Goal: Task Accomplishment & Management: Manage account settings

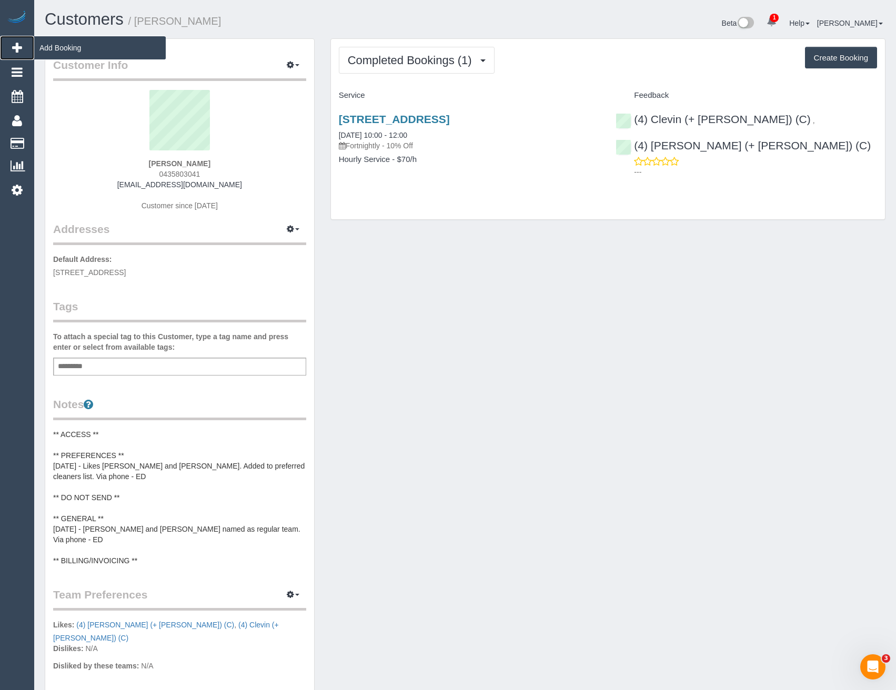
click at [54, 53] on span "Add Booking" at bounding box center [99, 48] width 131 height 24
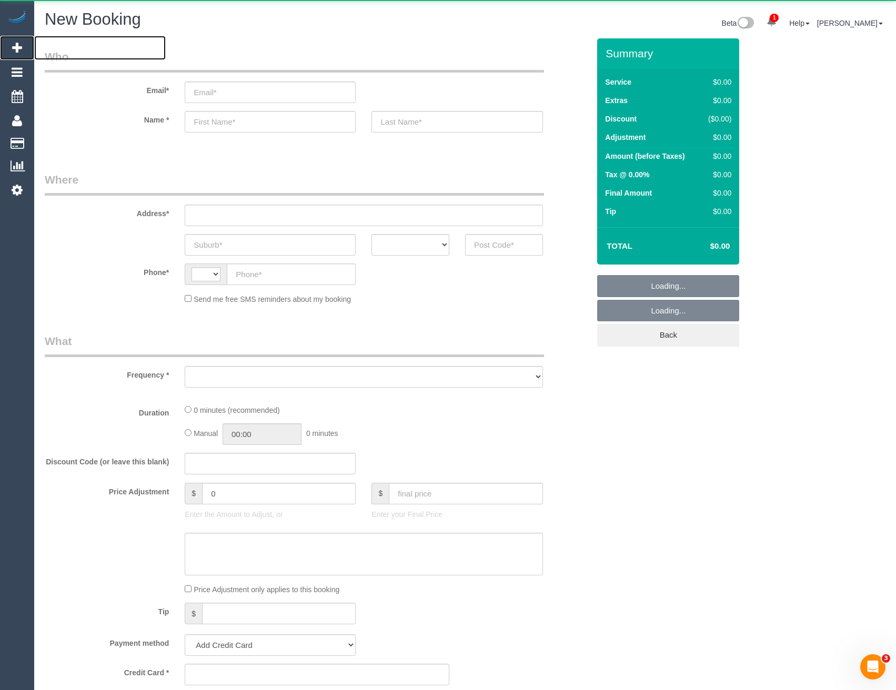
select select "string:AU"
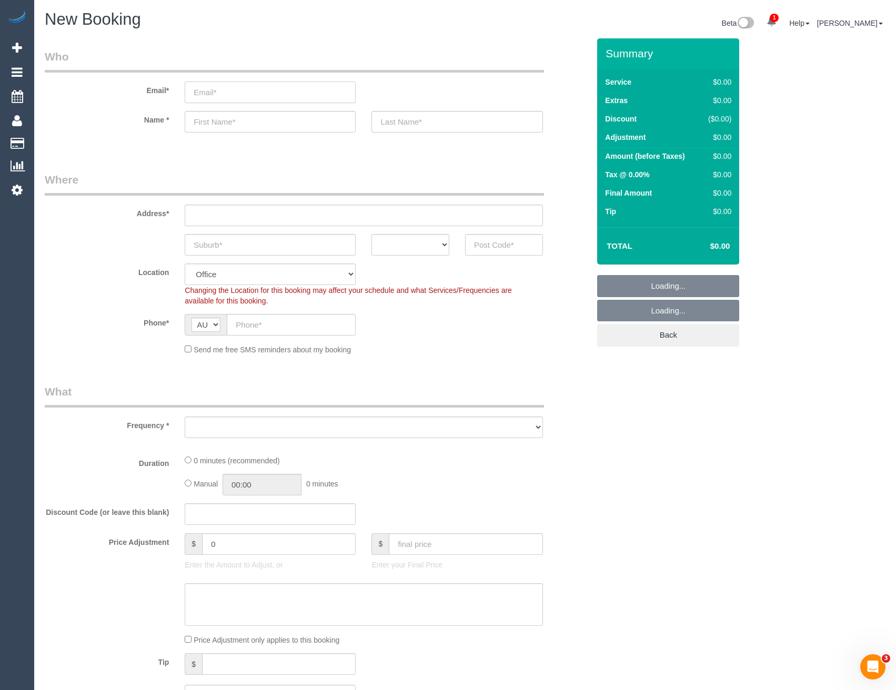
click at [258, 96] on input "email" at bounding box center [270, 93] width 171 height 22
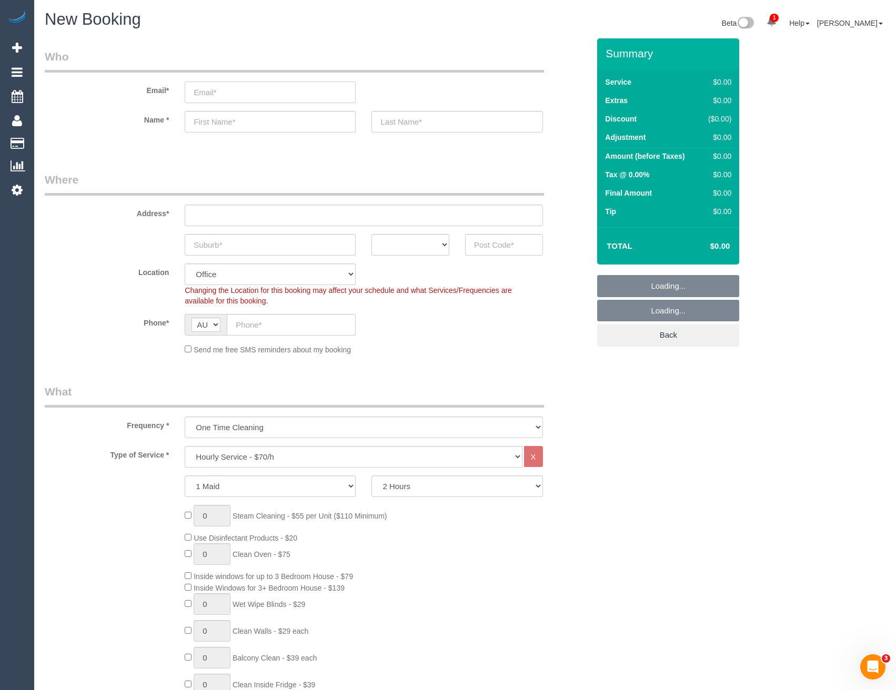
select select "object:2120"
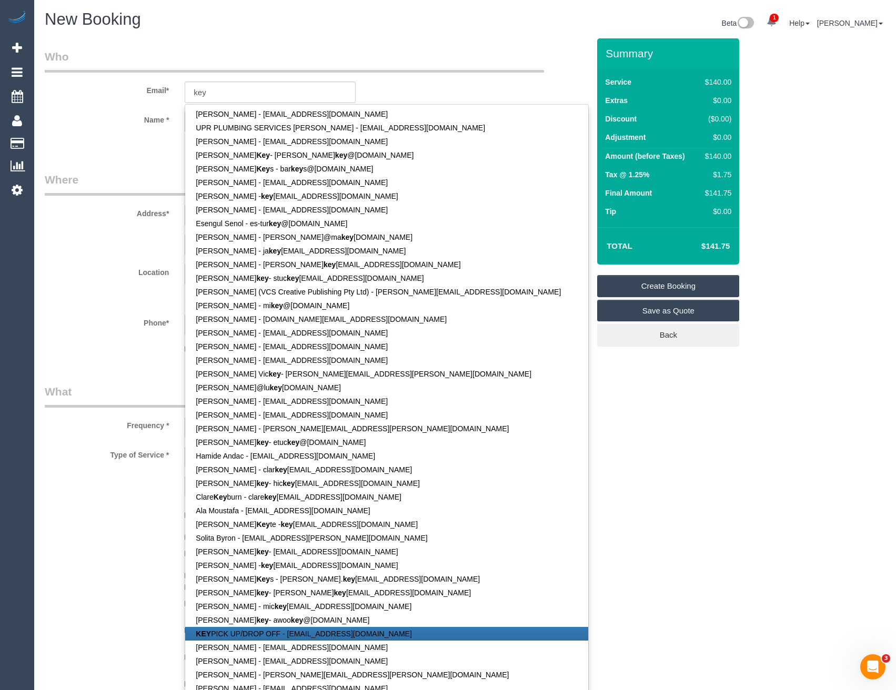
click at [275, 632] on link "KEY PICK UP/DROP OFF - maid@maidtoclean.com.au" at bounding box center [386, 634] width 403 height 14
type input "maid@maidtoclean.com.au"
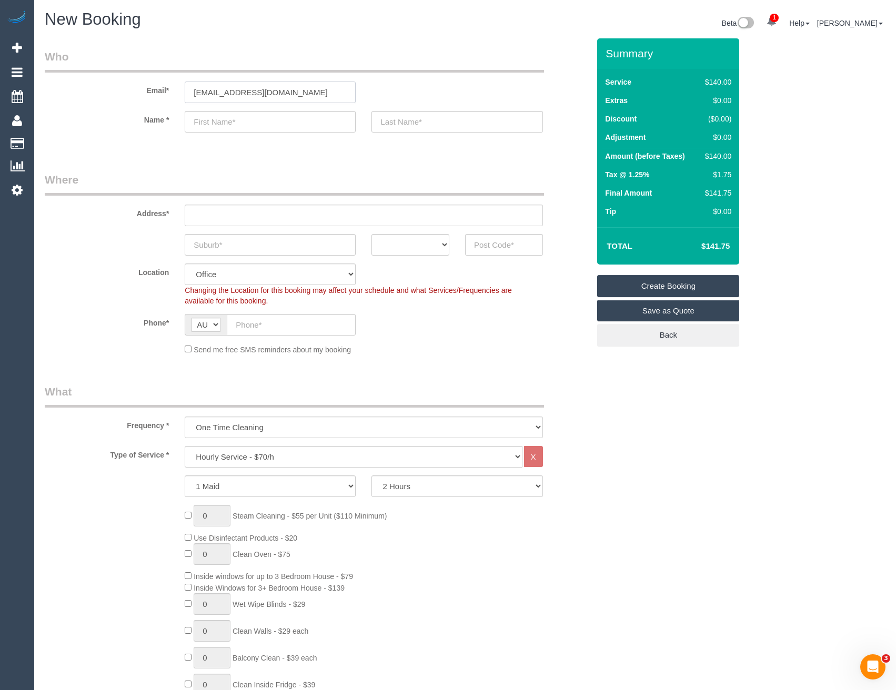
type input "KEY"
type input "PICK UP/DROP OFF"
type input "83917026"
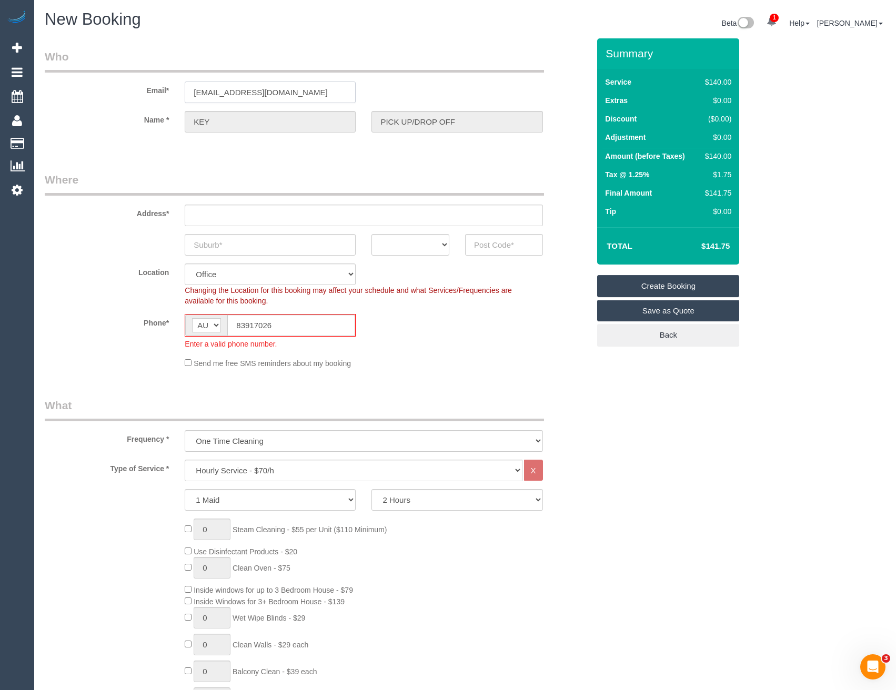
type input "OFFICE ADDRESS - 1 Theobald st"
type input "Thornbury"
select select "VIC"
type input "3071"
select select "47"
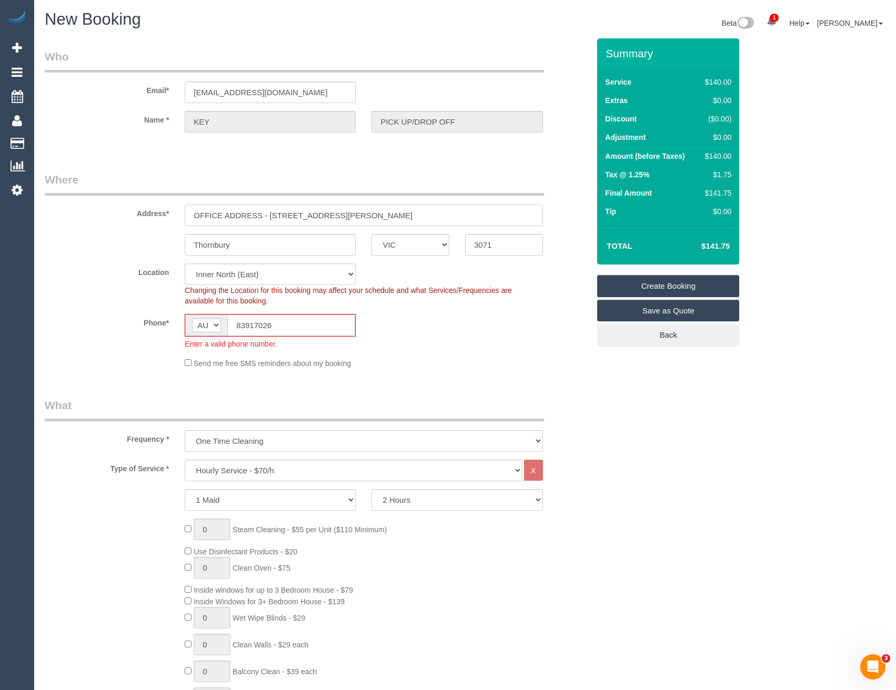
drag, startPoint x: 326, startPoint y: 217, endPoint x: 99, endPoint y: 218, distance: 226.2
click at [99, 218] on div "Address* OFFICE ADDRESS - 1 Theobald st" at bounding box center [317, 199] width 560 height 54
select select "object:2603"
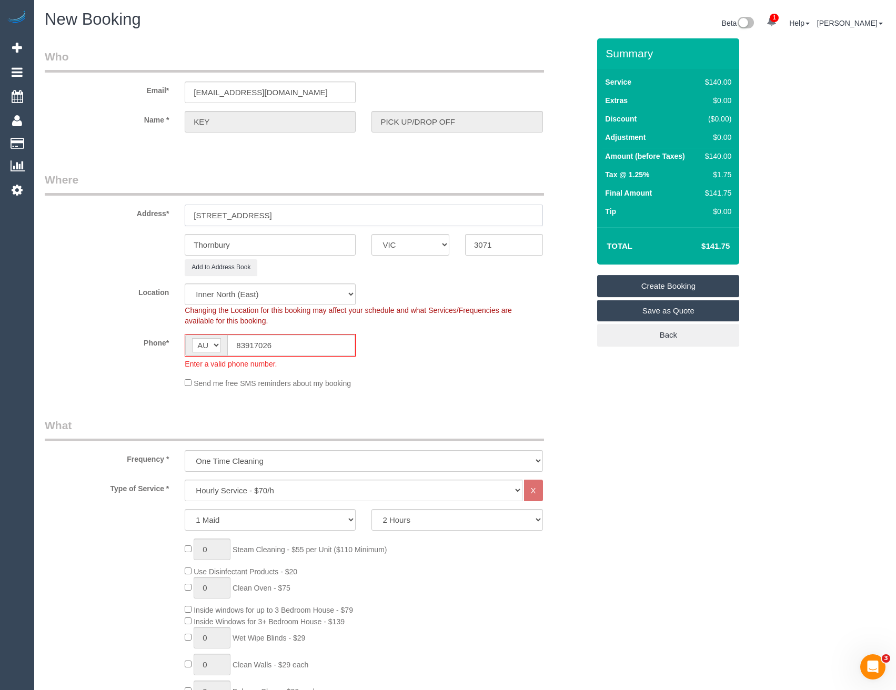
type input "3 Irymple Ave"
drag, startPoint x: 268, startPoint y: 242, endPoint x: 143, endPoint y: 239, distance: 124.7
click at [143, 239] on div "Thornbury ACT NSW NT QLD SA TAS VIC WA 3071" at bounding box center [317, 245] width 560 height 22
type input "Glen Iris"
type input "3146"
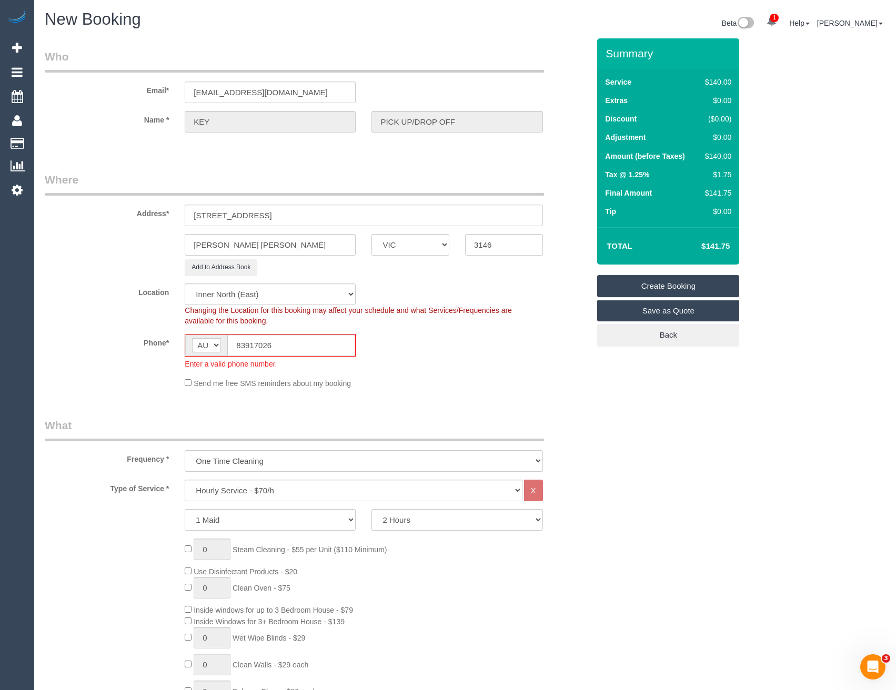
click at [471, 395] on fieldset "Where Address* 3 Irymple Ave Glen Iris ACT NSW NT QLD SA TAS VIC WA 3146 Add to…" at bounding box center [317, 284] width 544 height 225
select select "55"
select select "object:3415"
click at [298, 293] on select "Office City East (North) East (South) Inner East Inner North (East) Inner North…" at bounding box center [270, 294] width 171 height 22
select select "50"
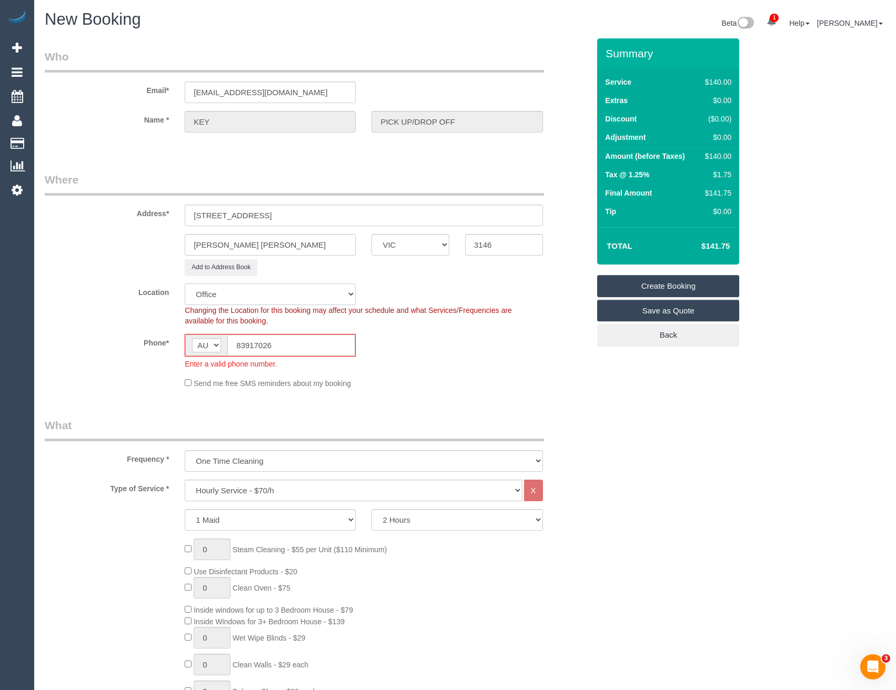
click at [185, 283] on select "Office City East (North) East (South) Inner East Inner North (East) Inner North…" at bounding box center [270, 294] width 171 height 22
click at [189, 350] on div "AF AL DZ AD AO AI AQ AG AR AM AW AU AT AZ BS BH BD BB BY BE BZ BJ BM BT BO BA B…" at bounding box center [270, 345] width 171 height 23
select select "object:3987"
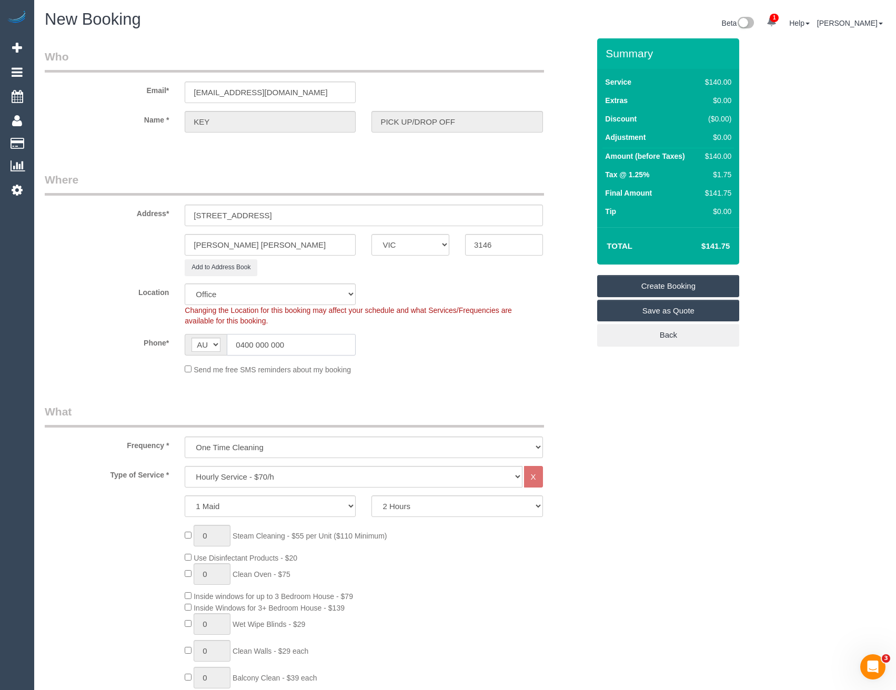
type input "0400 000 000"
click at [474, 306] on span "Changing the Location for this booking may affect your schedule and what Servic…" at bounding box center [348, 315] width 327 height 19
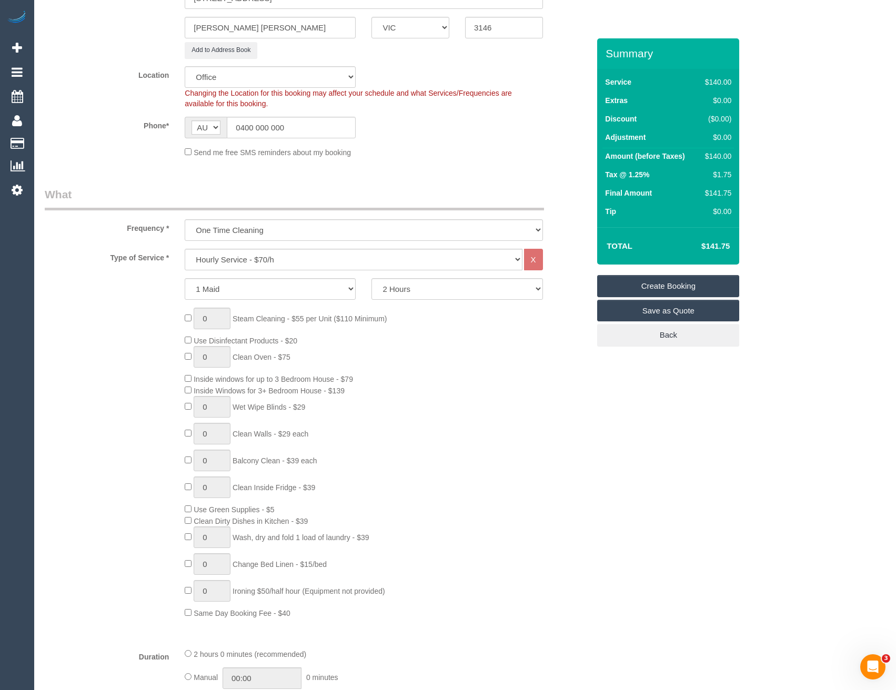
scroll to position [263, 0]
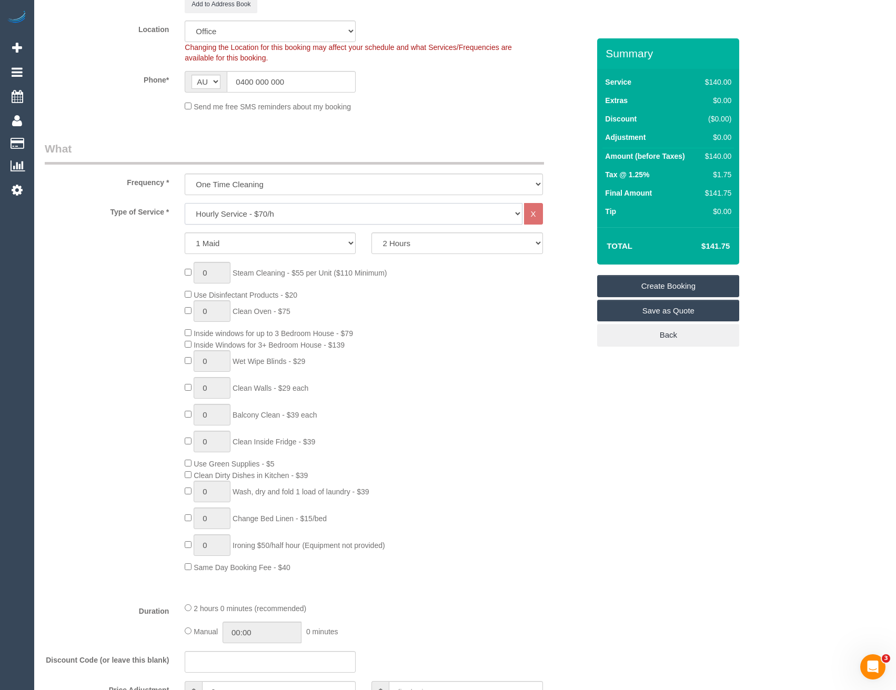
click at [270, 212] on select "Hourly Service - $70/h Hourly Service - $65/h Hourly Service - $60/h Hourly Ser…" at bounding box center [353, 214] width 337 height 22
select select "34"
click at [185, 203] on select "Hourly Service - $70/h Hourly Service - $65/h Hourly Service - $60/h Hourly Ser…" at bounding box center [353, 214] width 337 height 22
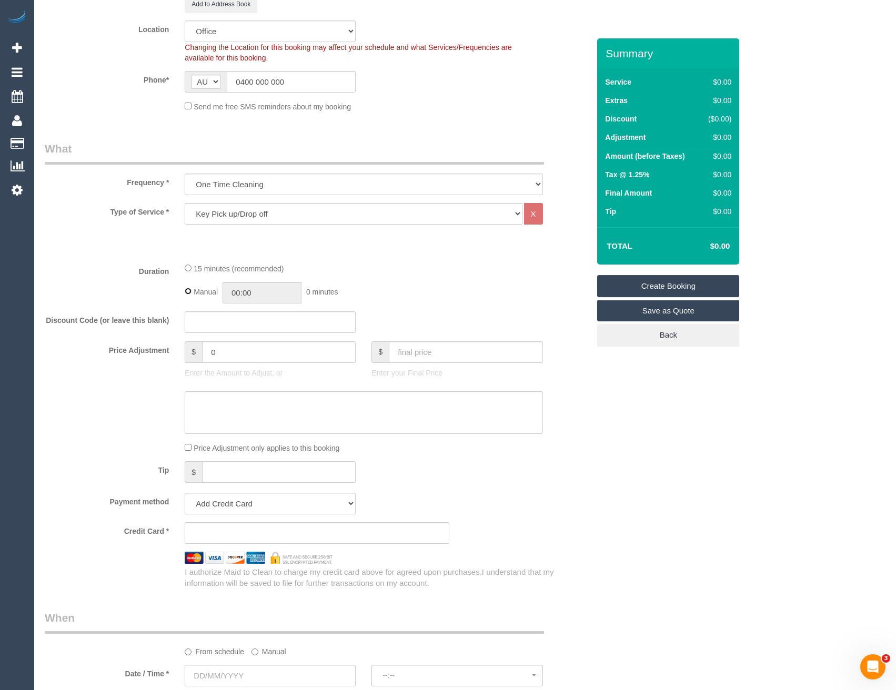
type input "00:15"
click at [345, 264] on div "15 minutes (recommended)" at bounding box center [364, 268] width 358 height 12
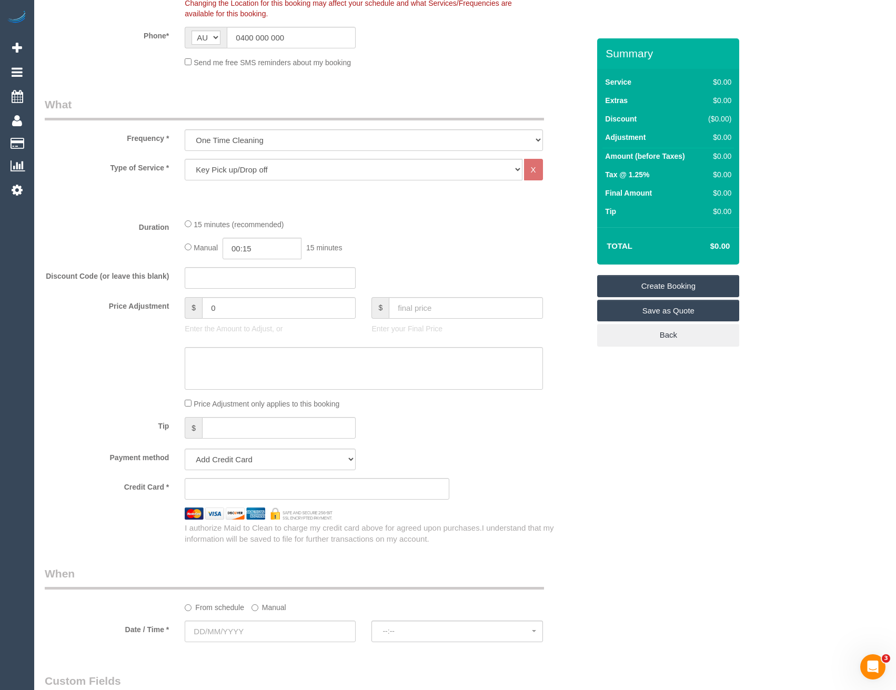
scroll to position [421, 0]
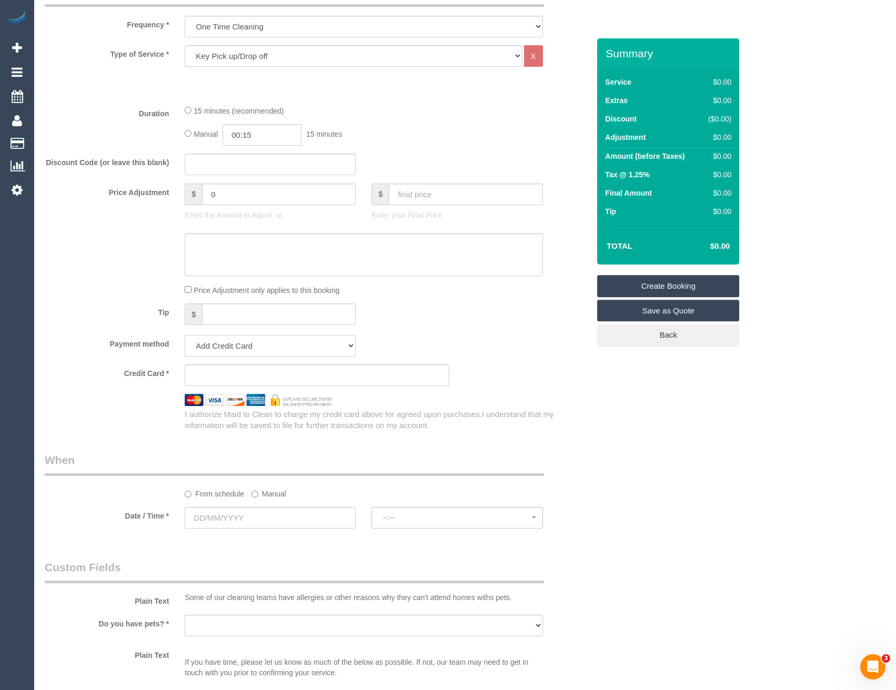
click at [268, 351] on select "Add Credit Card Cash Check Paypal" at bounding box center [270, 346] width 171 height 22
select select "string:check"
click at [185, 335] on select "Add Credit Card Cash Check Paypal" at bounding box center [270, 346] width 171 height 22
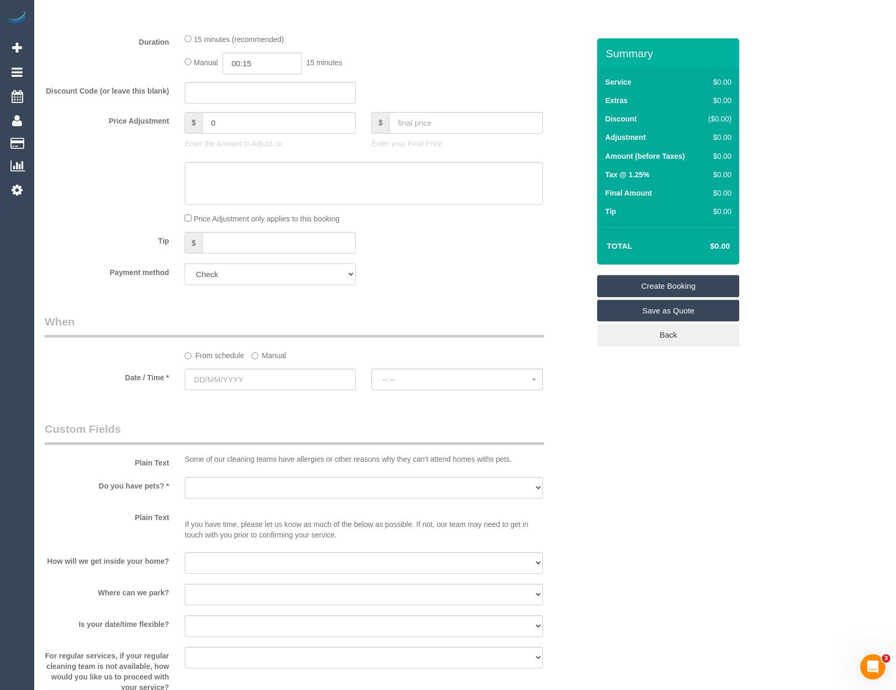
scroll to position [579, 0]
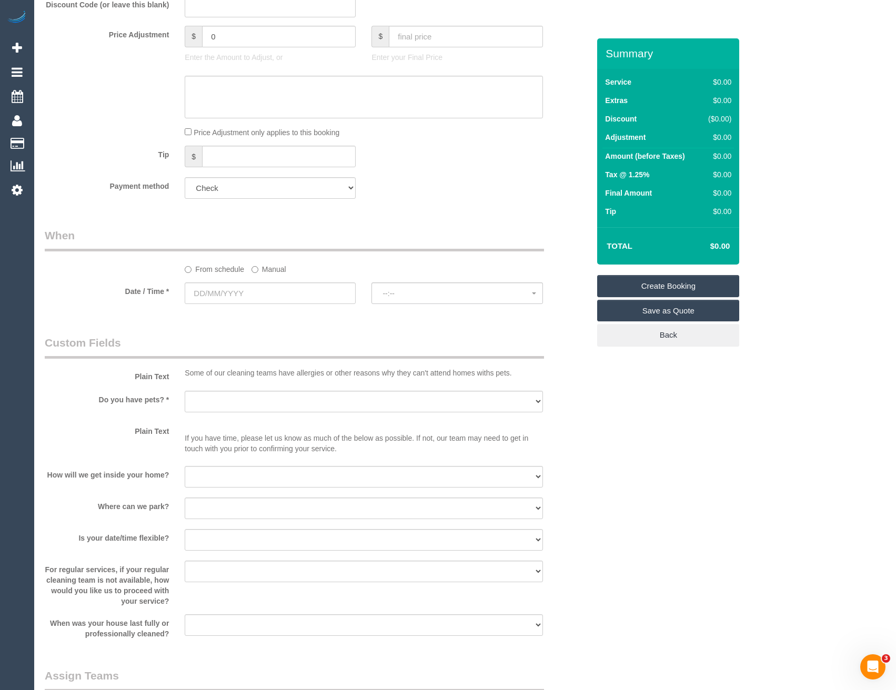
click at [258, 270] on label "Manual" at bounding box center [268, 267] width 35 height 14
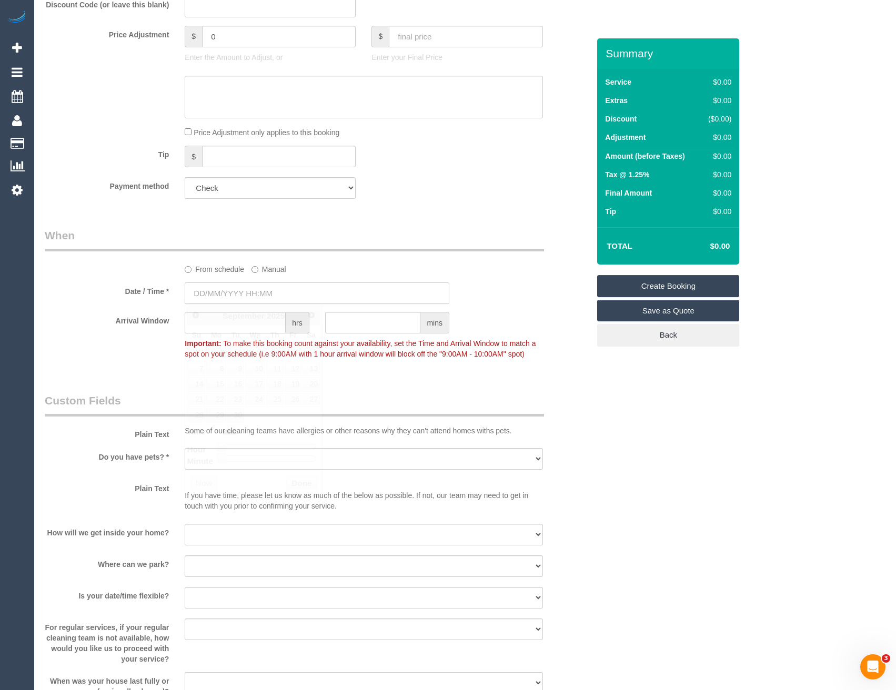
click at [270, 289] on input "text" at bounding box center [317, 293] width 265 height 22
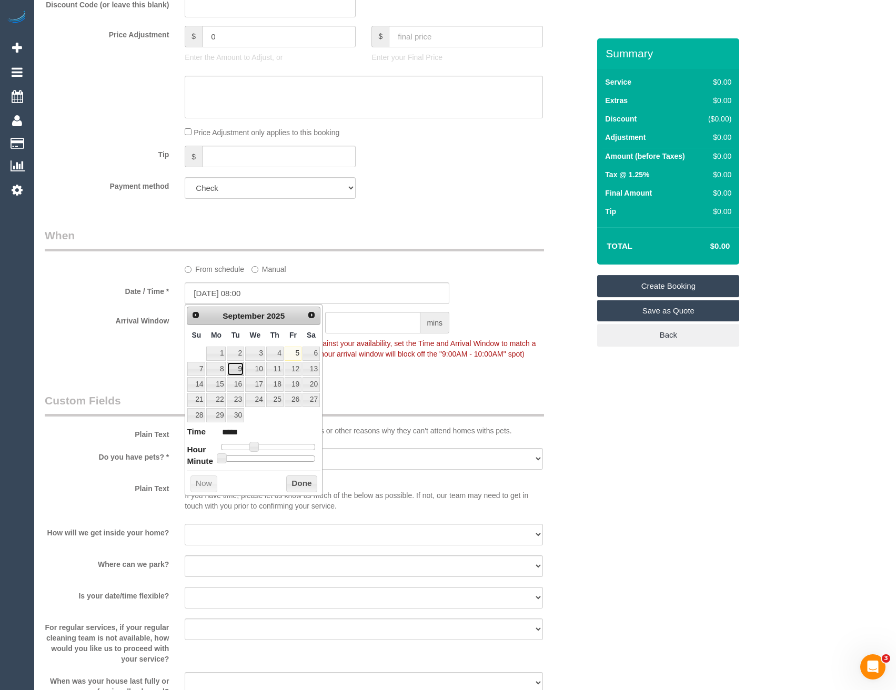
click at [232, 368] on link "9" at bounding box center [235, 369] width 17 height 14
type input "09/09/2025 08:00"
click at [293, 490] on button "Done" at bounding box center [301, 483] width 31 height 17
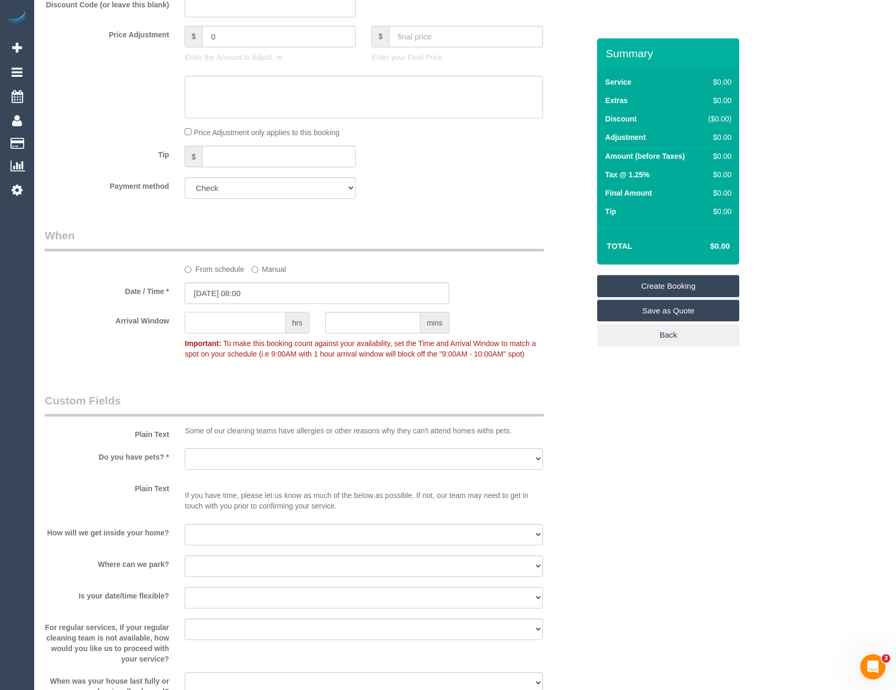
click at [239, 333] on input "text" at bounding box center [235, 323] width 101 height 22
type input "1"
click at [259, 391] on div "Who Email* maid@maidtoclean.com.au Name * KEY PICK UP/DROP OFF Where Address* 3…" at bounding box center [317, 253] width 560 height 1587
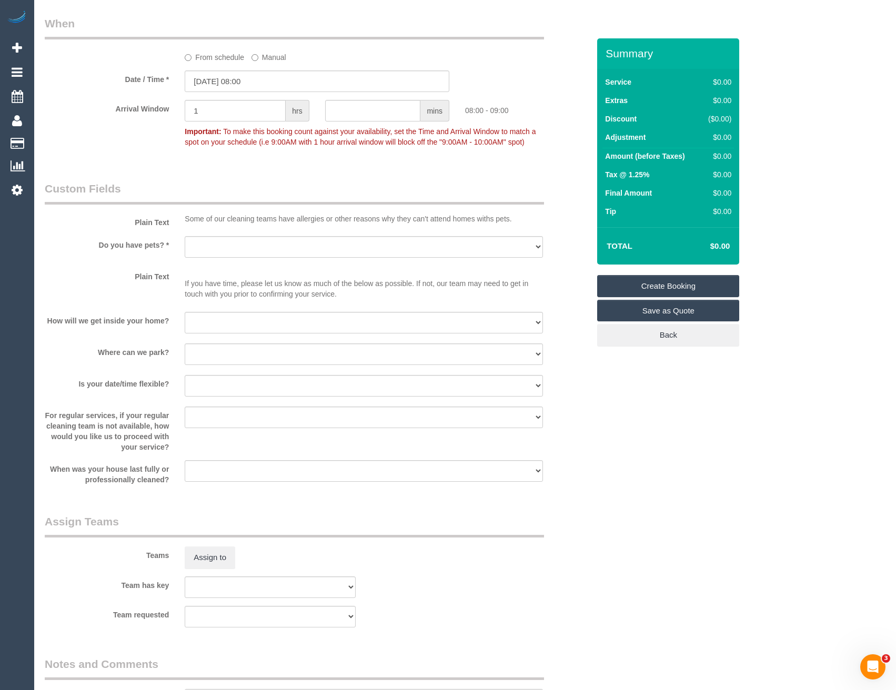
scroll to position [842, 0]
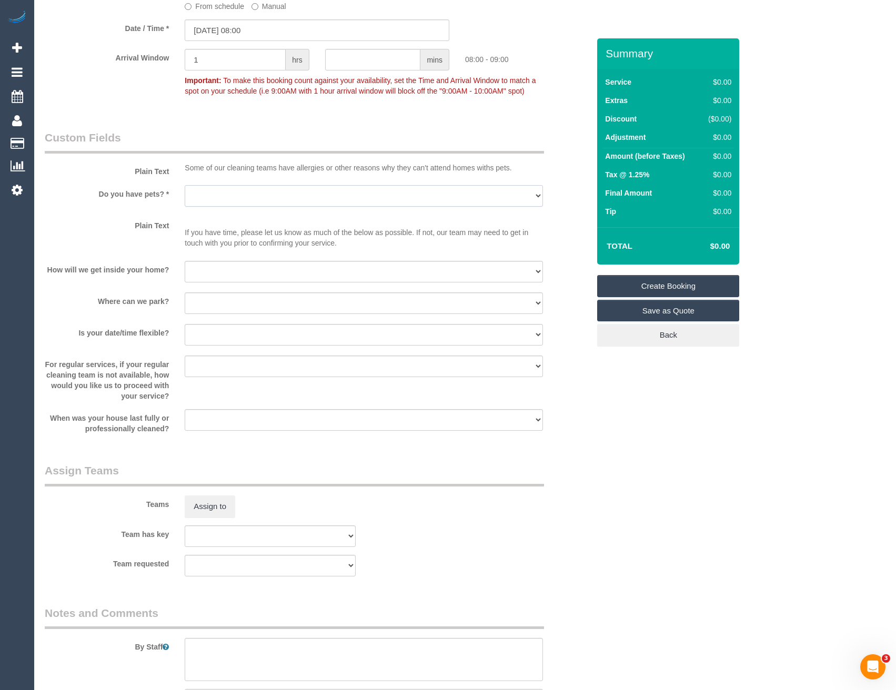
click at [231, 196] on select "Yes - Cats Yes - Dogs No pets Yes - Dogs and Cats Yes - Other" at bounding box center [364, 196] width 358 height 22
select select "number:28"
click at [185, 185] on select "Yes - Cats Yes - Dogs No pets Yes - Dogs and Cats Yes - Other" at bounding box center [364, 196] width 358 height 22
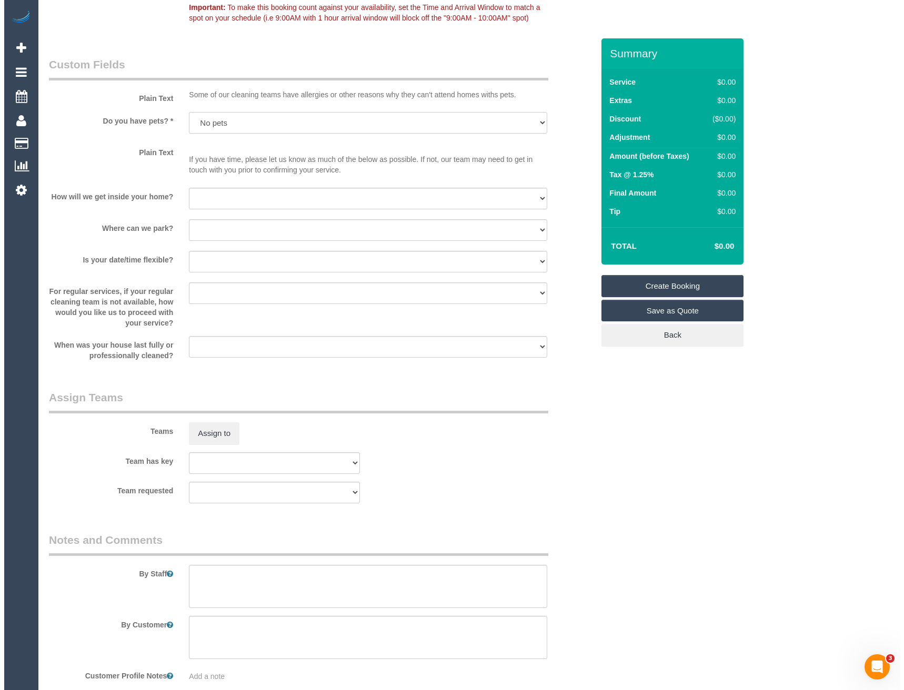
scroll to position [972, 0]
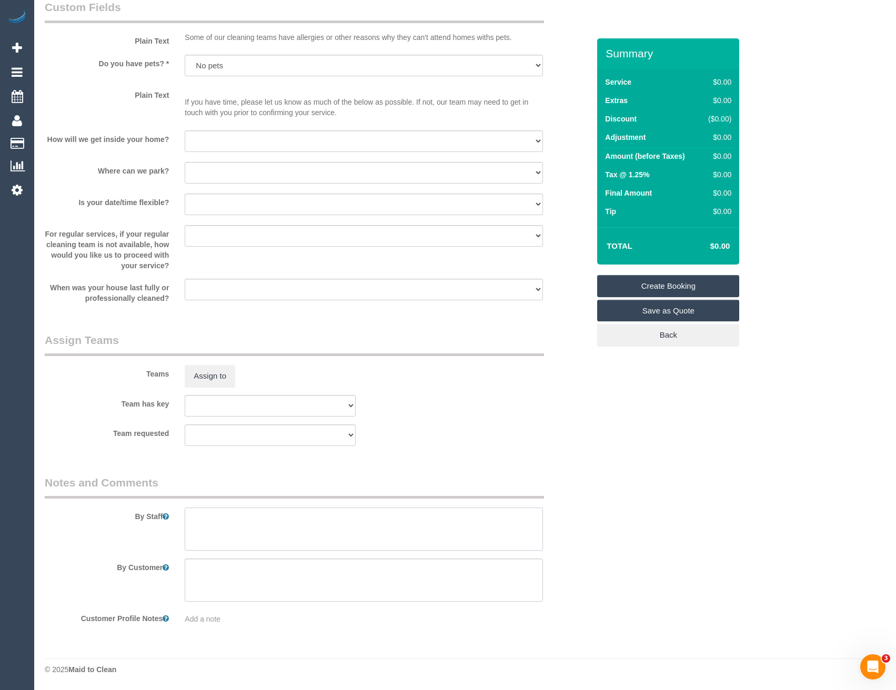
click at [270, 521] on textarea at bounding box center [364, 529] width 358 height 43
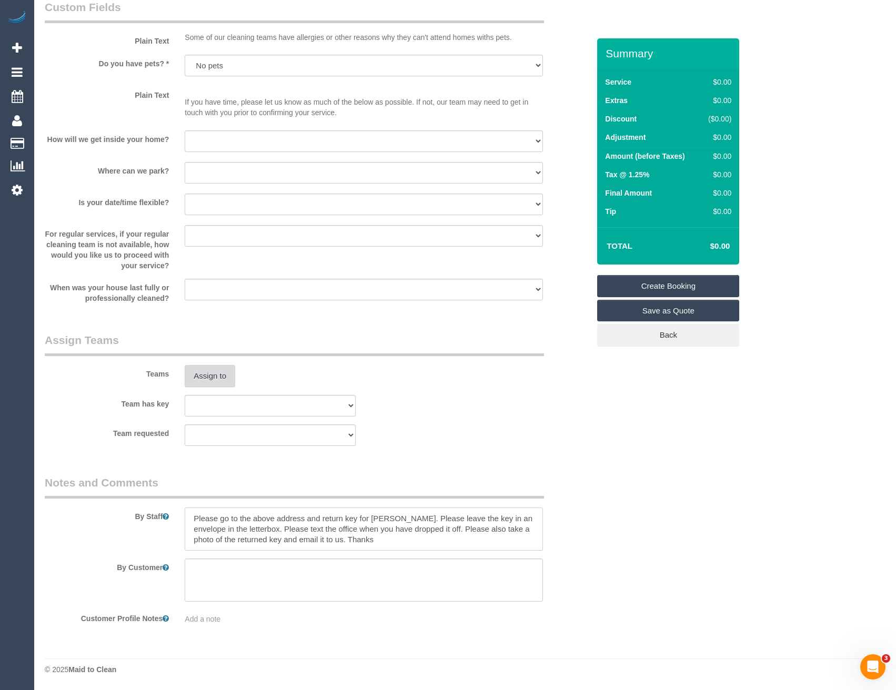
type textarea "Please go to the above address and return key for Jessica Tsiakis. Please leave…"
click at [220, 371] on button "Assign to" at bounding box center [210, 376] width 50 height 22
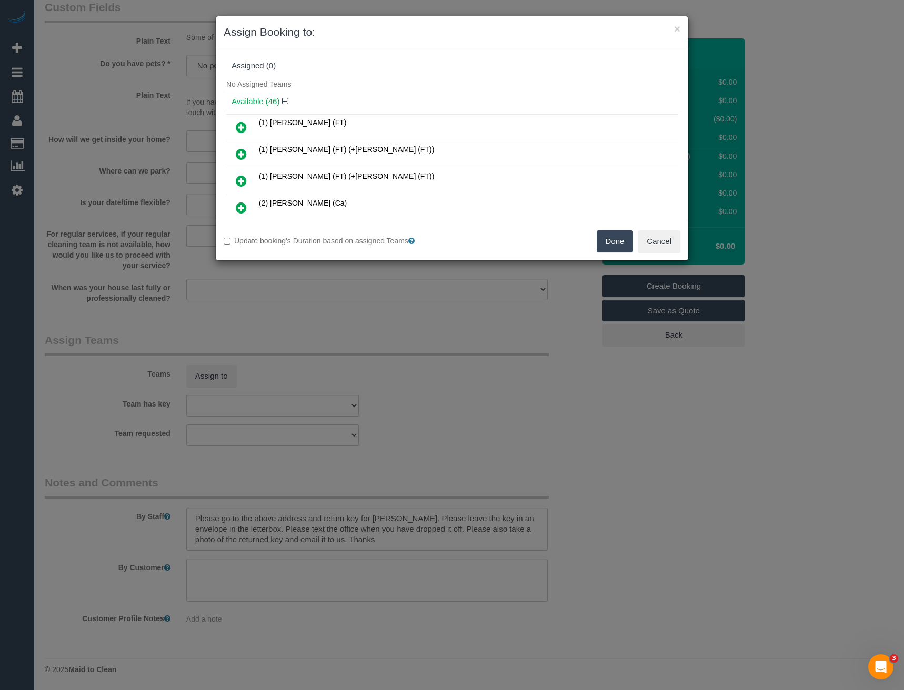
scroll to position [714, 0]
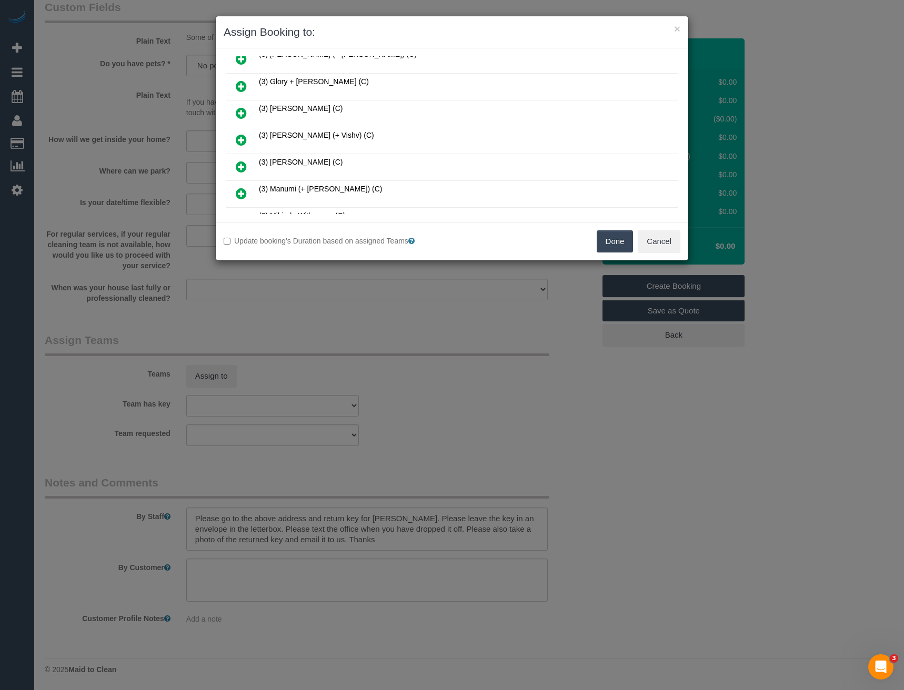
click at [240, 141] on icon at bounding box center [241, 140] width 11 height 13
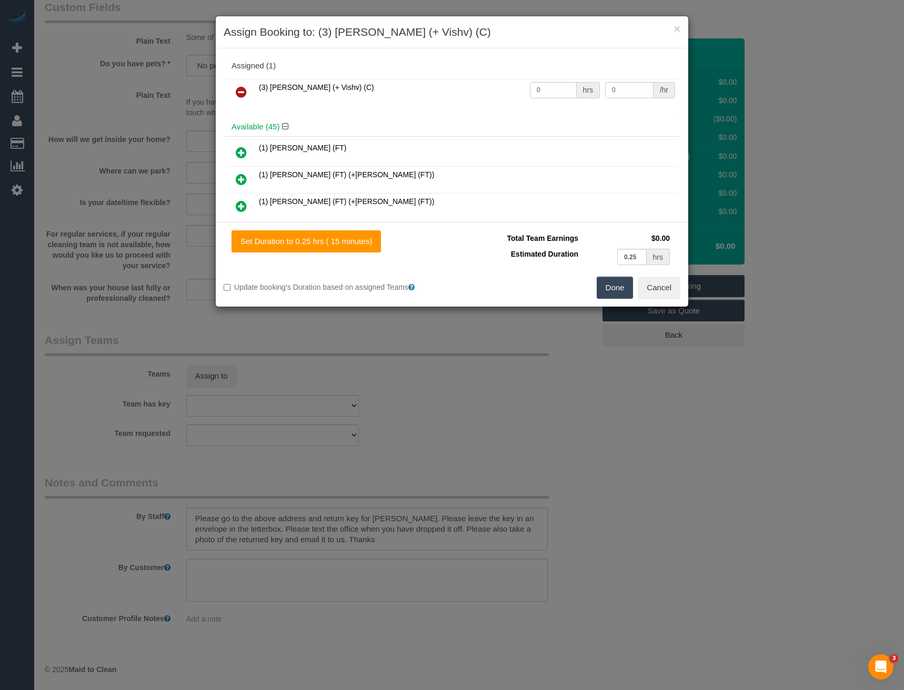
scroll to position [981, 0]
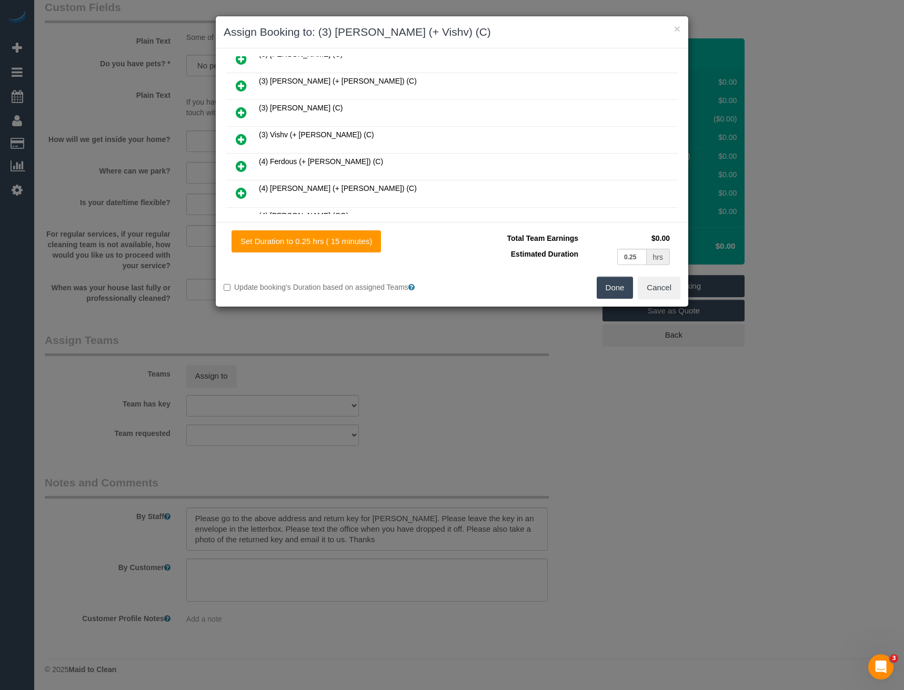
click at [239, 138] on icon at bounding box center [241, 139] width 11 height 13
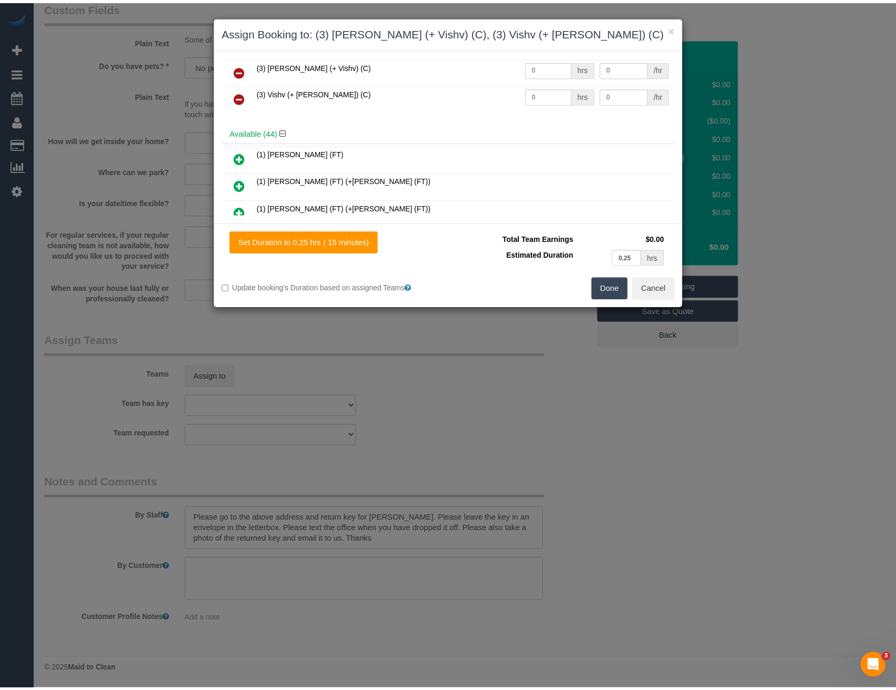
scroll to position [0, 0]
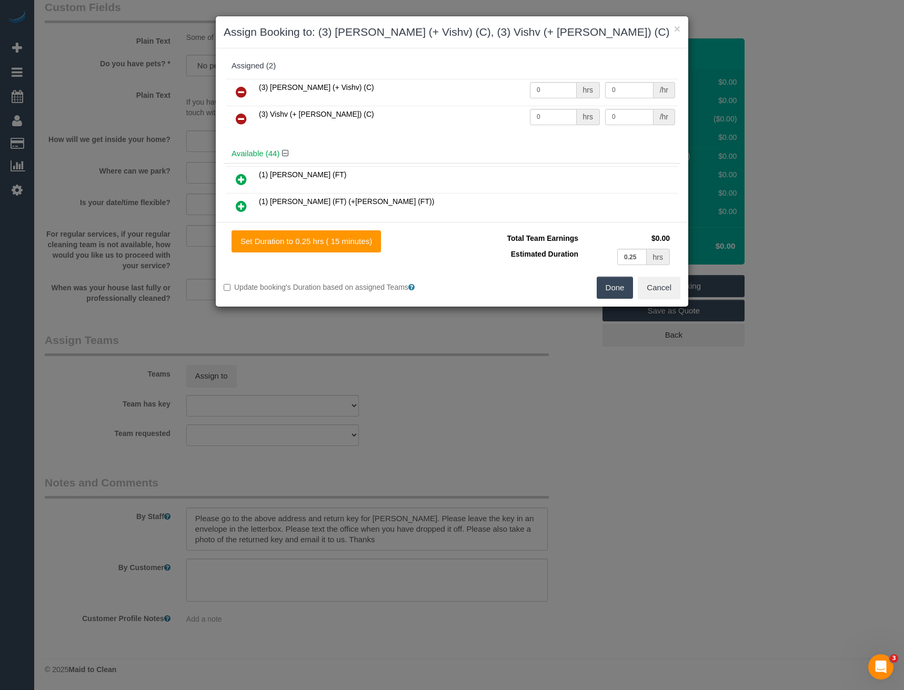
click at [616, 288] on button "Done" at bounding box center [614, 288] width 37 height 22
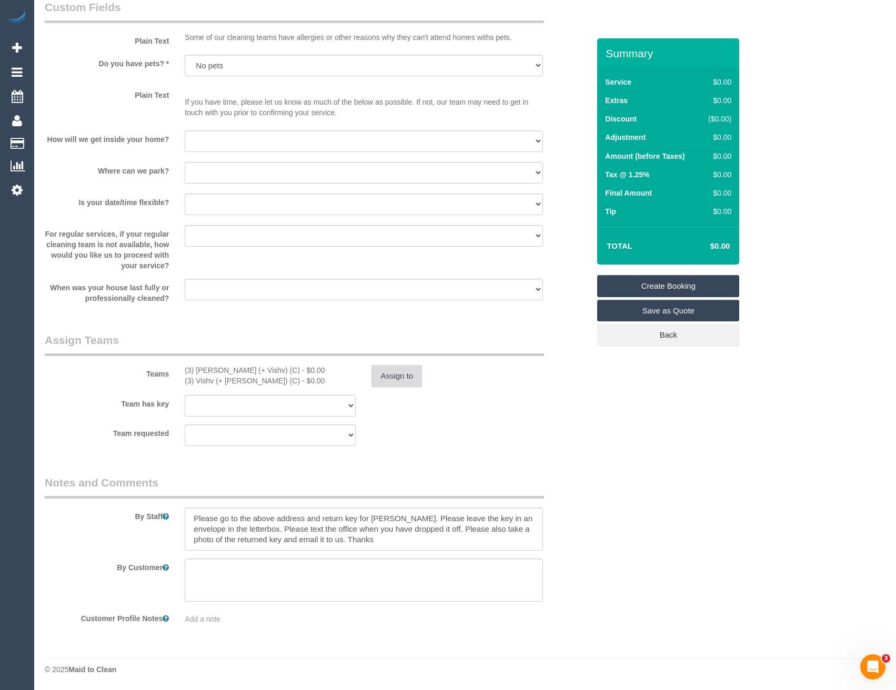
scroll to position [709, 0]
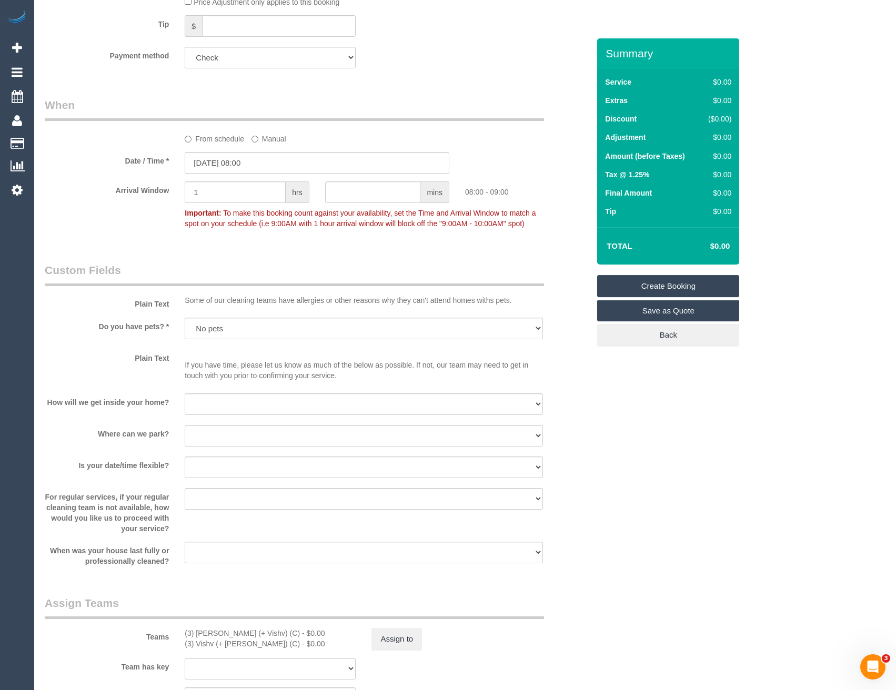
click at [641, 286] on link "Create Booking" at bounding box center [668, 286] width 142 height 22
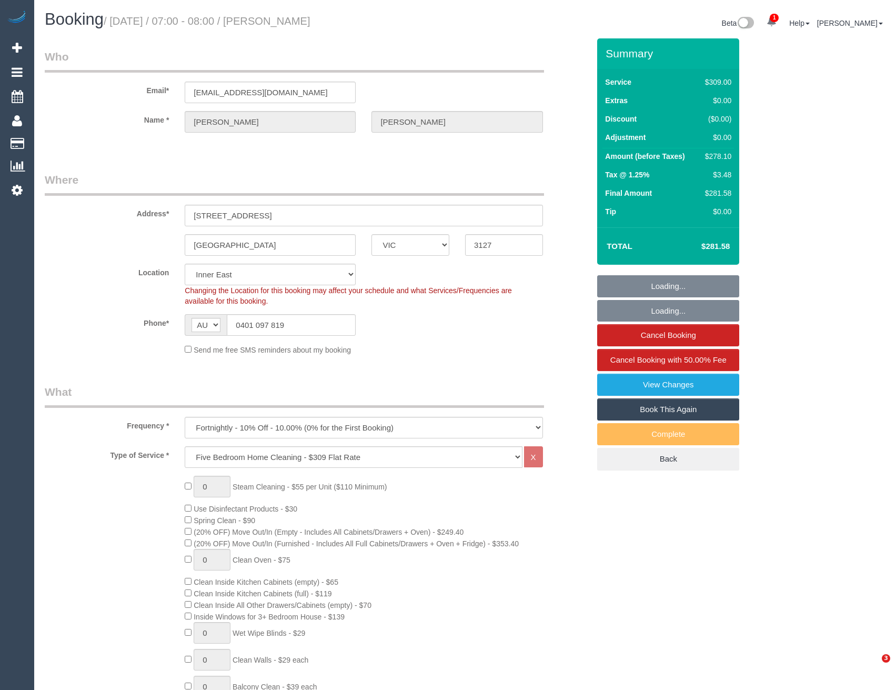
select select "VIC"
select select "number:28"
select select "number:14"
select select "number:19"
select select "number:22"
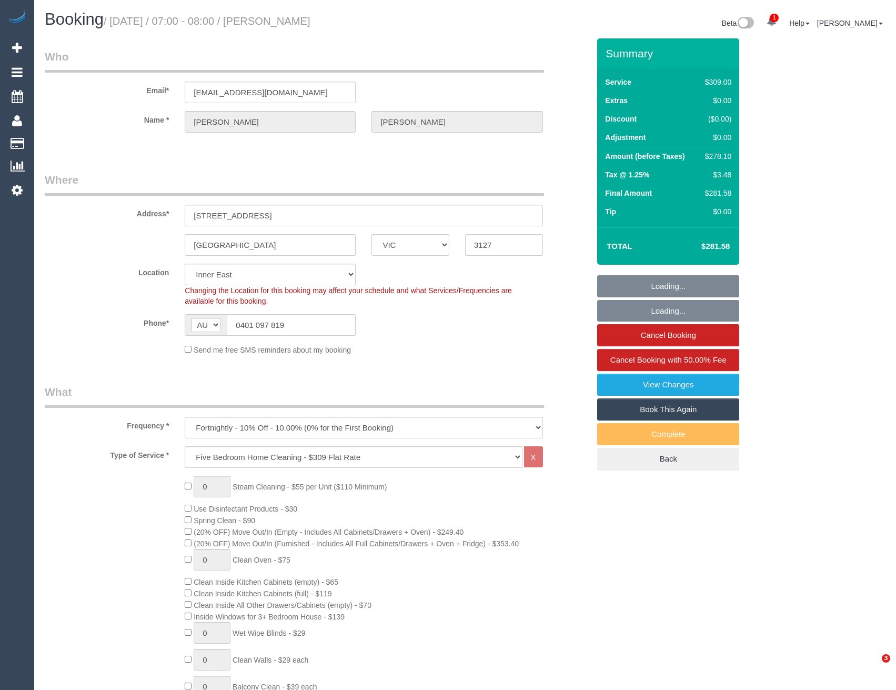
select select "number:34"
select select "number:13"
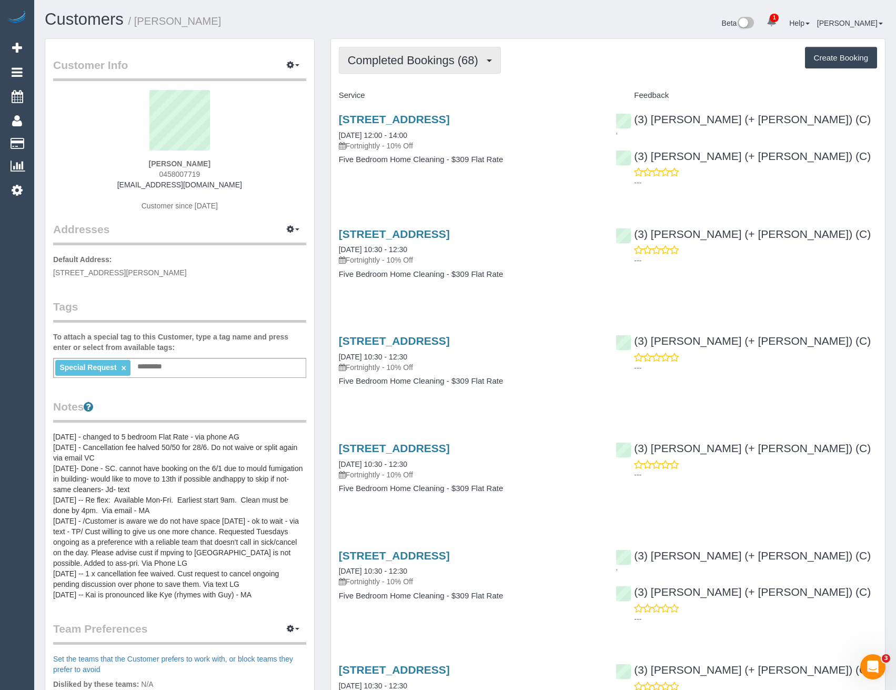
click at [455, 58] on span "Completed Bookings (68)" at bounding box center [416, 60] width 136 height 13
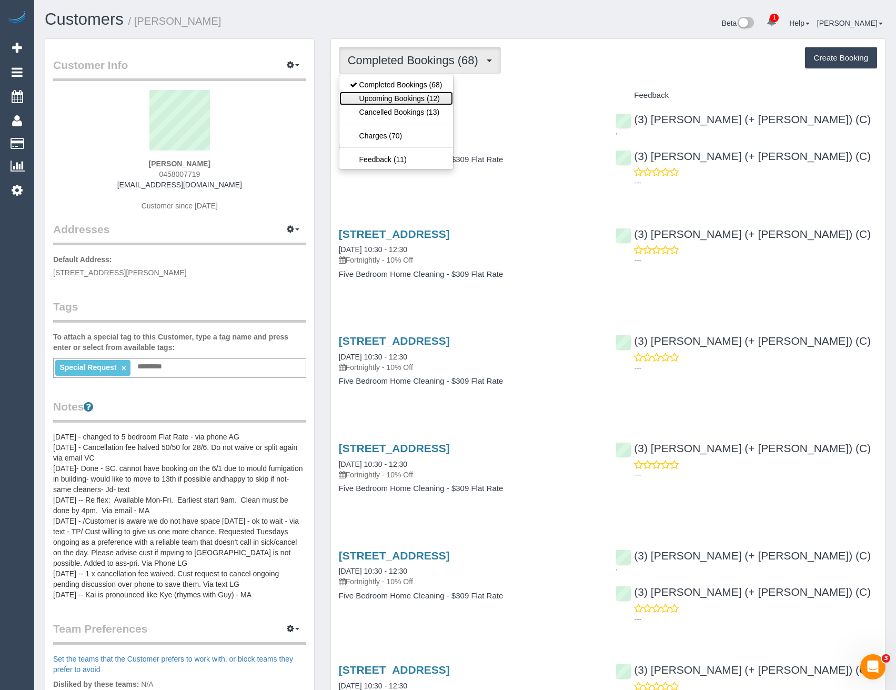
click at [428, 100] on link "Upcoming Bookings (12)" at bounding box center [396, 99] width 114 height 14
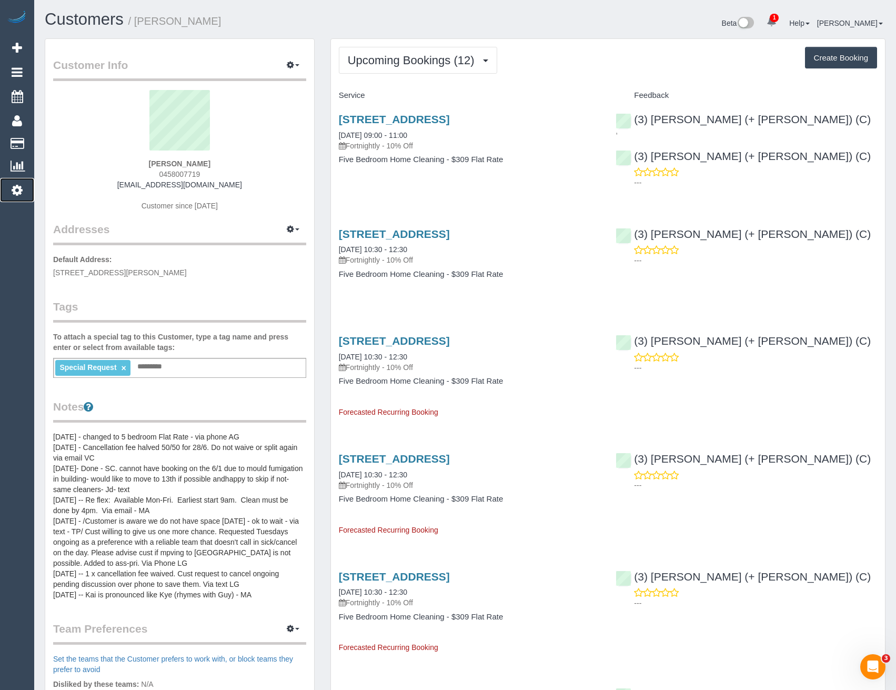
click at [18, 191] on icon at bounding box center [17, 190] width 11 height 13
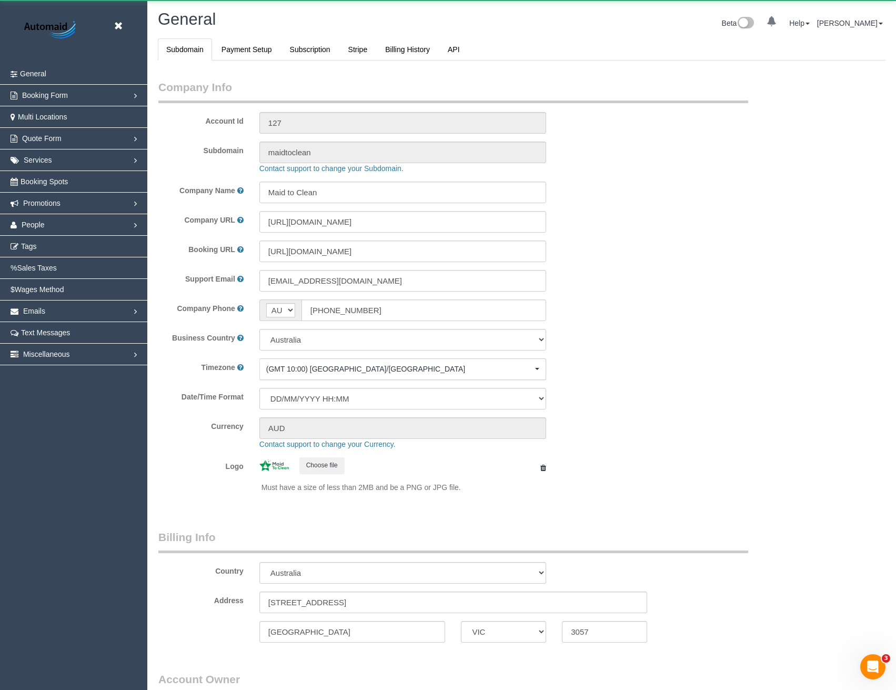
select select "string:AU"
select select "1"
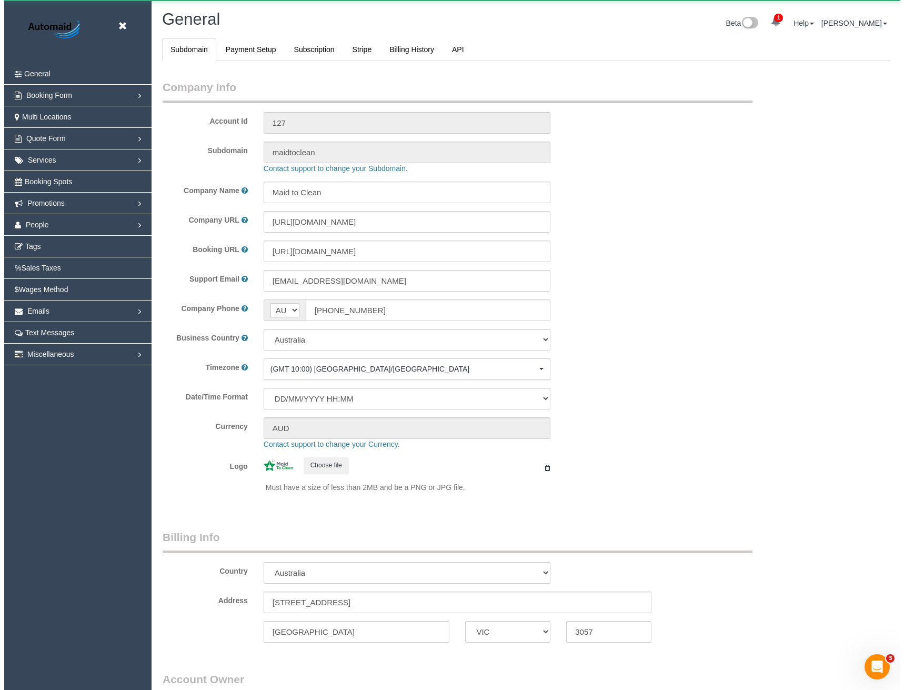
scroll to position [2404, 896]
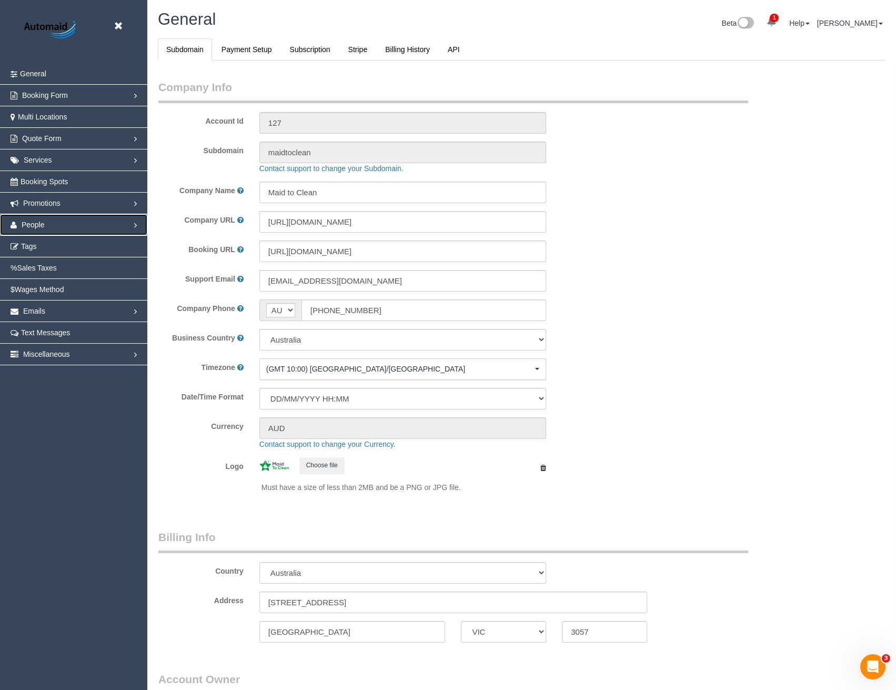
click at [38, 220] on link "People" at bounding box center [73, 224] width 147 height 21
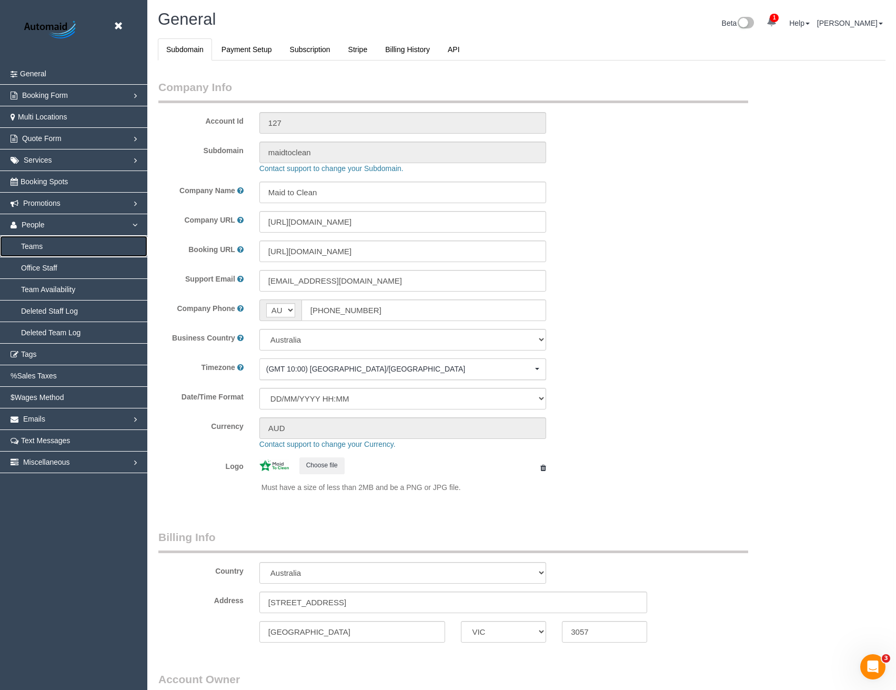
click at [53, 243] on link "Teams" at bounding box center [73, 246] width 147 height 21
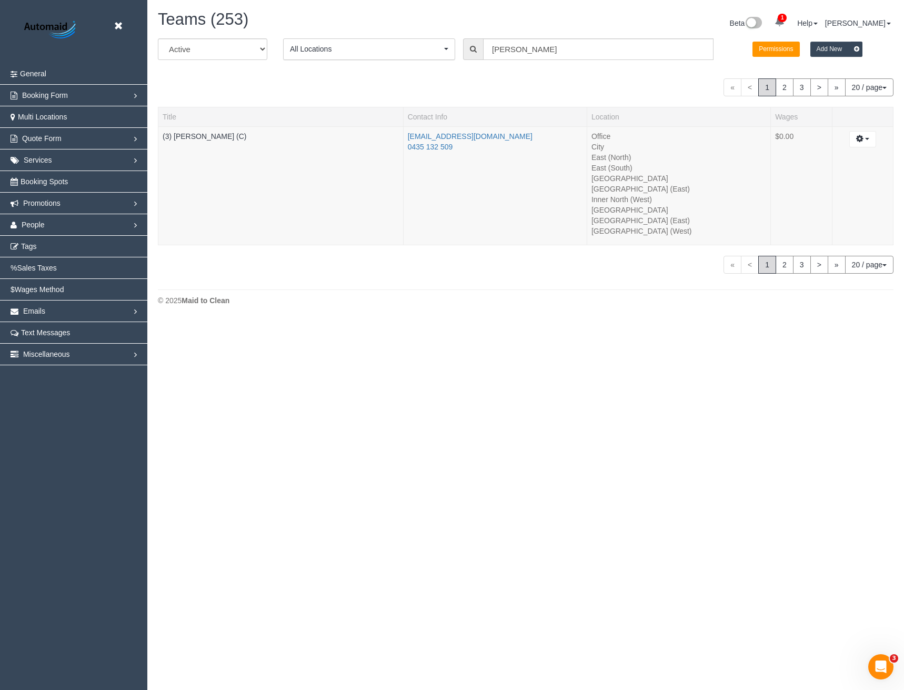
scroll to position [321, 904]
drag, startPoint x: 535, startPoint y: 41, endPoint x: 420, endPoint y: 44, distance: 114.7
click at [429, 44] on div "All Active Archived All Locations All Locations Active Locations Office [defaul…" at bounding box center [525, 52] width 751 height 29
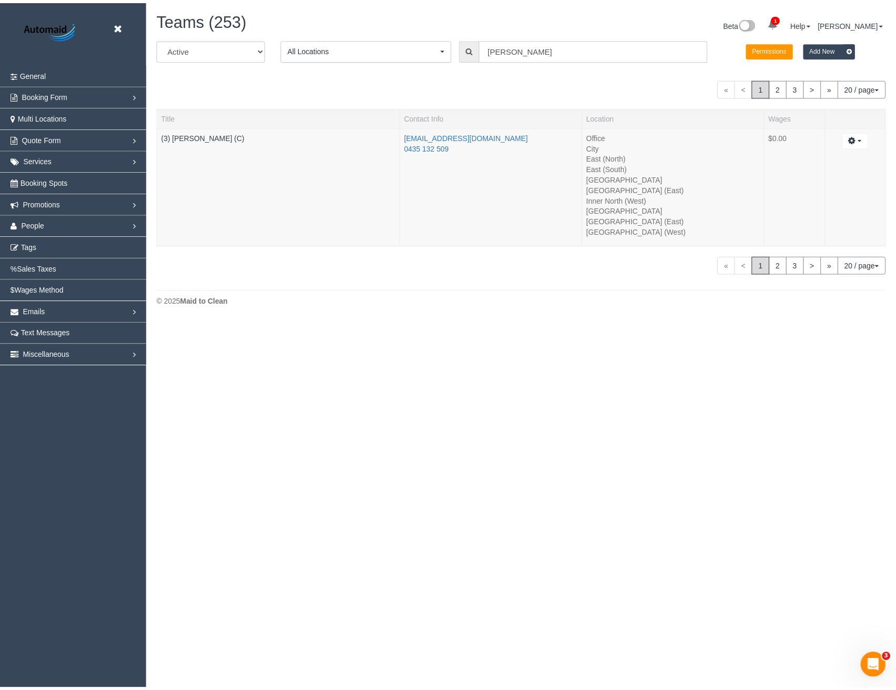
scroll to position [52296, 51692]
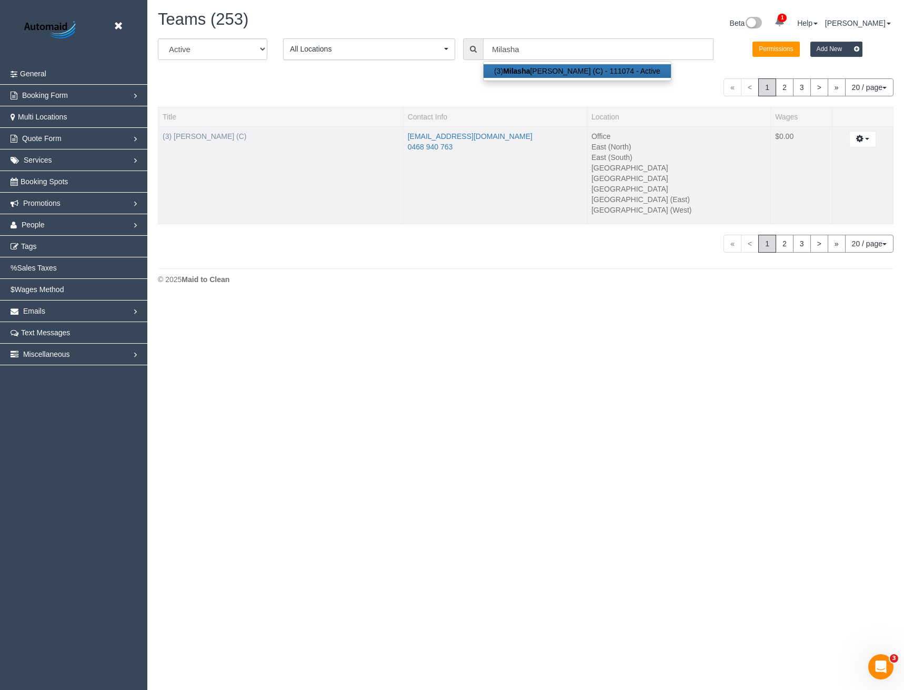
type input "Milasha"
click at [203, 138] on link "(3) [PERSON_NAME] (C)" at bounding box center [205, 136] width 84 height 8
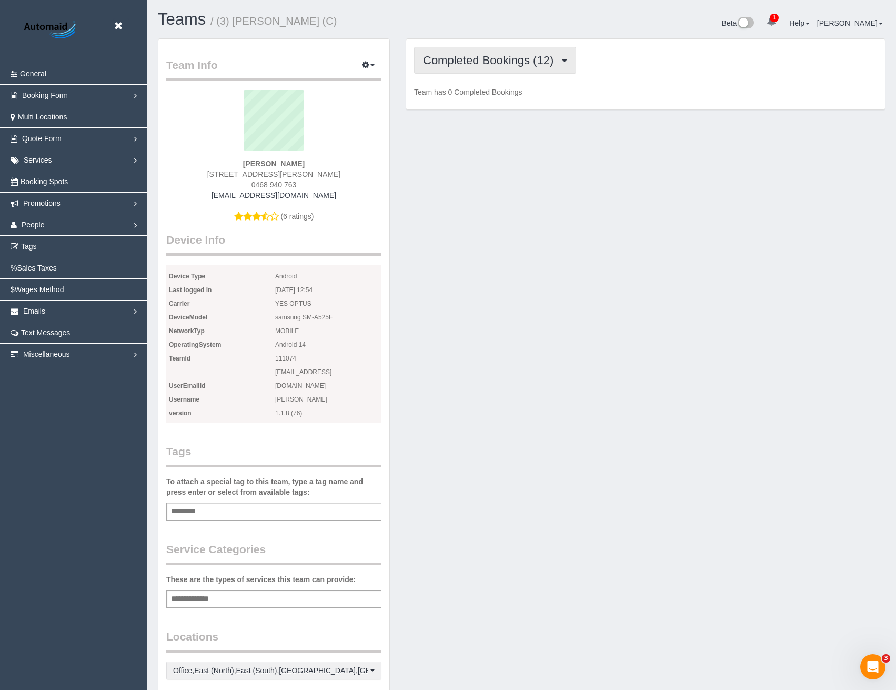
scroll to position [1546, 896]
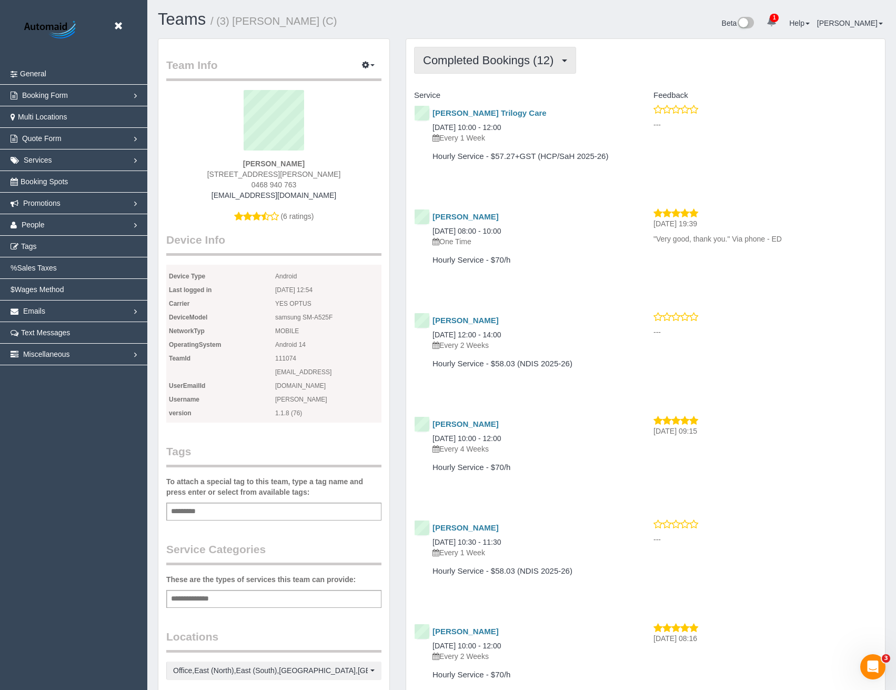
click at [505, 62] on span "Completed Bookings (12)" at bounding box center [491, 60] width 136 height 13
click at [503, 98] on link "Upcoming Bookings (22)" at bounding box center [471, 99] width 114 height 14
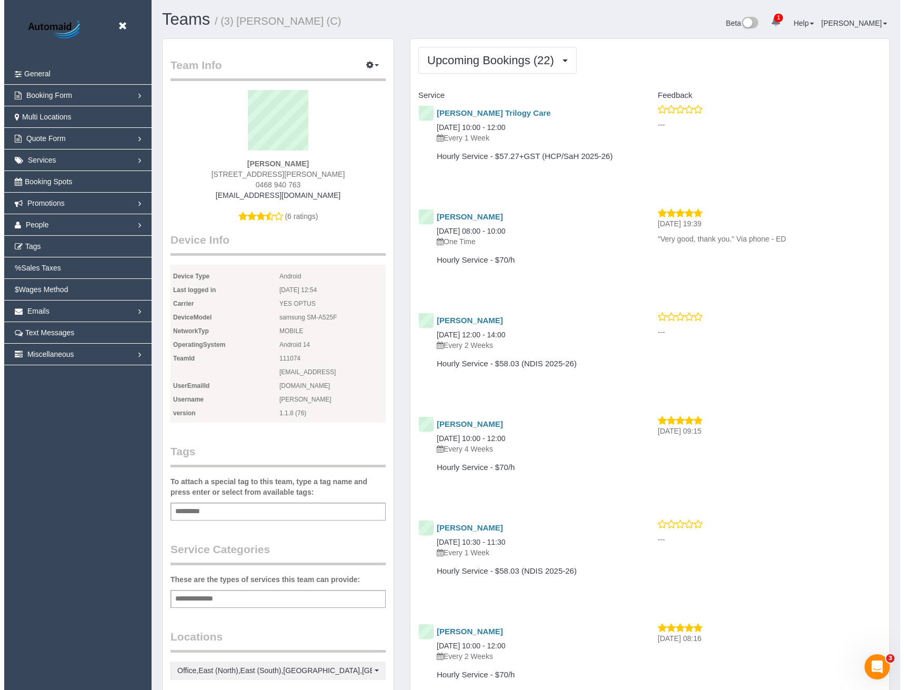
scroll to position [2650, 896]
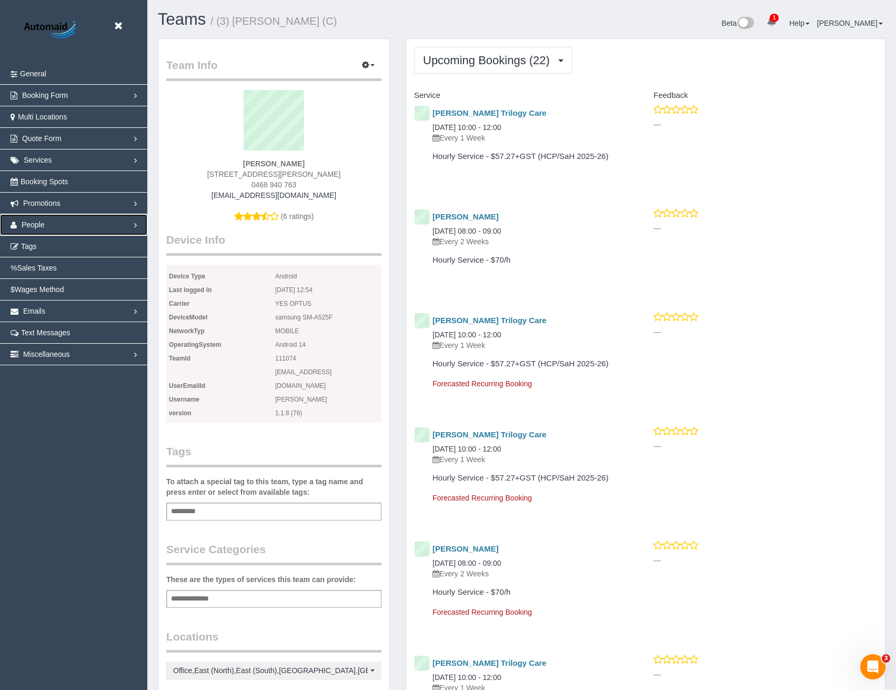
click at [34, 226] on span "People" at bounding box center [33, 224] width 23 height 8
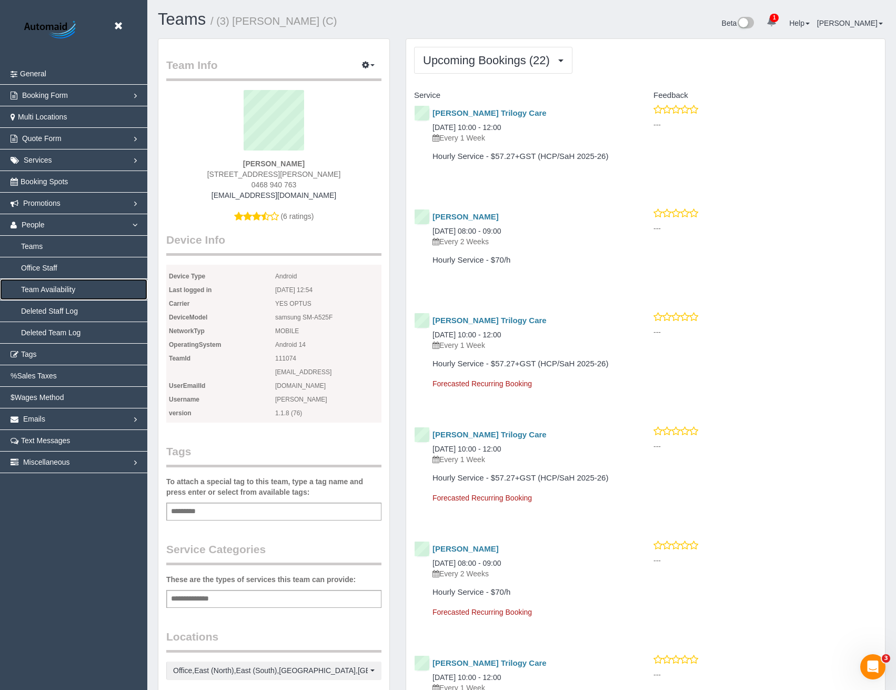
click at [54, 288] on link "Team Availability" at bounding box center [73, 289] width 147 height 21
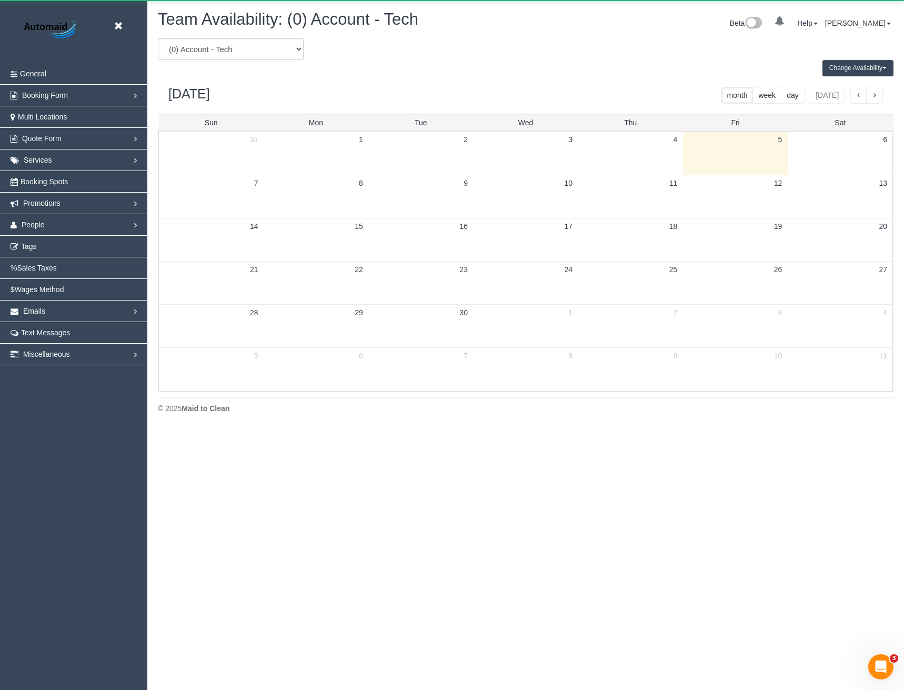
scroll to position [428, 904]
click at [255, 57] on select "(0) Account - Tech (0) Office (0) Raunak Test Account (1) Debbie Brodjanac (FT)…" at bounding box center [231, 49] width 146 height 22
select select "number:111074"
click at [158, 38] on select "(0) Account - Tech (0) Office (0) Raunak Test Account (1) Debbie Brodjanac (FT)…" at bounding box center [231, 49] width 146 height 22
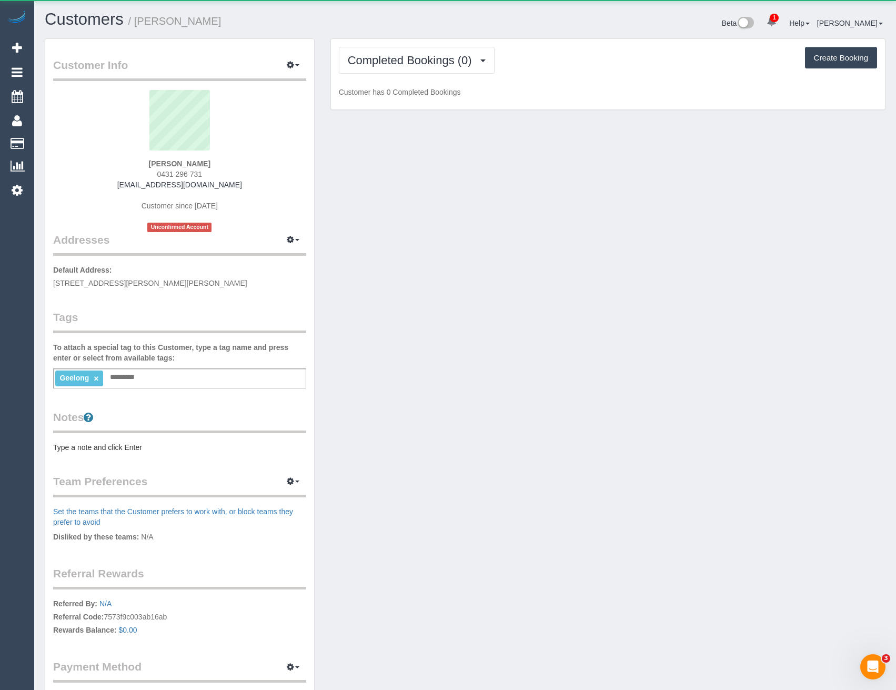
scroll to position [793, 896]
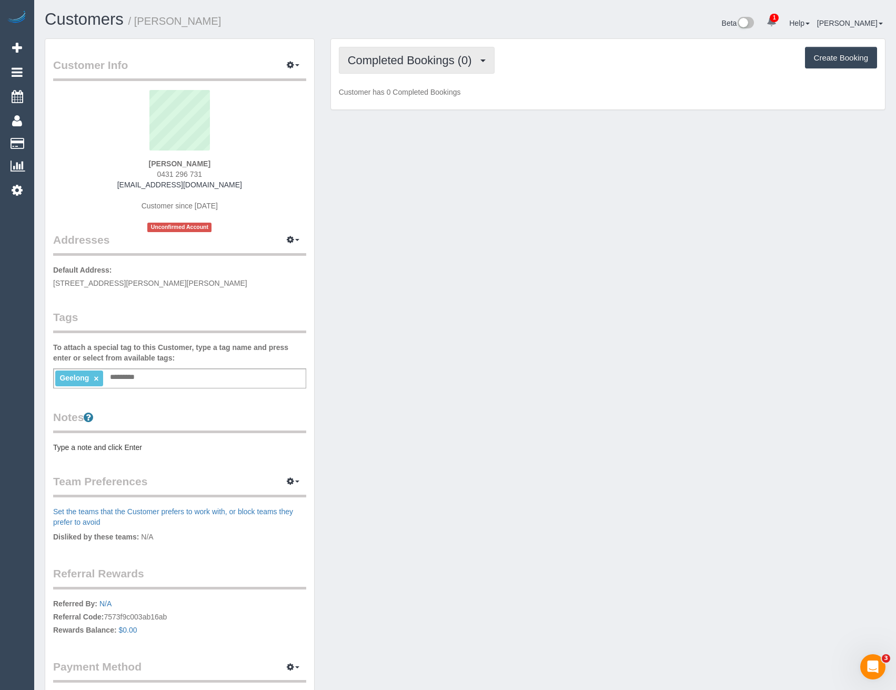
click at [396, 48] on button "Completed Bookings (0)" at bounding box center [417, 60] width 156 height 27
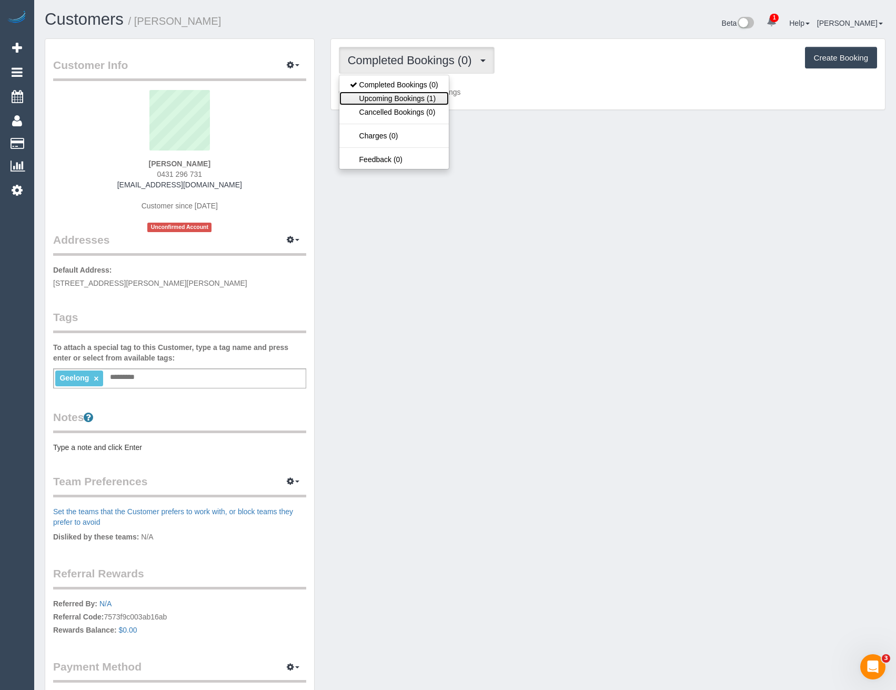
click at [391, 99] on link "Upcoming Bookings (1)" at bounding box center [393, 99] width 109 height 14
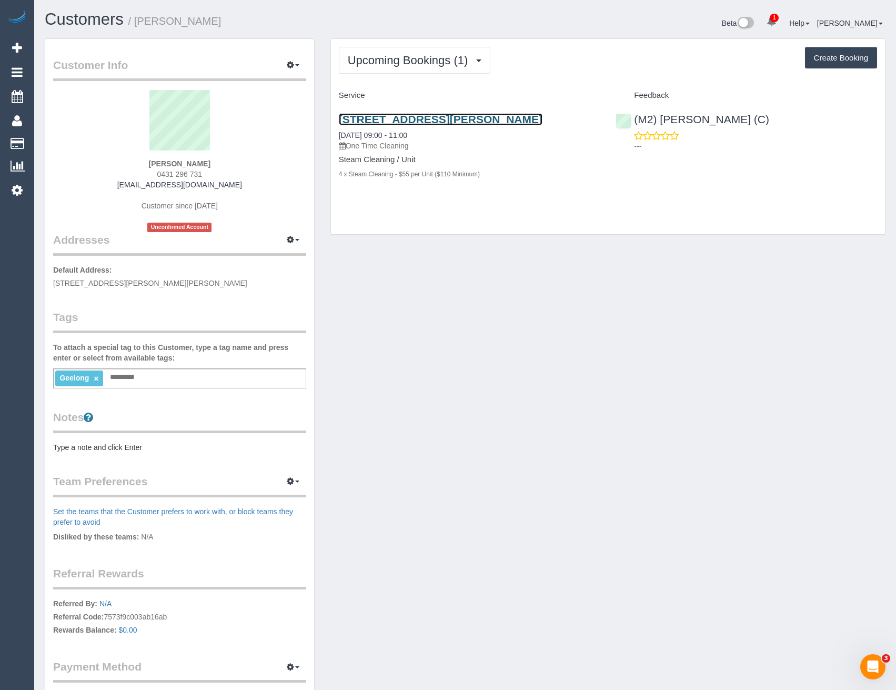
click at [462, 124] on link "35 Inglenook Cct,, Armstrong Creek, VIC 3217" at bounding box center [441, 119] width 204 height 12
click at [23, 186] on link "Settings" at bounding box center [17, 190] width 34 height 24
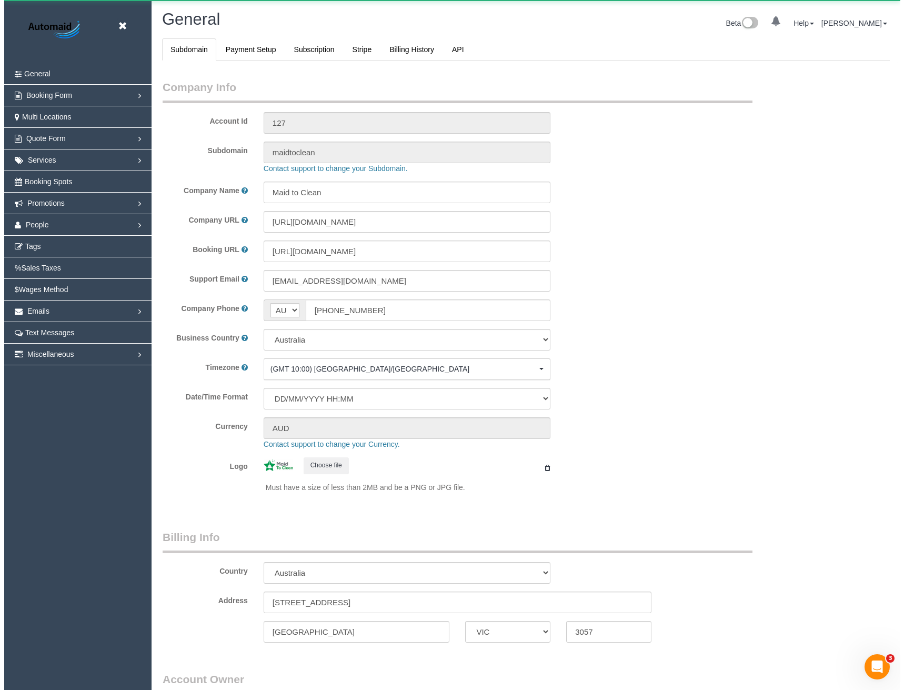
scroll to position [2404, 896]
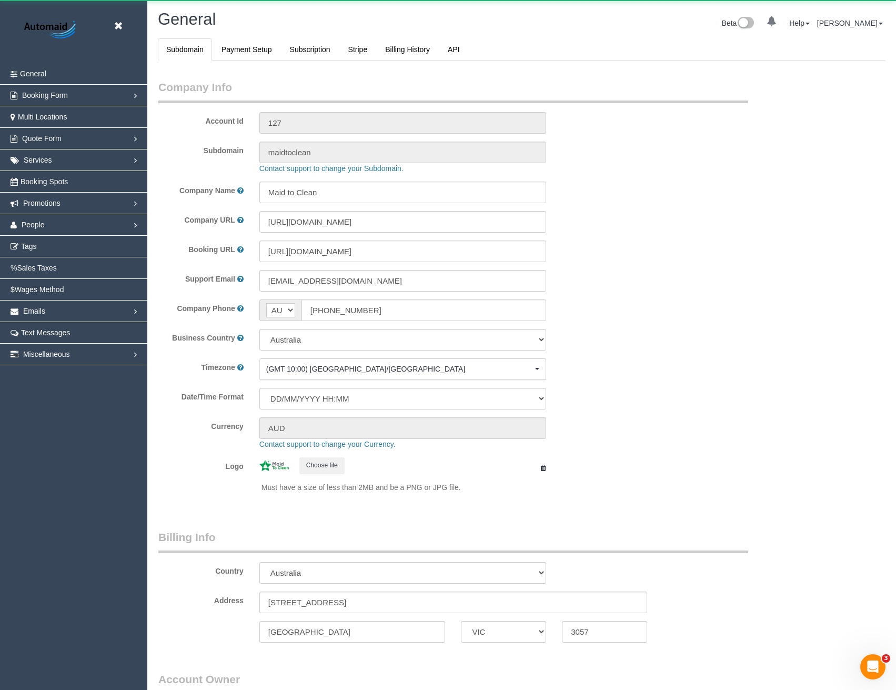
select select "1"
click at [64, 225] on link "People" at bounding box center [73, 224] width 147 height 21
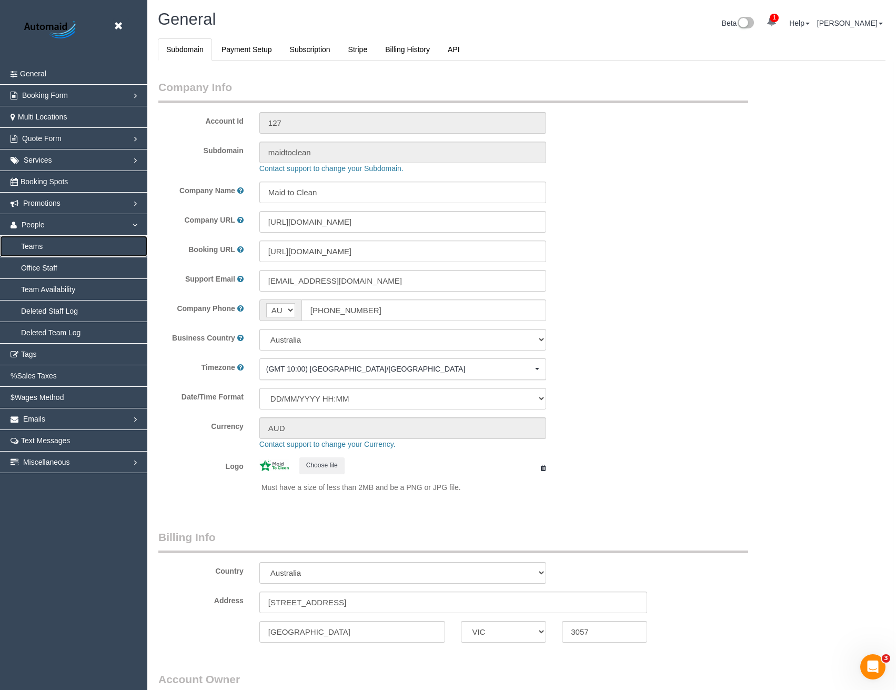
click at [43, 246] on link "Teams" at bounding box center [73, 246] width 147 height 21
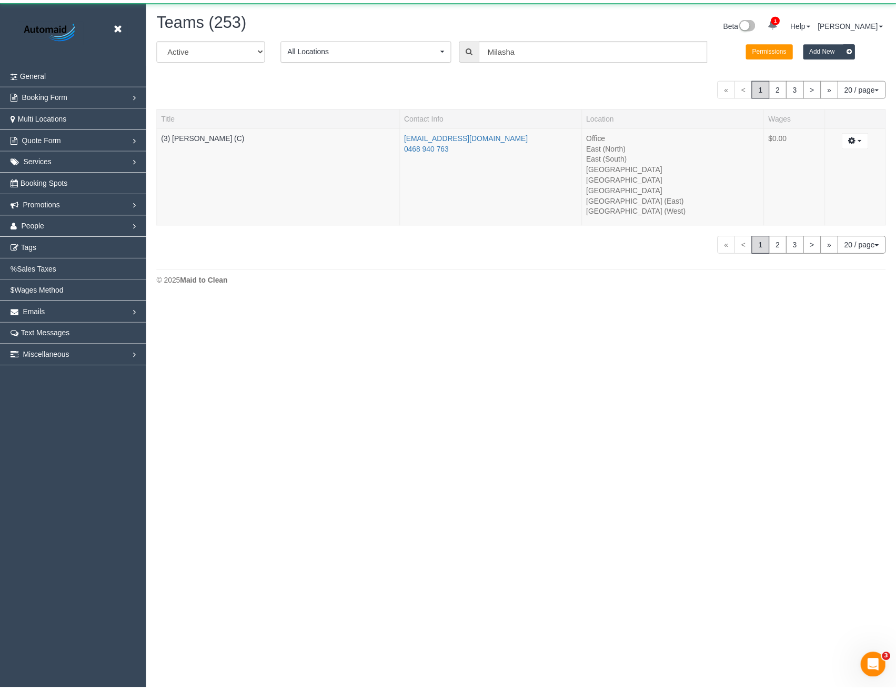
scroll to position [300, 904]
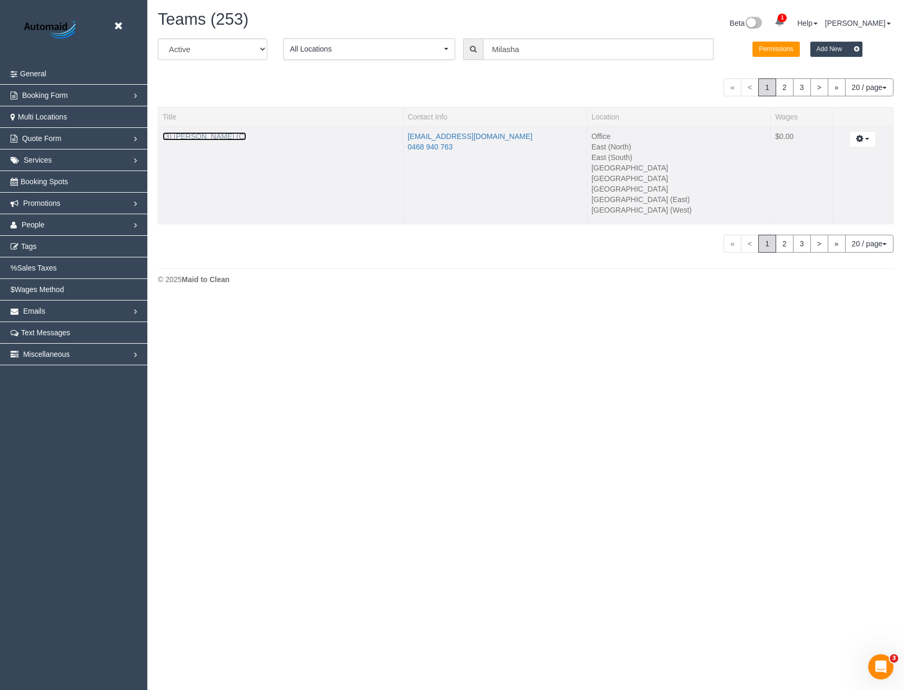
click at [224, 136] on link "(3) Milasha Fernando (C)" at bounding box center [205, 136] width 84 height 8
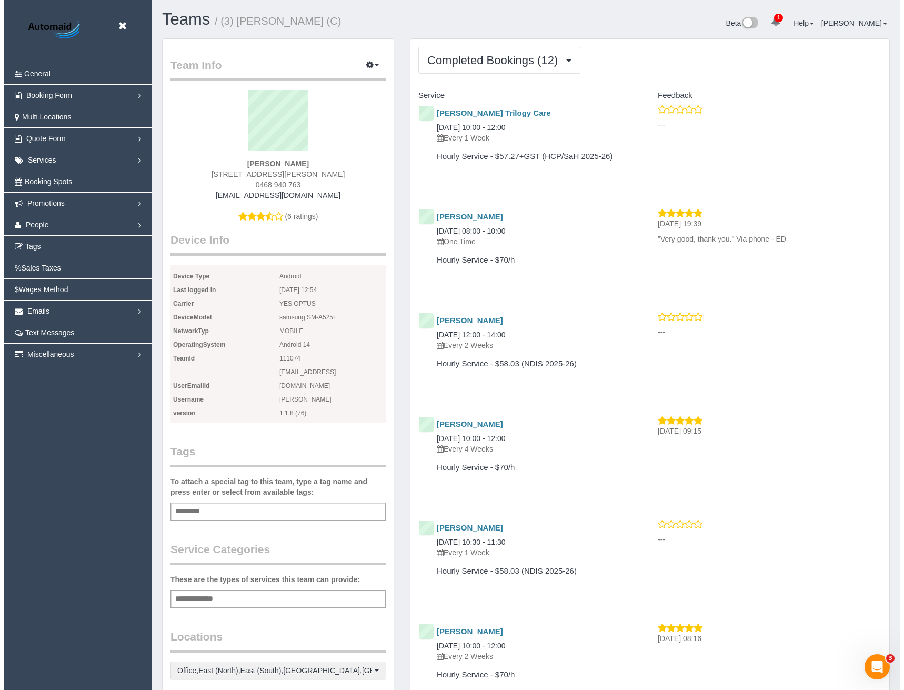
scroll to position [1546, 896]
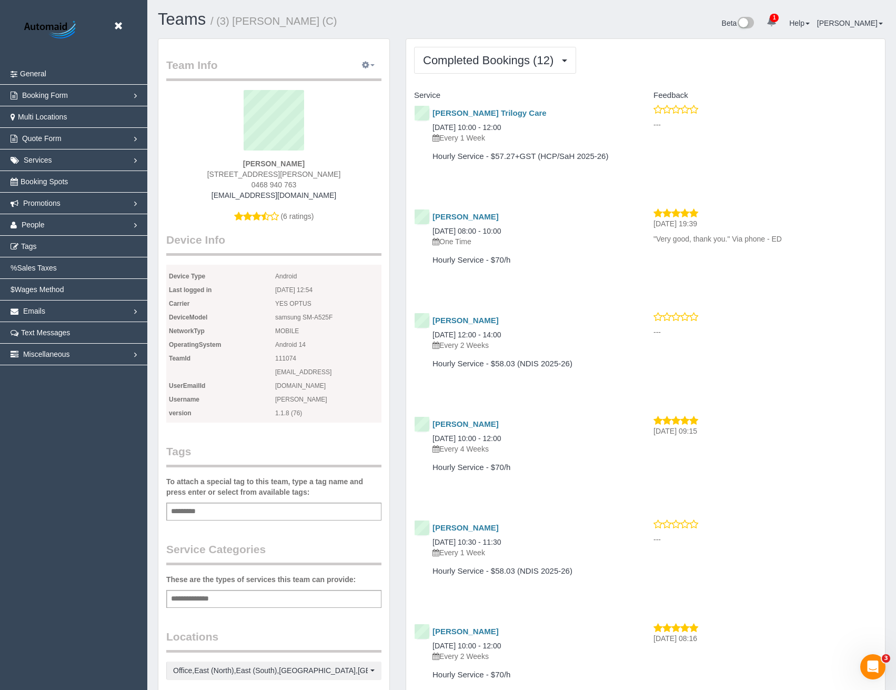
click at [371, 67] on button "button" at bounding box center [368, 65] width 26 height 16
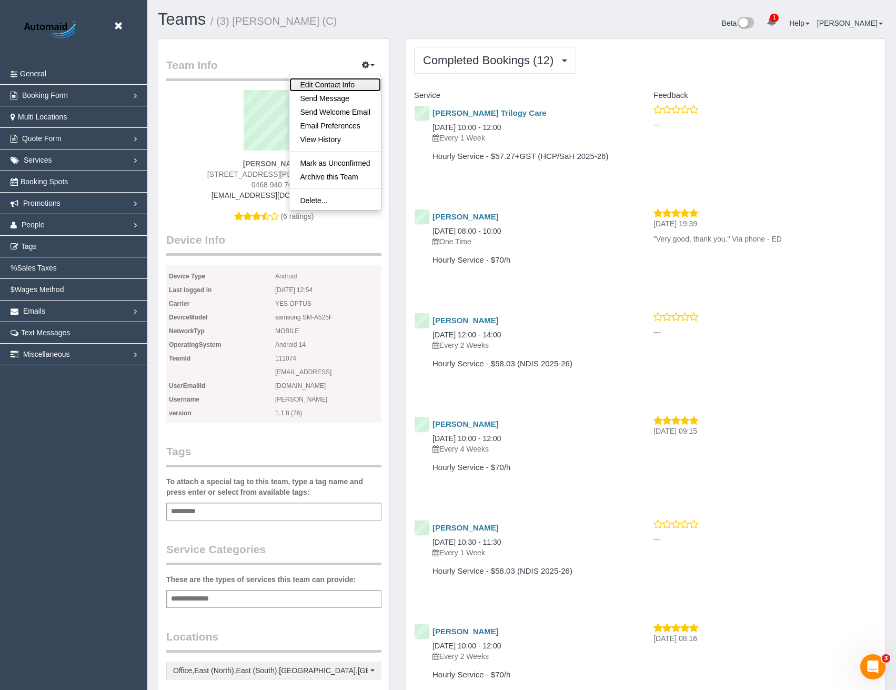
click at [327, 86] on link "Edit Contact Info" at bounding box center [335, 85] width 92 height 14
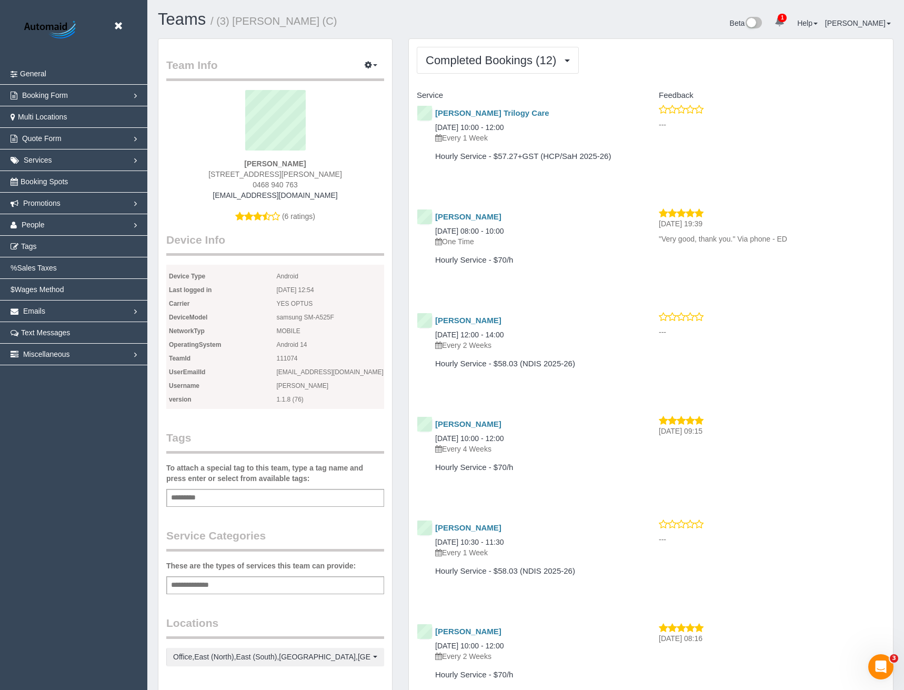
select select "VIC"
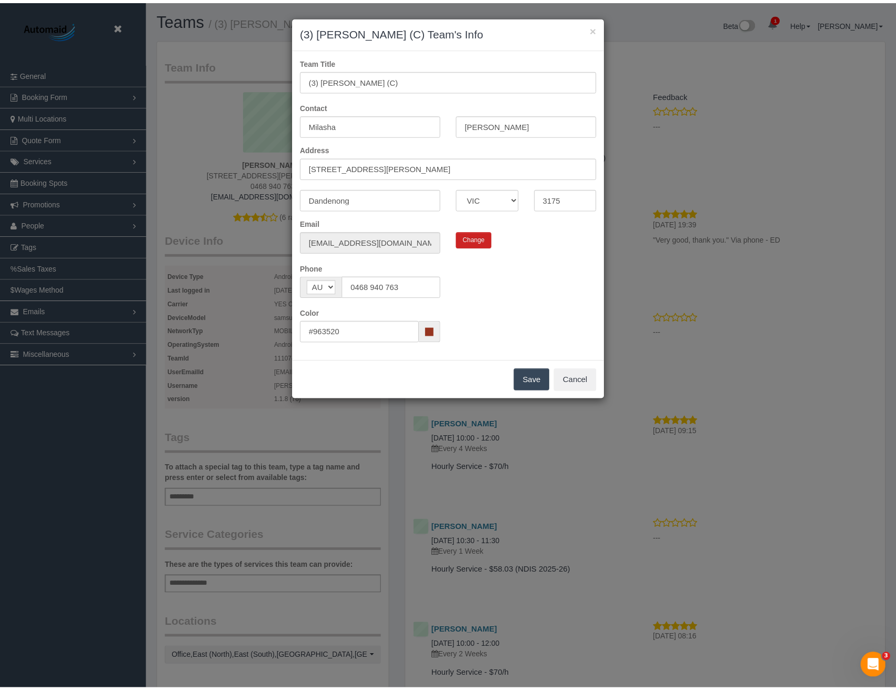
scroll to position [1546, 904]
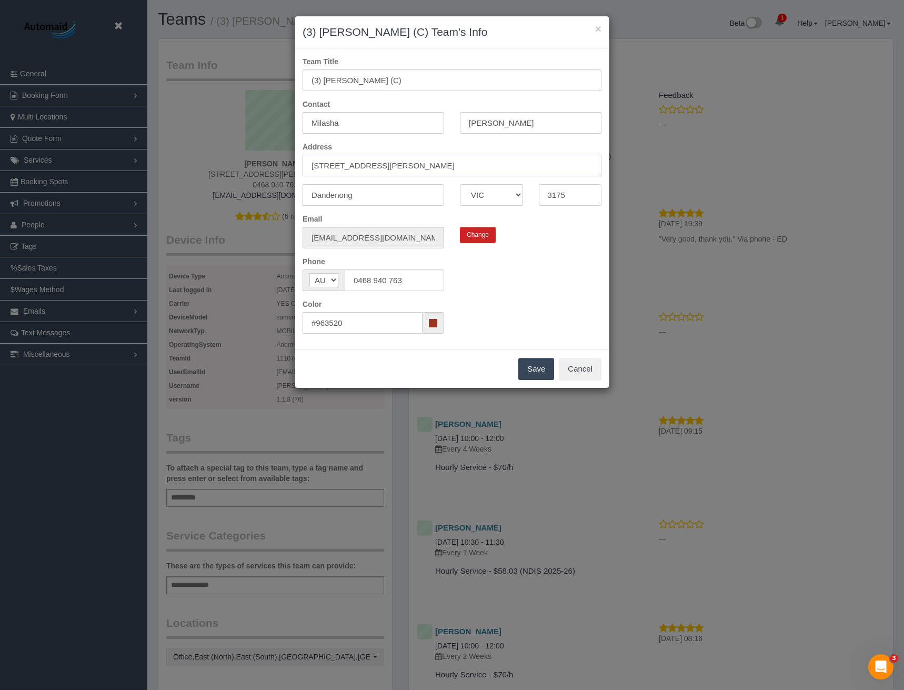
drag, startPoint x: 386, startPoint y: 162, endPoint x: 244, endPoint y: 165, distance: 141.5
click at [259, 174] on div "× (3) Milasha Fernando (C) Team's Info Team Title (3) Milasha Fernando (C) Cont…" at bounding box center [452, 345] width 904 height 690
type input "18/2 Ambrose Treacy Drive"
drag, startPoint x: 366, startPoint y: 196, endPoint x: 261, endPoint y: 188, distance: 105.0
click at [261, 189] on div "× (3) Milasha Fernando (C) Team's Info Team Title (3) Milasha Fernando (C) Cont…" at bounding box center [452, 345] width 904 height 690
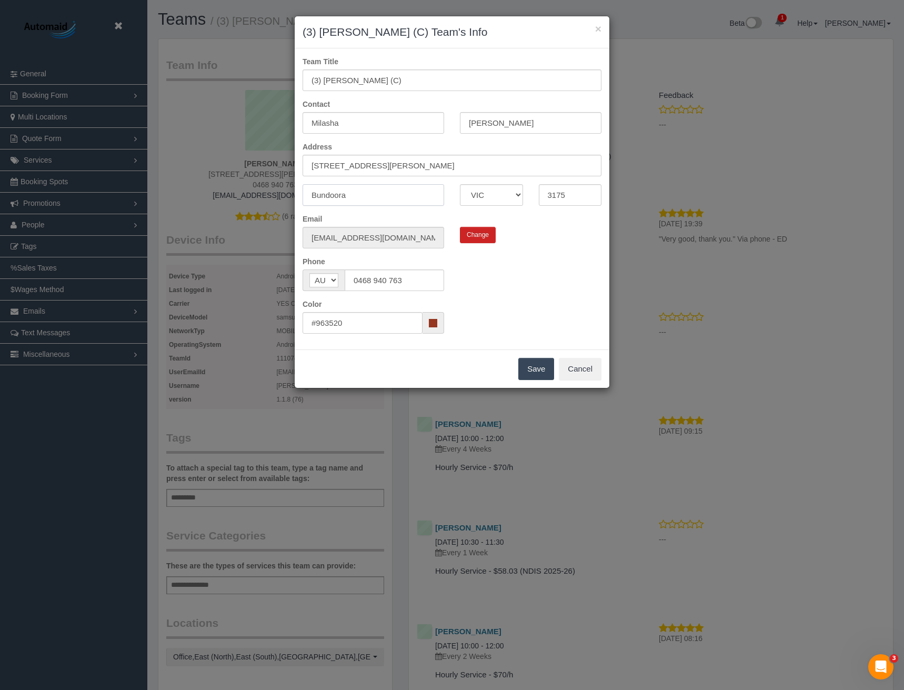
type input "Bundoora"
click at [568, 199] on input "3175" at bounding box center [570, 195] width 63 height 22
drag, startPoint x: 575, startPoint y: 195, endPoint x: 538, endPoint y: 199, distance: 38.1
click at [538, 199] on div "3175" at bounding box center [570, 195] width 79 height 22
type input "3083"
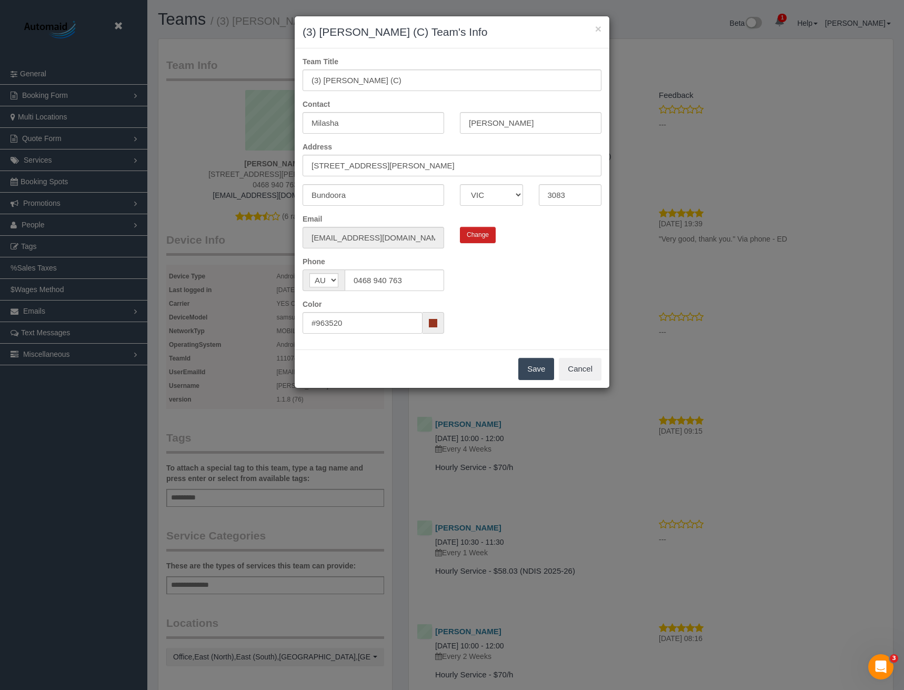
click at [530, 371] on button "Save" at bounding box center [536, 369] width 36 height 22
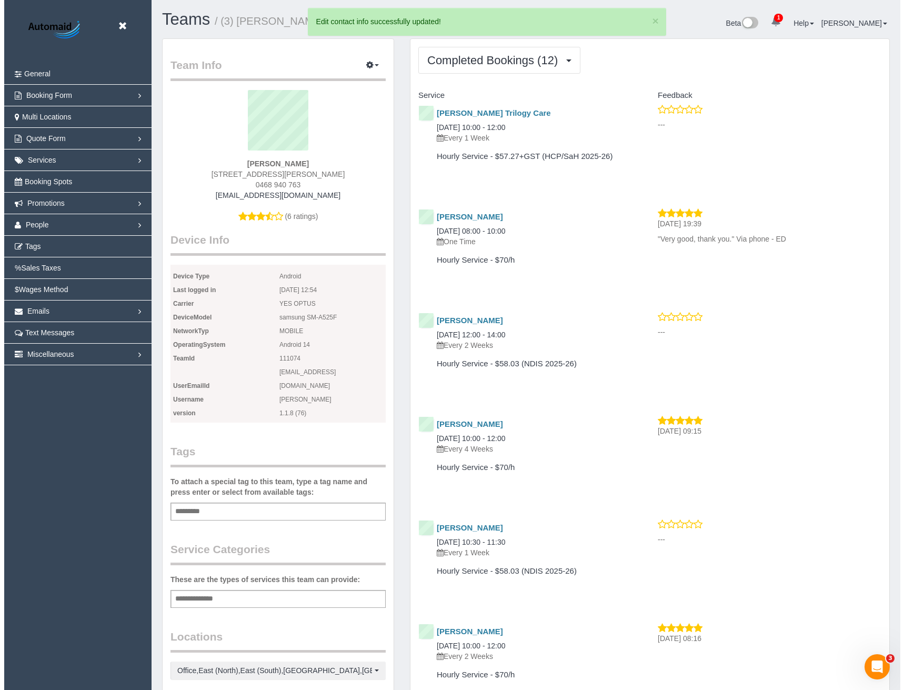
scroll to position [51051, 51700]
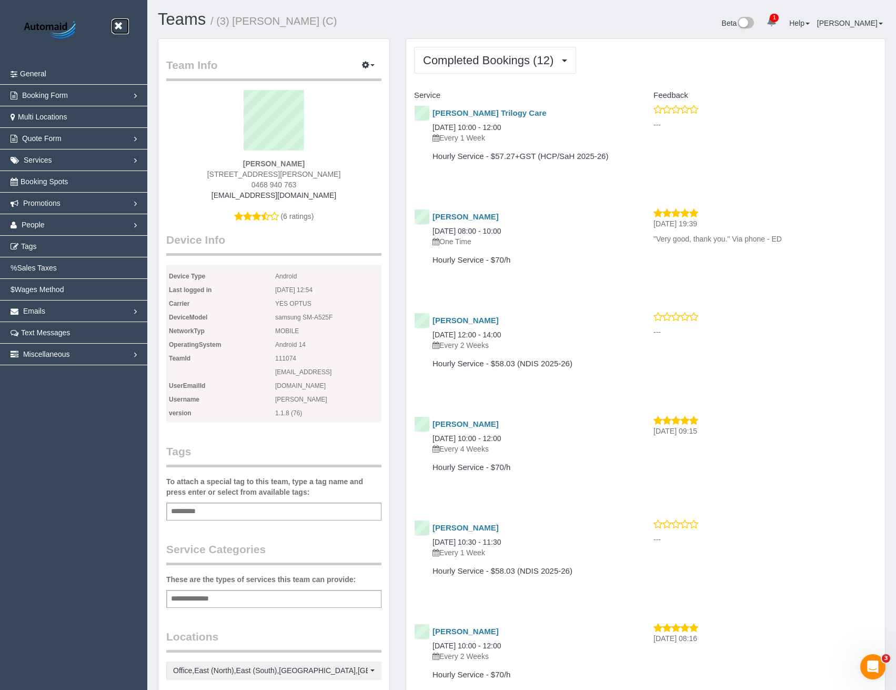
click at [118, 22] on icon at bounding box center [118, 25] width 13 height 13
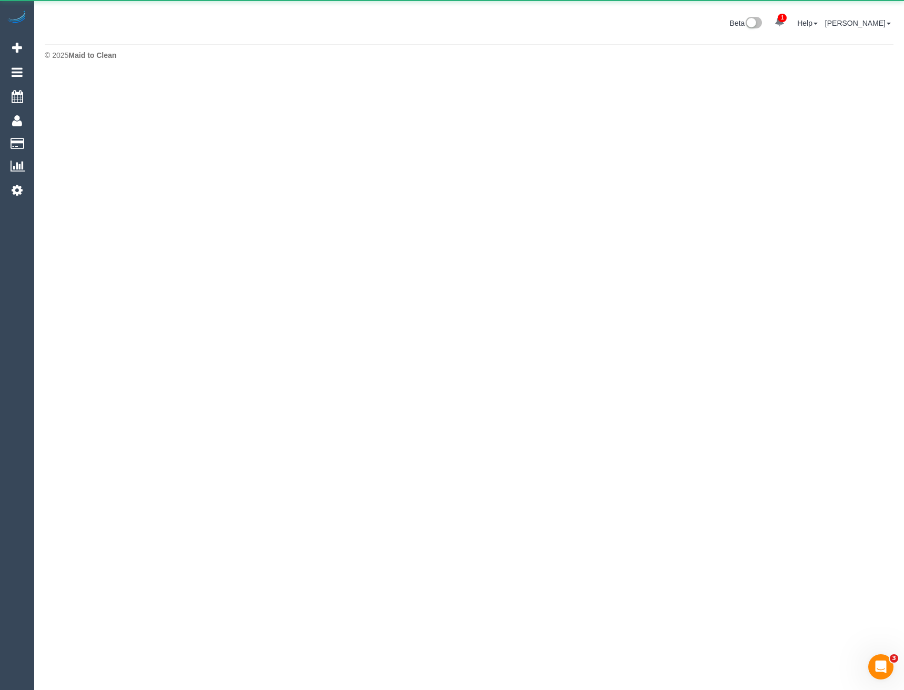
scroll to position [52520, 51692]
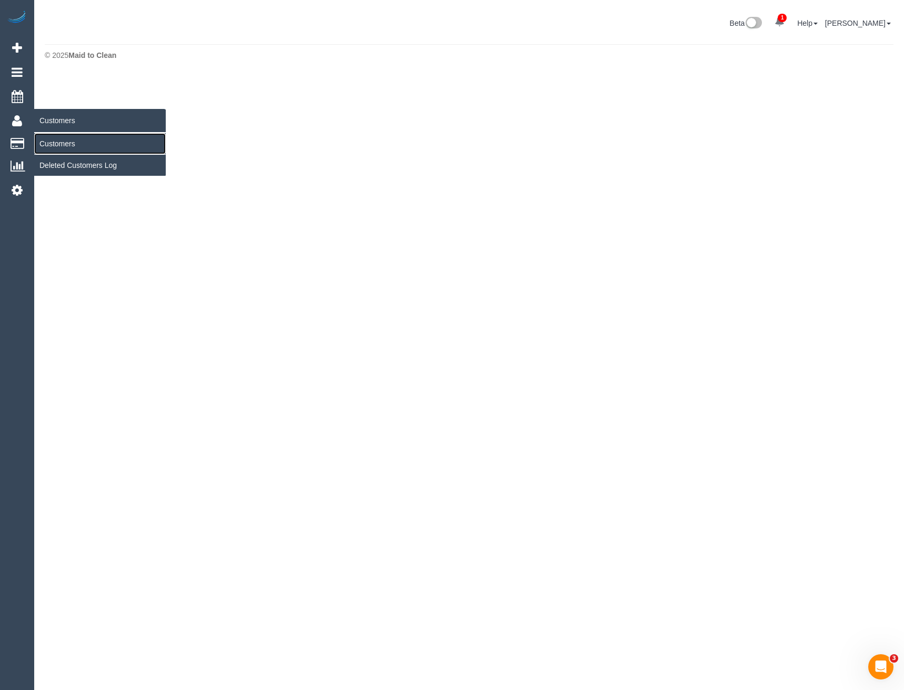
click at [66, 143] on link "Customers" at bounding box center [99, 143] width 131 height 21
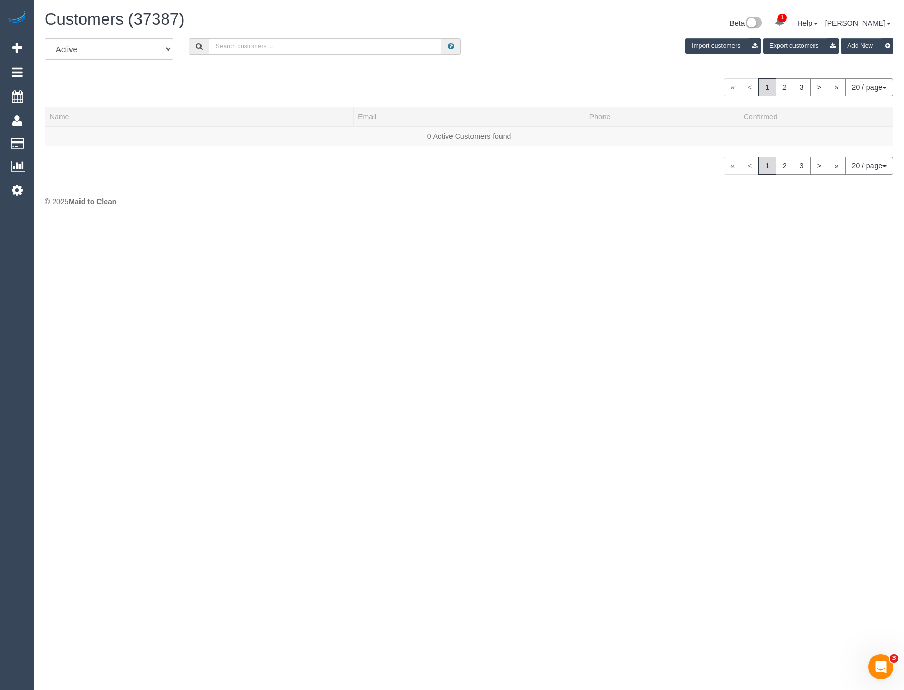
scroll to position [221, 904]
click at [330, 43] on input "text" at bounding box center [325, 46] width 233 height 16
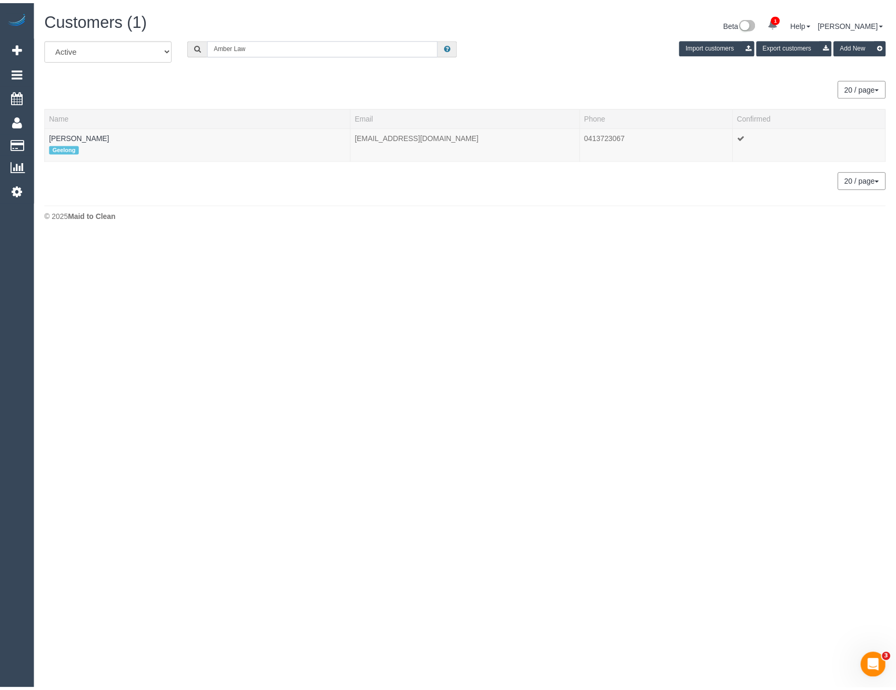
scroll to position [52360, 51692]
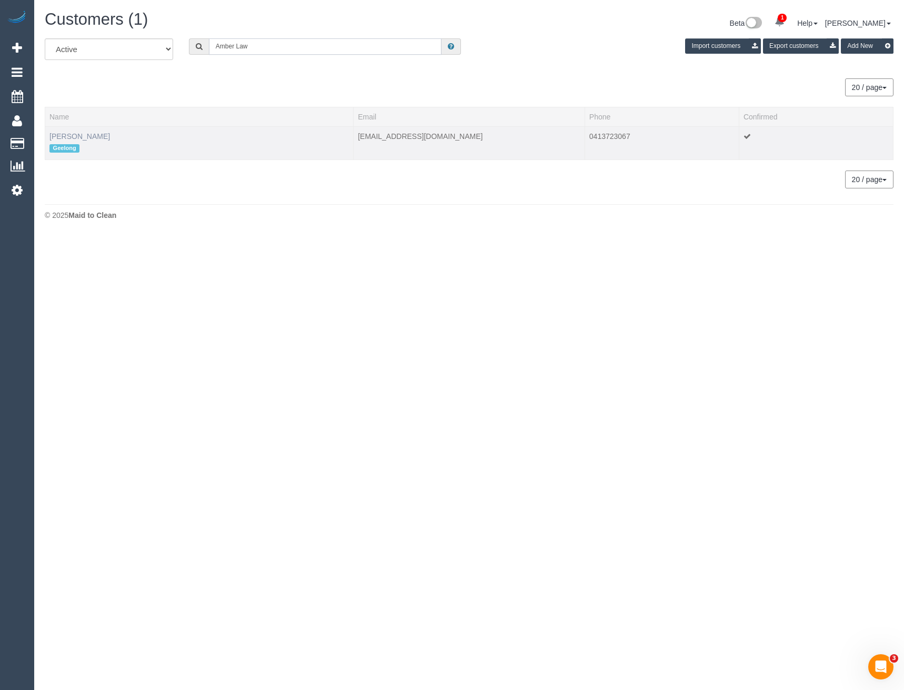
type input "Amber Law"
click at [85, 137] on link "Amber Lawrence" at bounding box center [79, 136] width 60 height 8
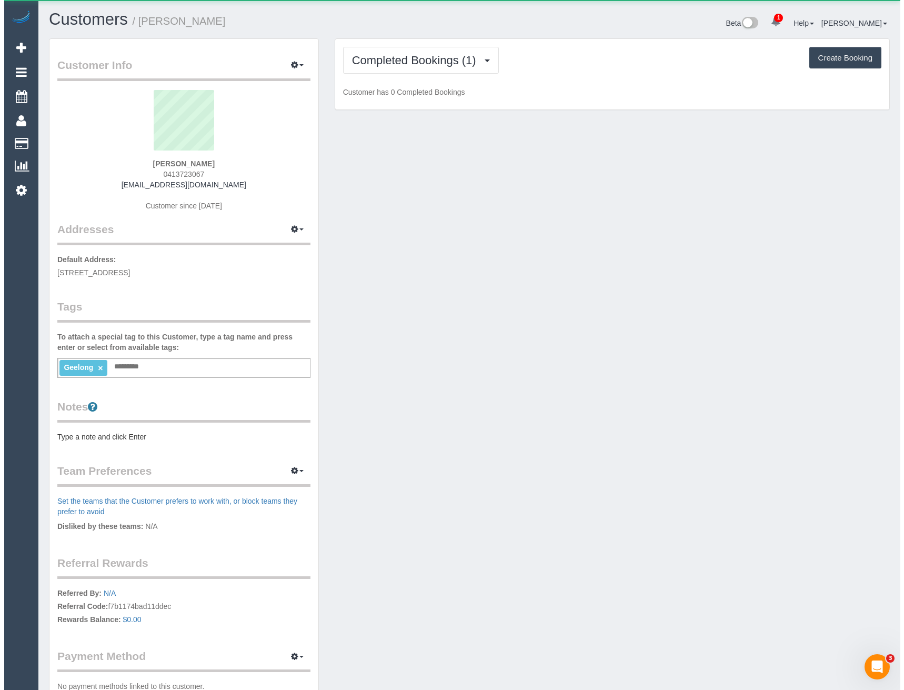
scroll to position [772, 896]
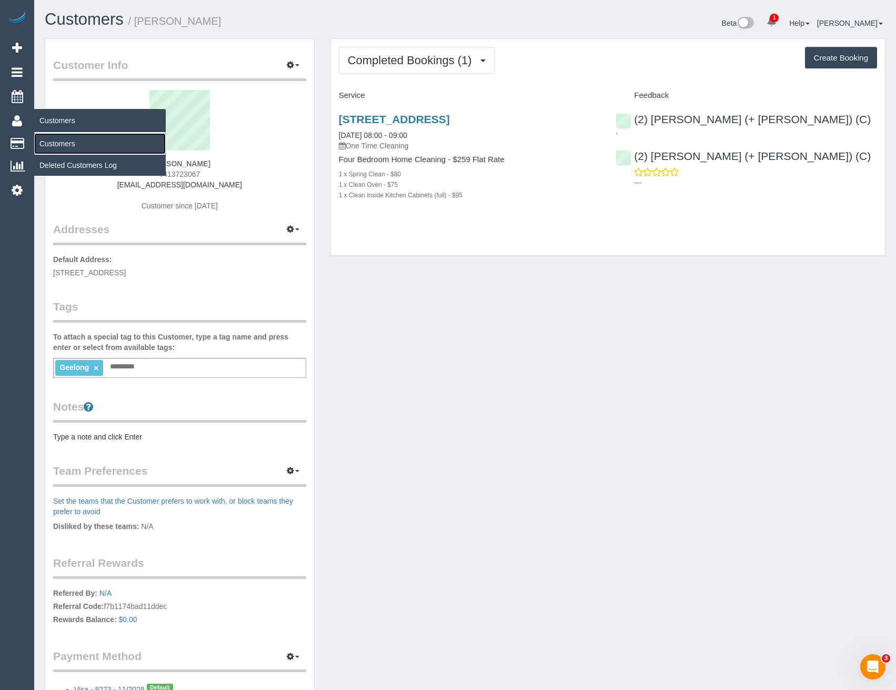
click at [74, 148] on link "Customers" at bounding box center [99, 143] width 131 height 21
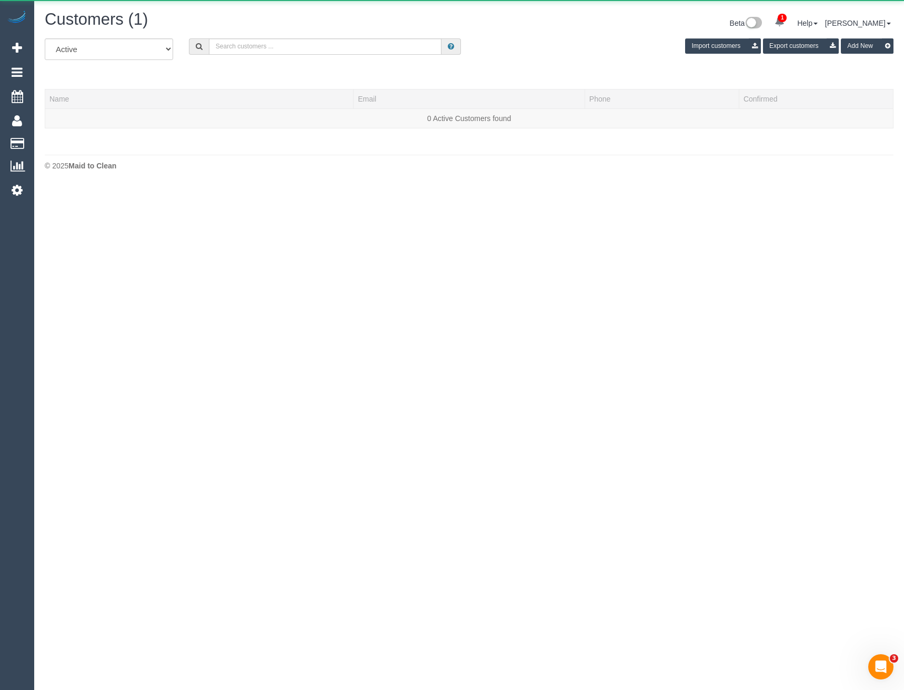
scroll to position [221, 904]
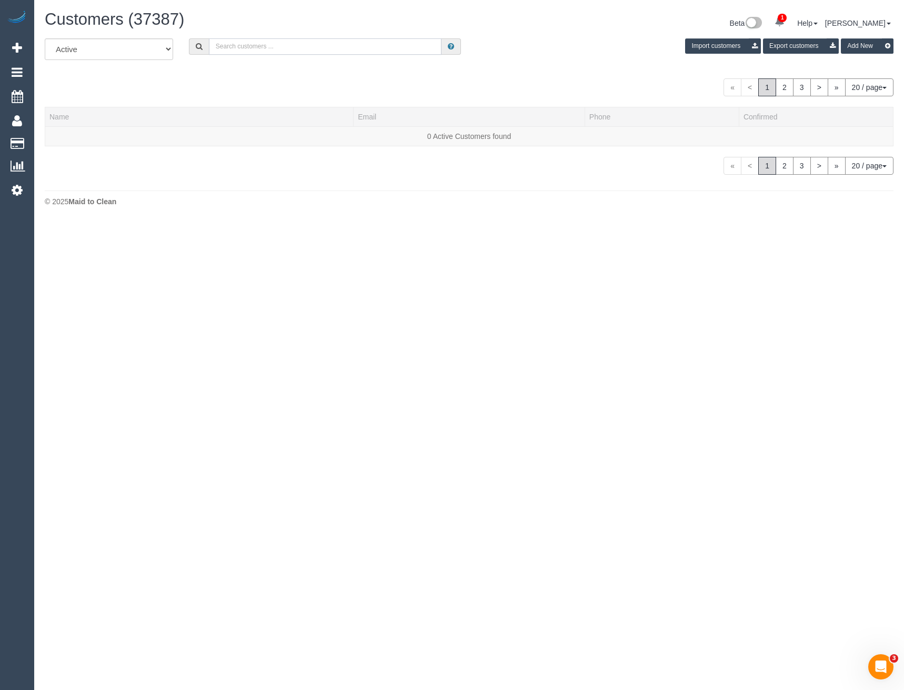
click at [299, 46] on input "text" at bounding box center [325, 46] width 233 height 16
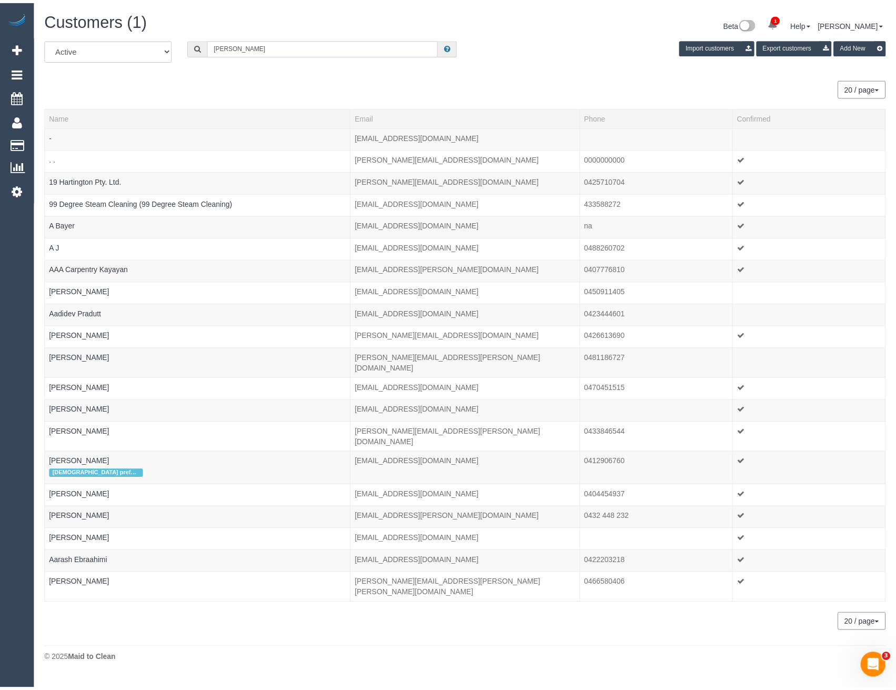
scroll to position [52360, 51692]
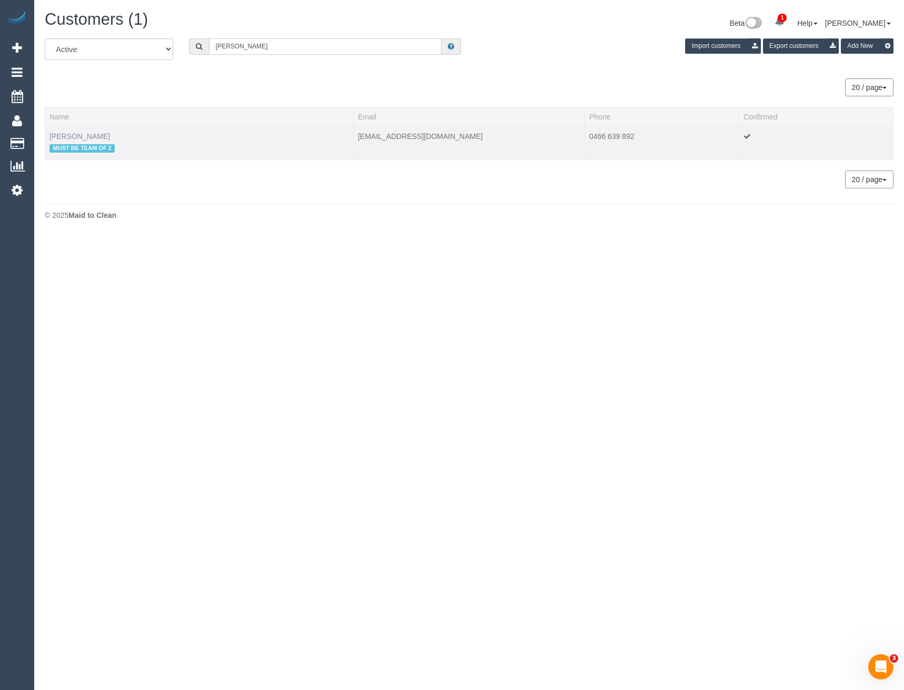
type input "Josie wolf"
click at [83, 136] on link "Josie Wolfram" at bounding box center [79, 136] width 60 height 8
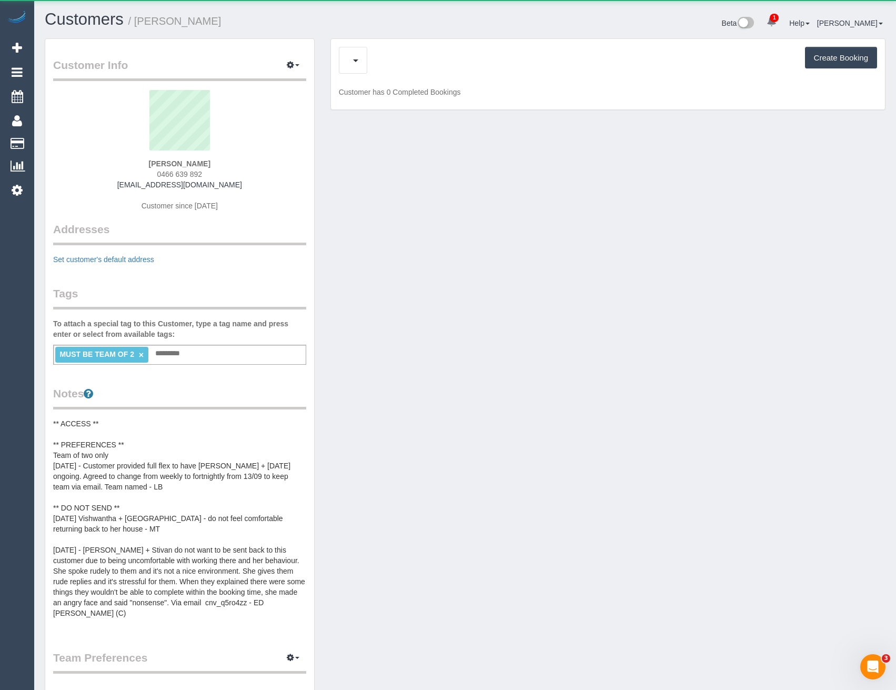
scroll to position [1040, 896]
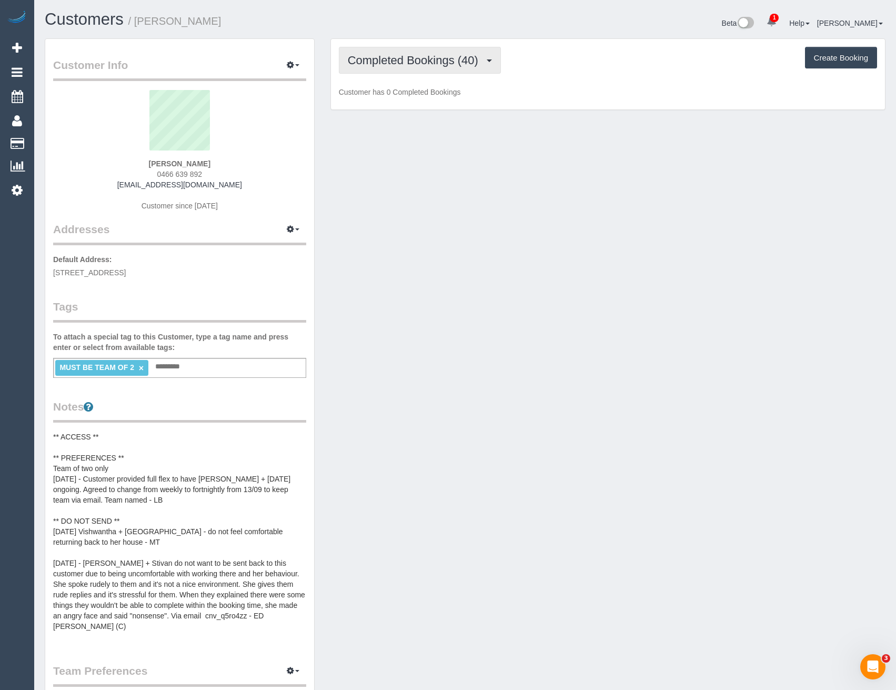
click at [455, 64] on span "Completed Bookings (40)" at bounding box center [416, 60] width 136 height 13
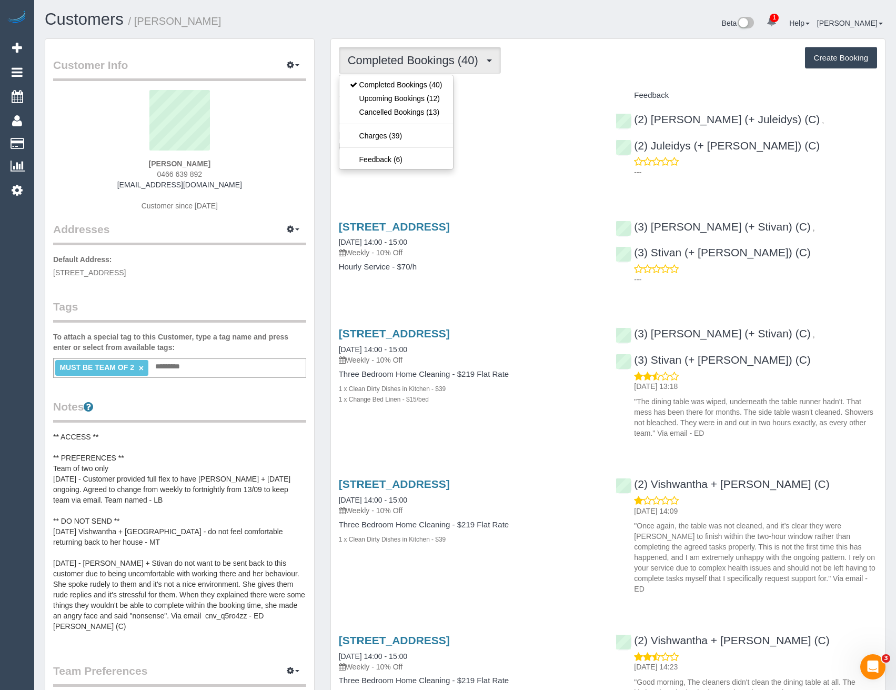
scroll to position [49352, 51700]
click at [448, 96] on link "Upcoming Bookings (12)" at bounding box center [396, 99] width 114 height 14
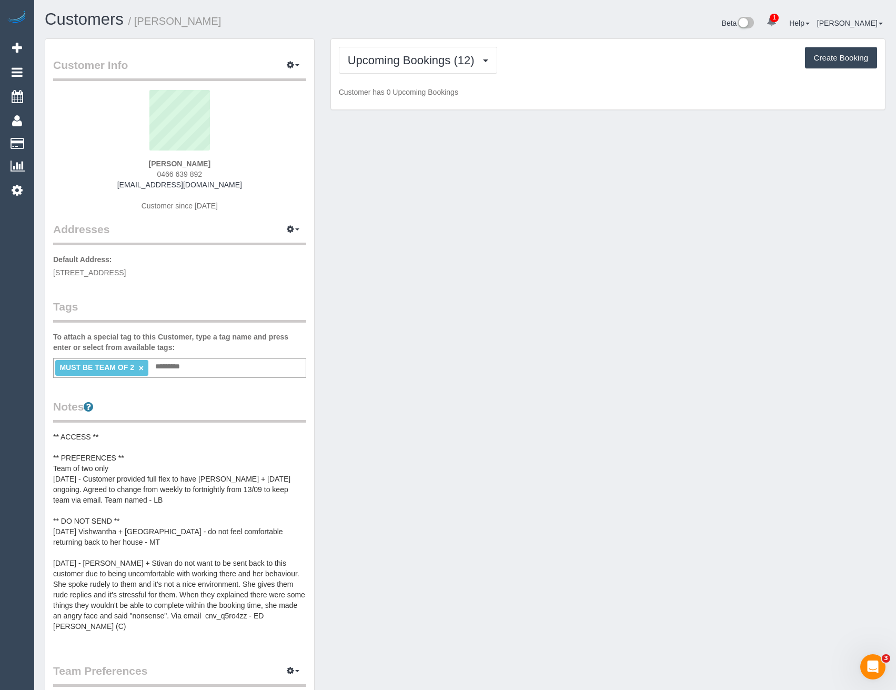
scroll to position [1551, 896]
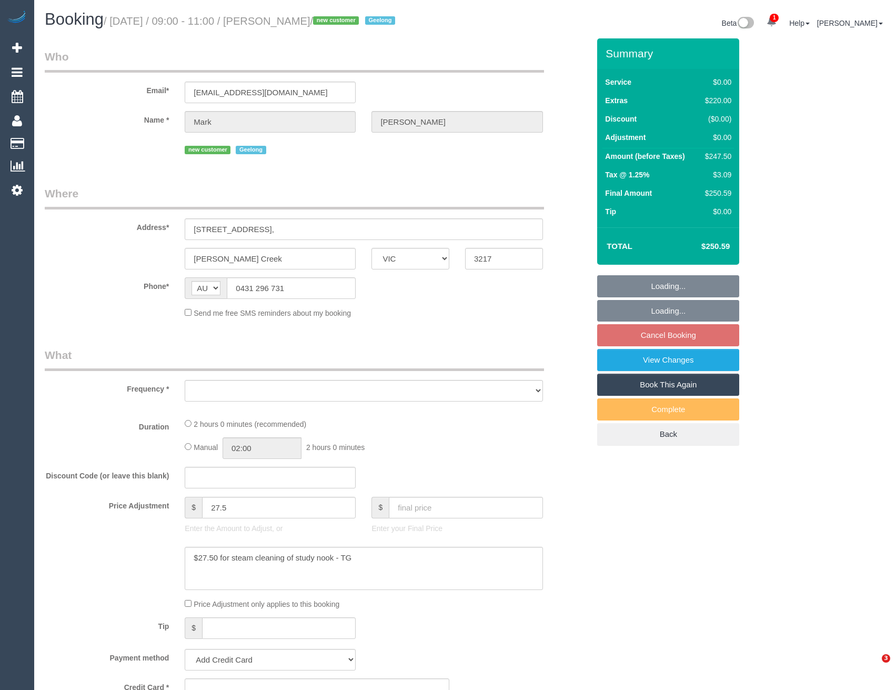
select select "VIC"
select select "object:783"
select select "string:stripe-pm_1S3TzI2GScqysDRVJ5ElNPQT"
select select "number:28"
select select "number:14"
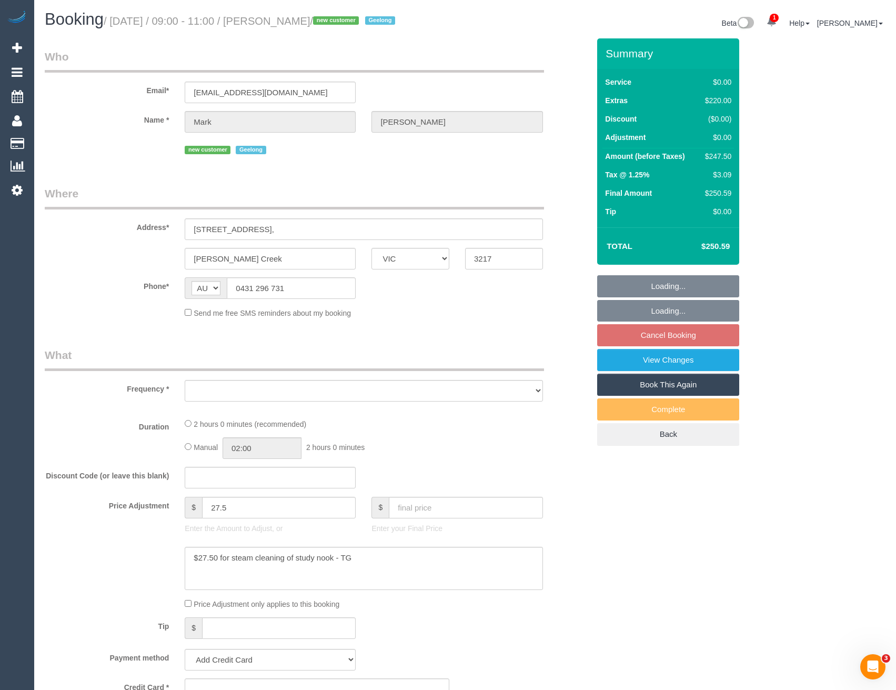
select select "number:19"
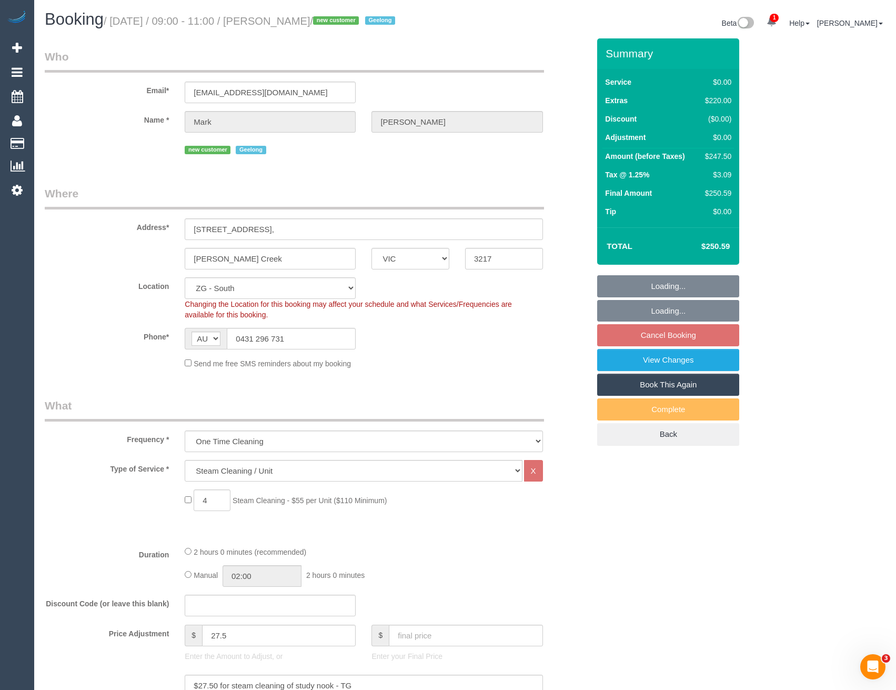
select select "spot3"
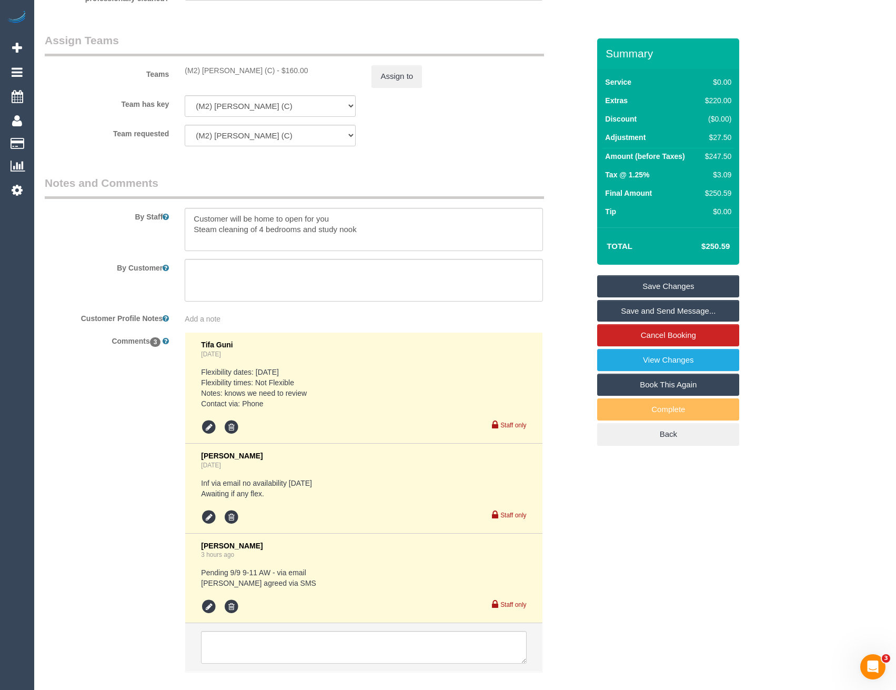
scroll to position [1293, 0]
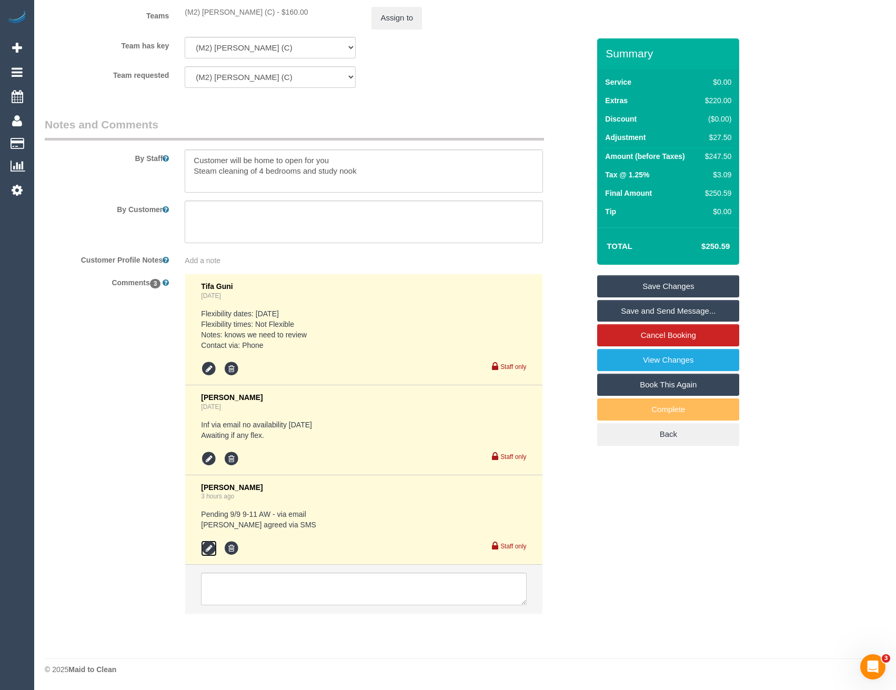
click at [214, 547] on icon at bounding box center [209, 548] width 16 height 16
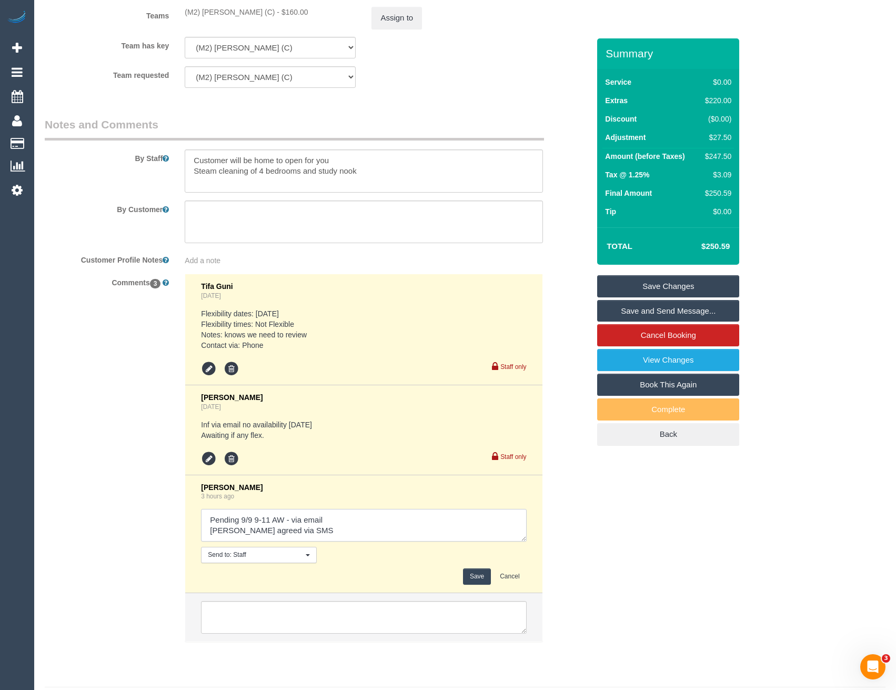
click at [347, 518] on textarea at bounding box center [363, 525] width 325 height 33
type textarea "Pending 9/9 9-11 AW - via email // confirmed [PERSON_NAME] agreed via SMS"
click at [480, 575] on button "Save" at bounding box center [477, 576] width 28 height 16
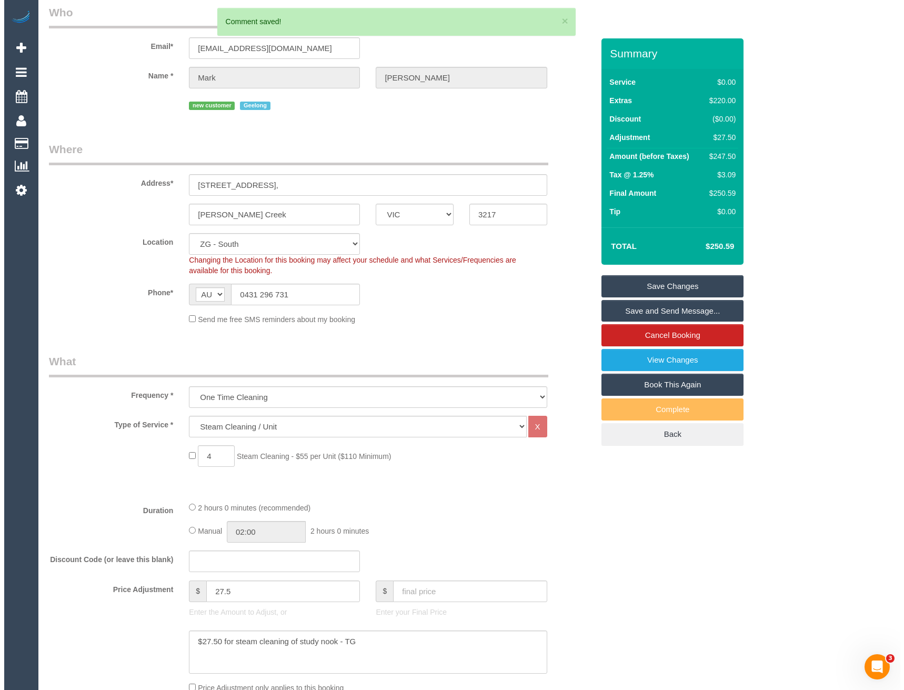
scroll to position [0, 0]
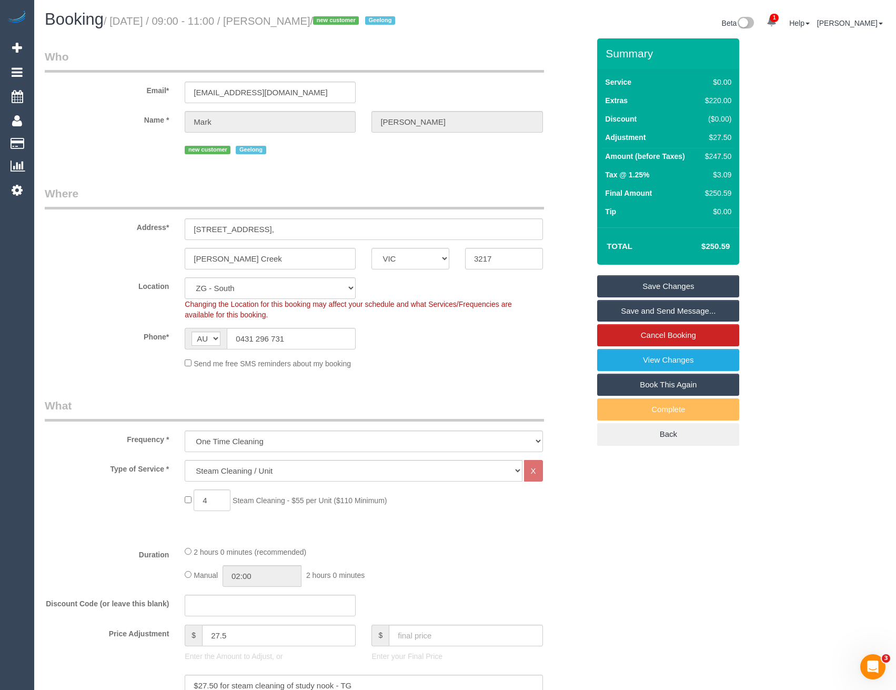
click at [627, 306] on link "Save and Send Message..." at bounding box center [668, 311] width 142 height 22
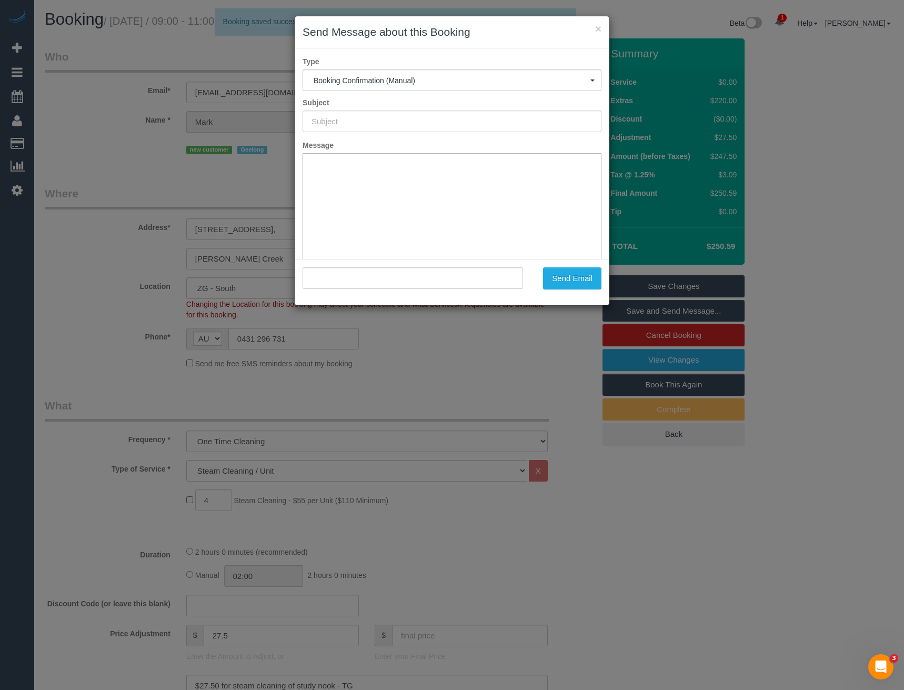
type input "Booking Confirmed"
type input ""[PERSON_NAME]" <[EMAIL_ADDRESS][DOMAIN_NAME]>"
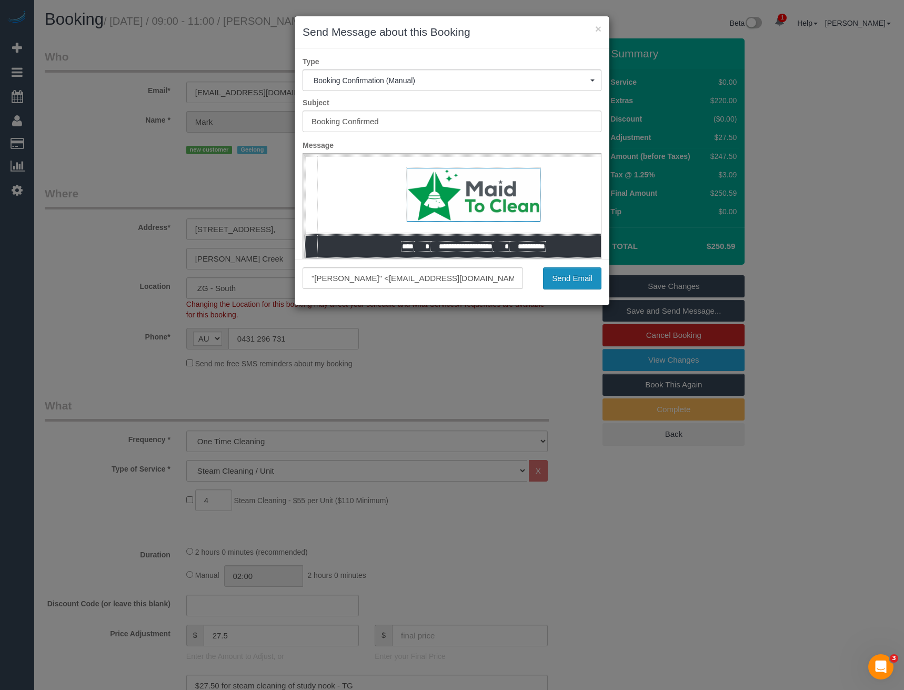
click at [572, 275] on button "Send Email" at bounding box center [572, 278] width 58 height 22
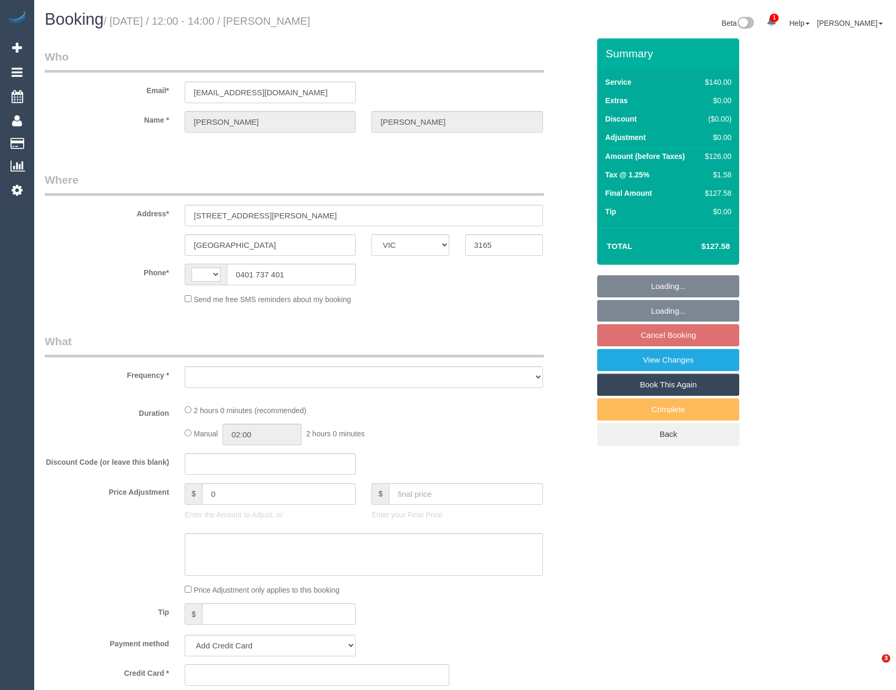
select select "VIC"
select select "string:AU"
select select "object:534"
select select "string:stripe-pm_1Rr6VB2GScqysDRVRON9VZtq"
select select "number:29"
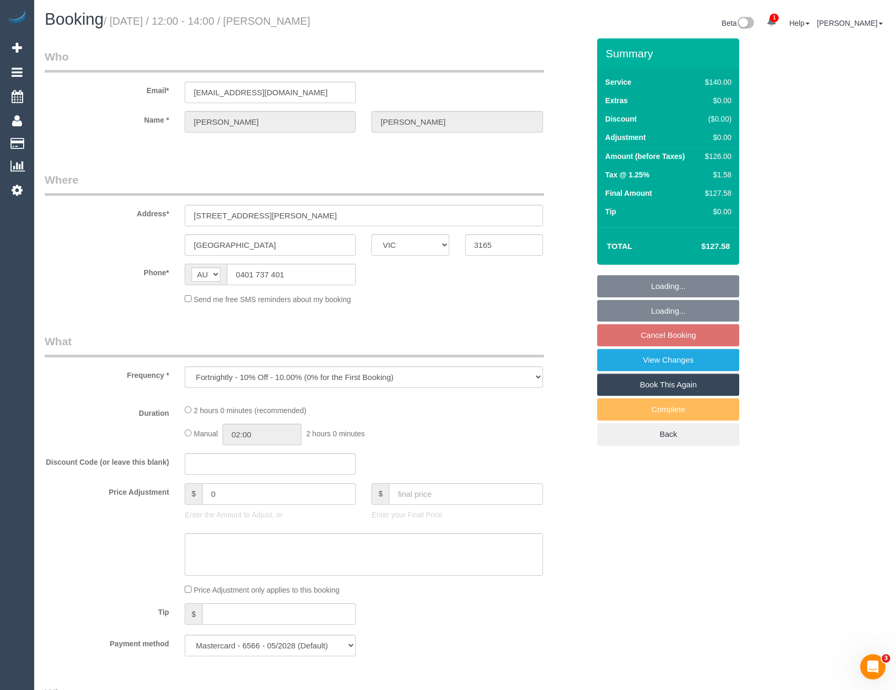
select select "number:14"
select select "number:19"
select select "number:24"
select select "number:35"
select select "number:11"
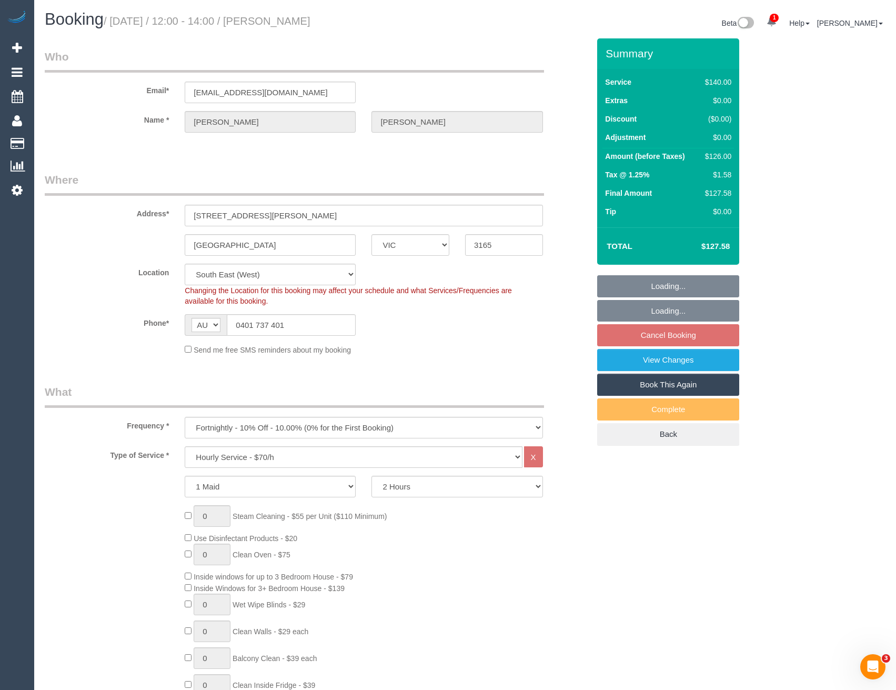
select select "object:911"
select select "spot1"
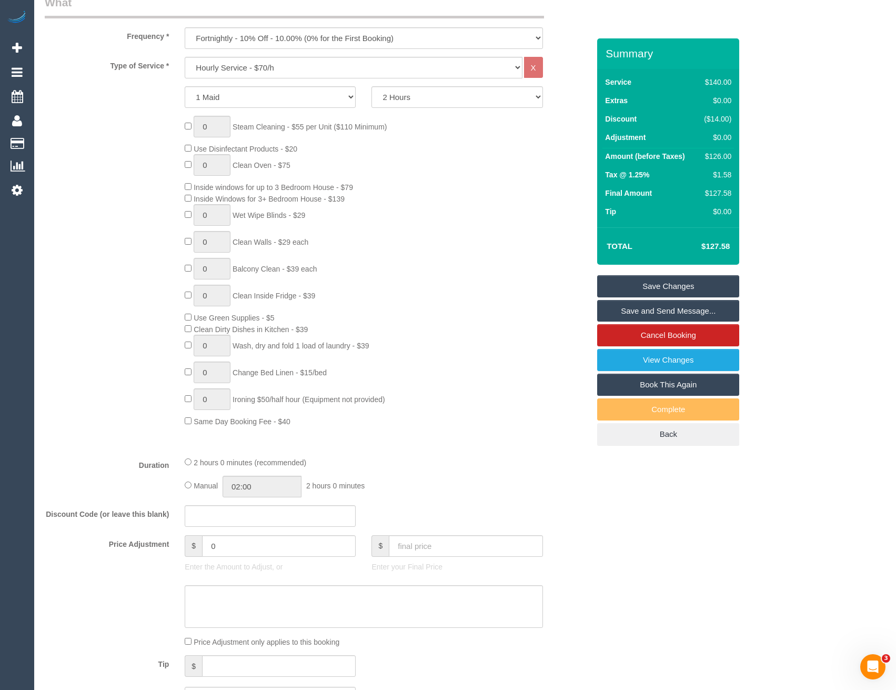
scroll to position [407, 0]
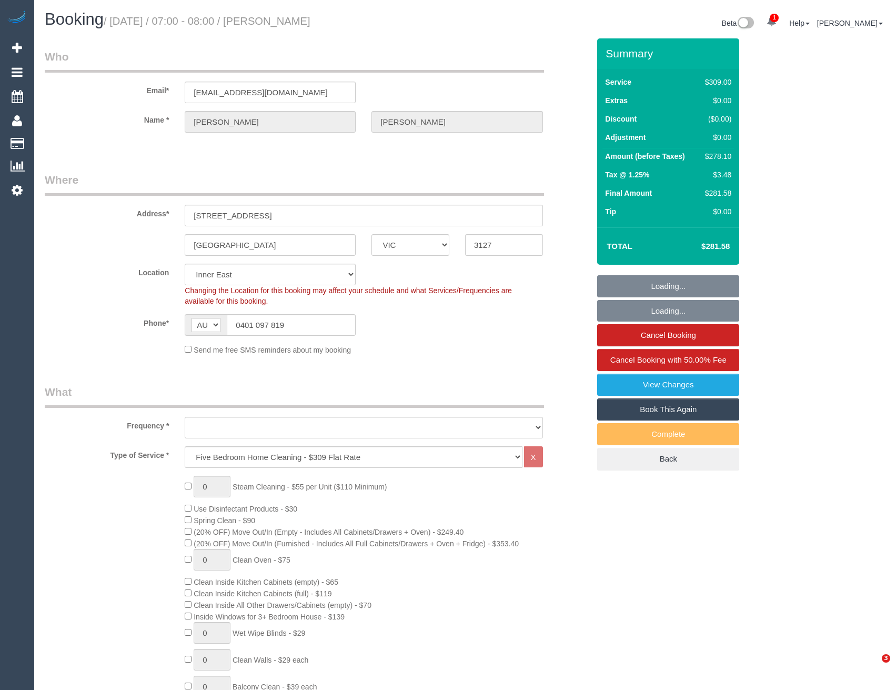
select select "VIC"
select select "number:28"
select select "number:14"
select select "number:19"
select select "number:22"
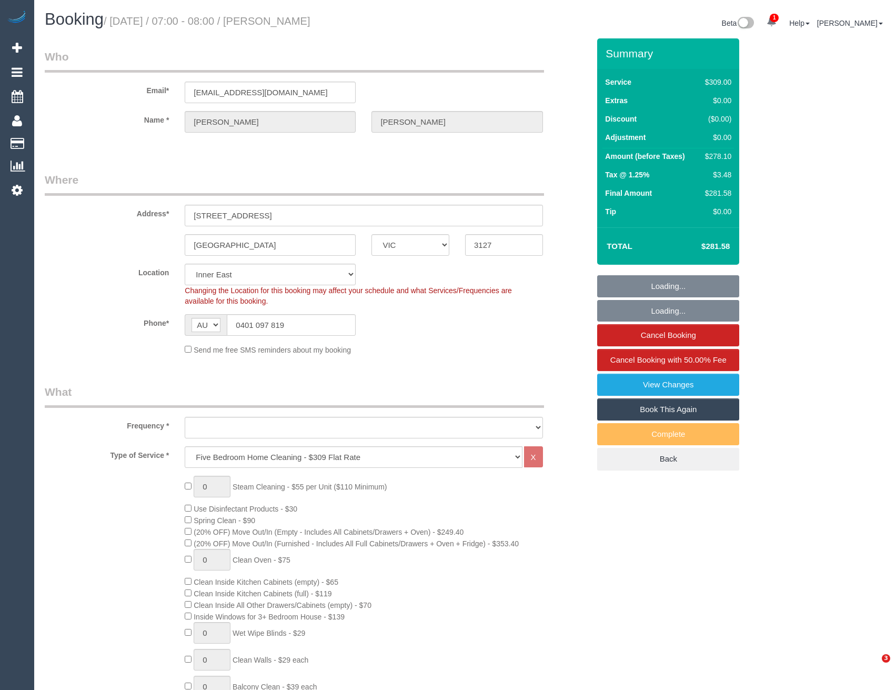
select select "number:34"
select select "number:13"
select select "object:1470"
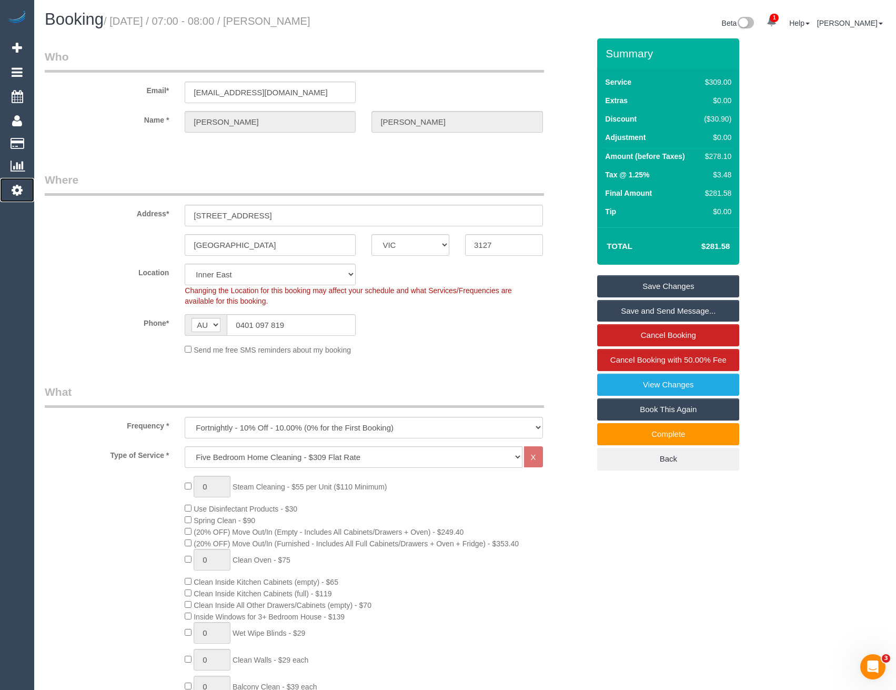
click at [19, 197] on link "Settings" at bounding box center [17, 190] width 34 height 24
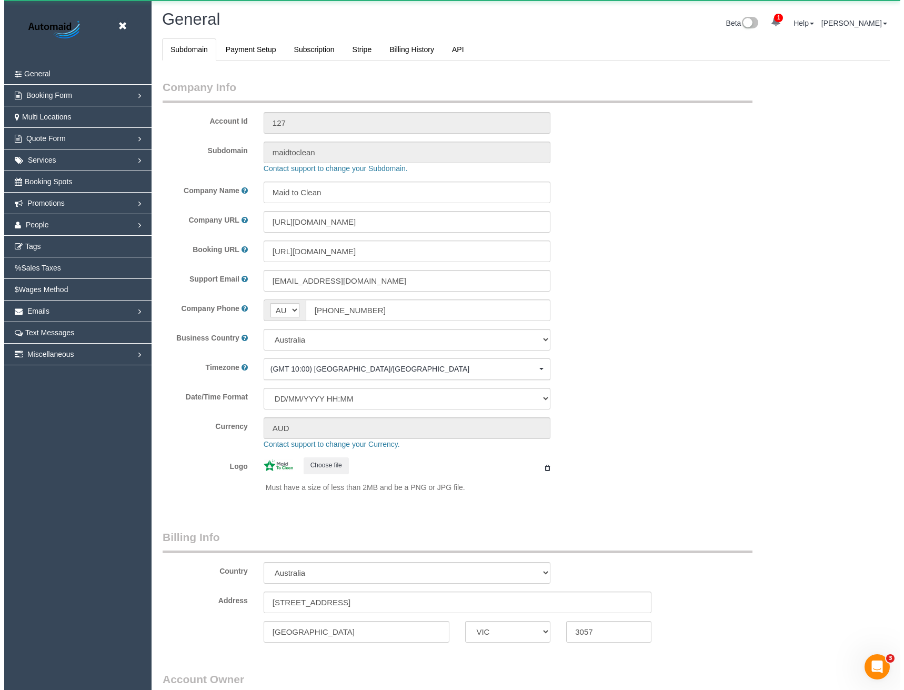
scroll to position [2404, 896]
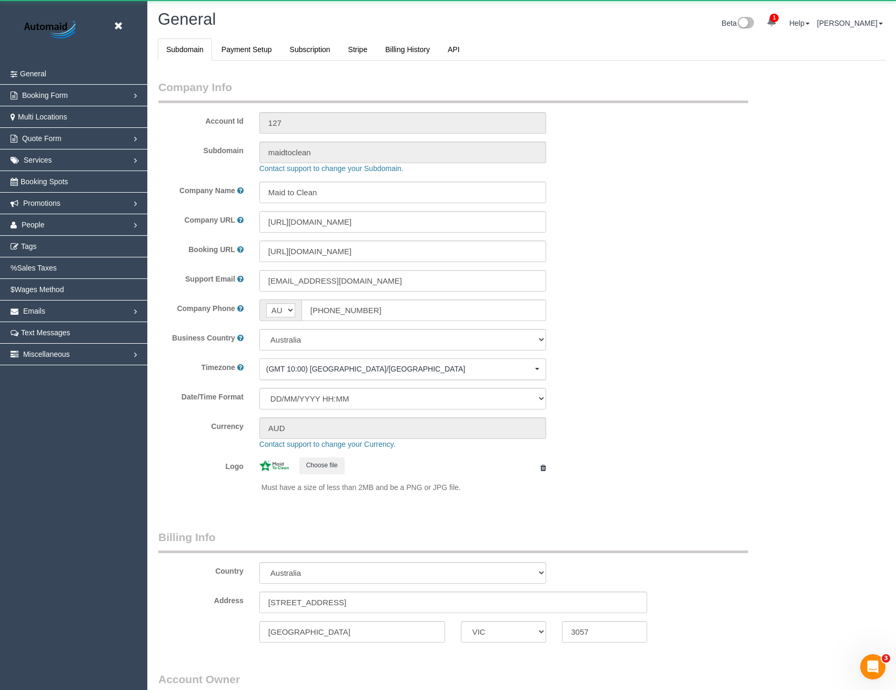
select select "1"
click at [118, 27] on icon at bounding box center [118, 25] width 13 height 13
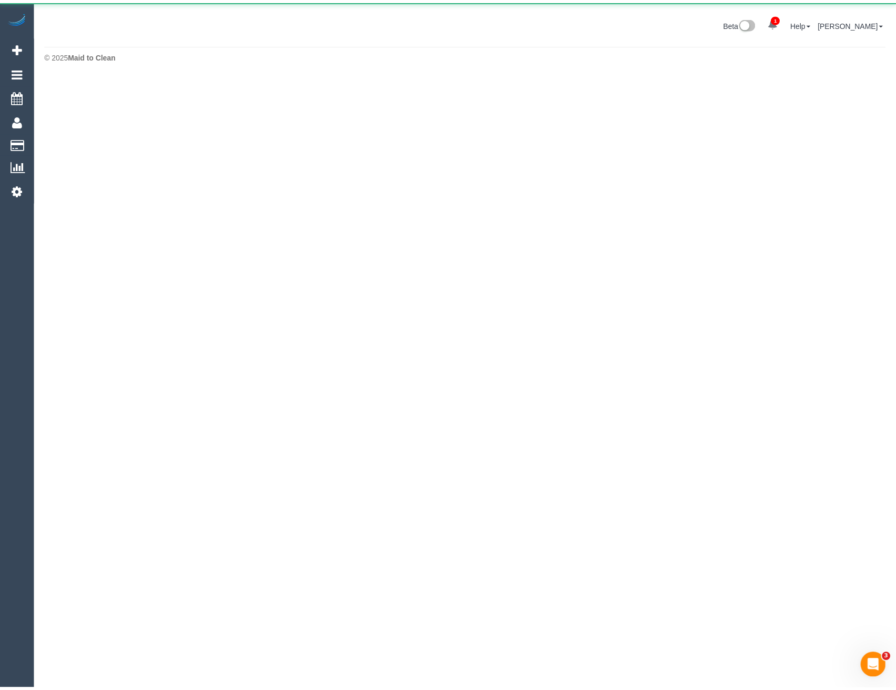
scroll to position [52520, 51692]
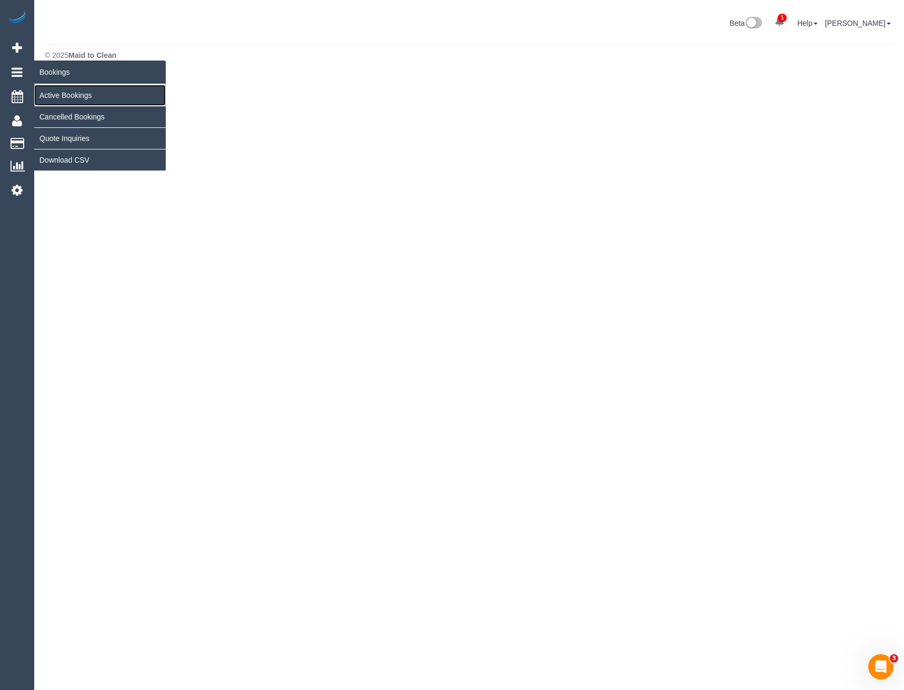
click at [60, 95] on link "Active Bookings" at bounding box center [99, 95] width 131 height 21
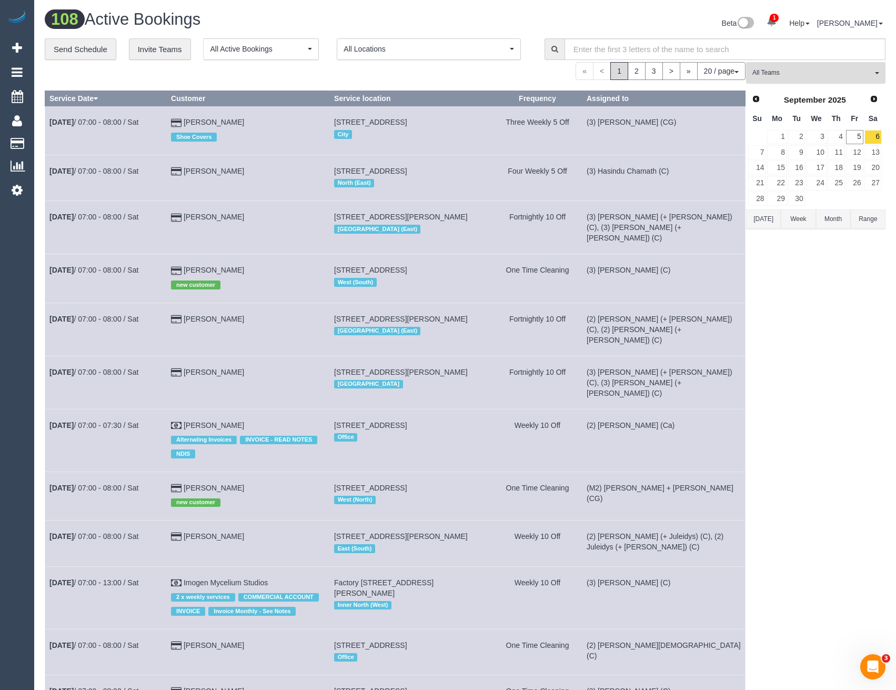
click at [797, 69] on span "All Teams" at bounding box center [812, 72] width 120 height 9
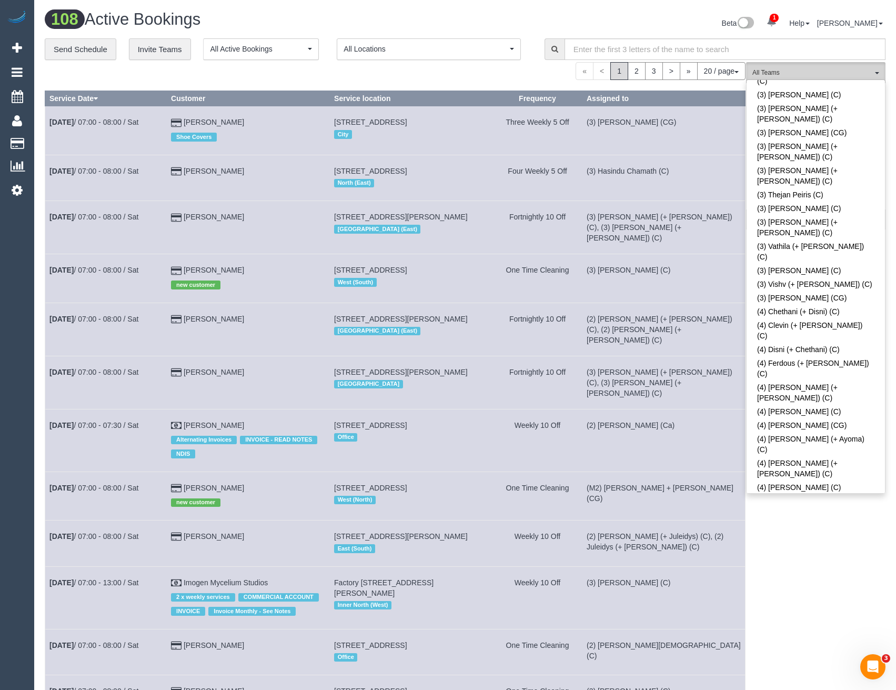
scroll to position [3076, 0]
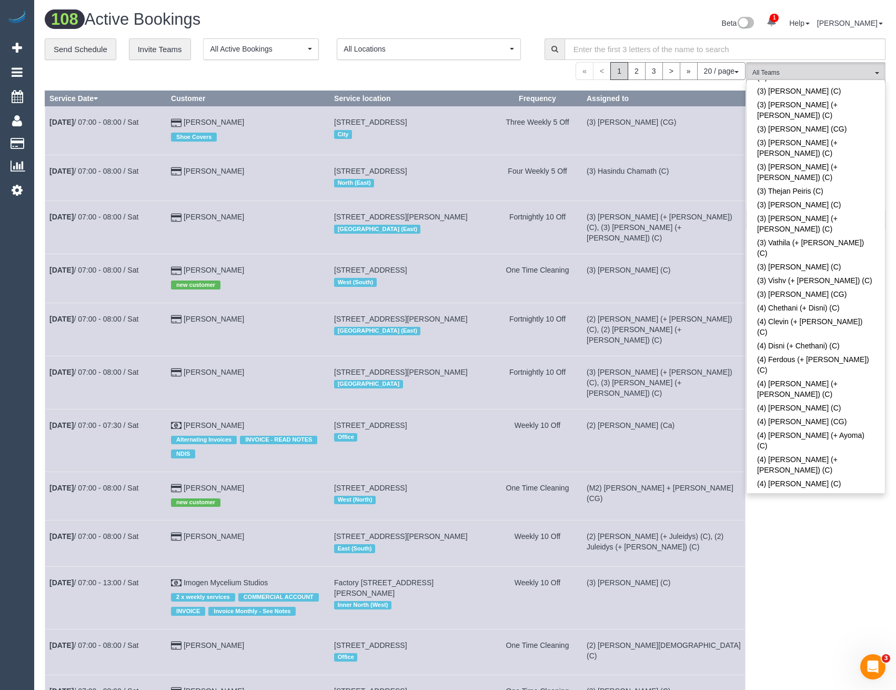
click at [803, 526] on div "(ZG3) Suneeth + Niya (CG) All Teams Remove Team Filters (0) Account - Tech (0) …" at bounding box center [815, 602] width 139 height 1081
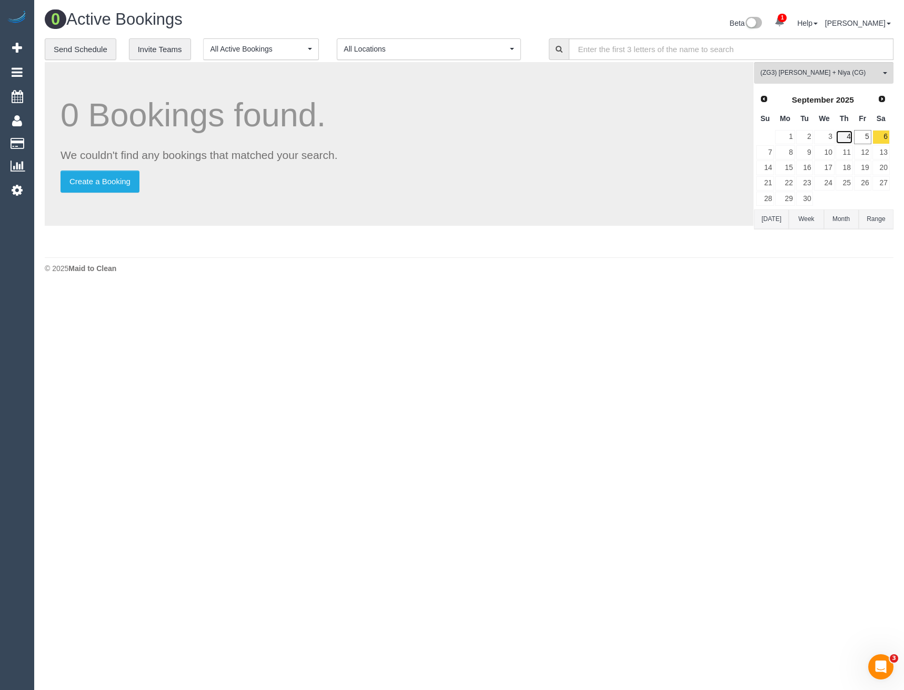
click at [840, 136] on link "4" at bounding box center [843, 137] width 17 height 14
click at [846, 152] on link "11" at bounding box center [843, 152] width 17 height 14
click at [862, 150] on link "12" at bounding box center [862, 152] width 17 height 14
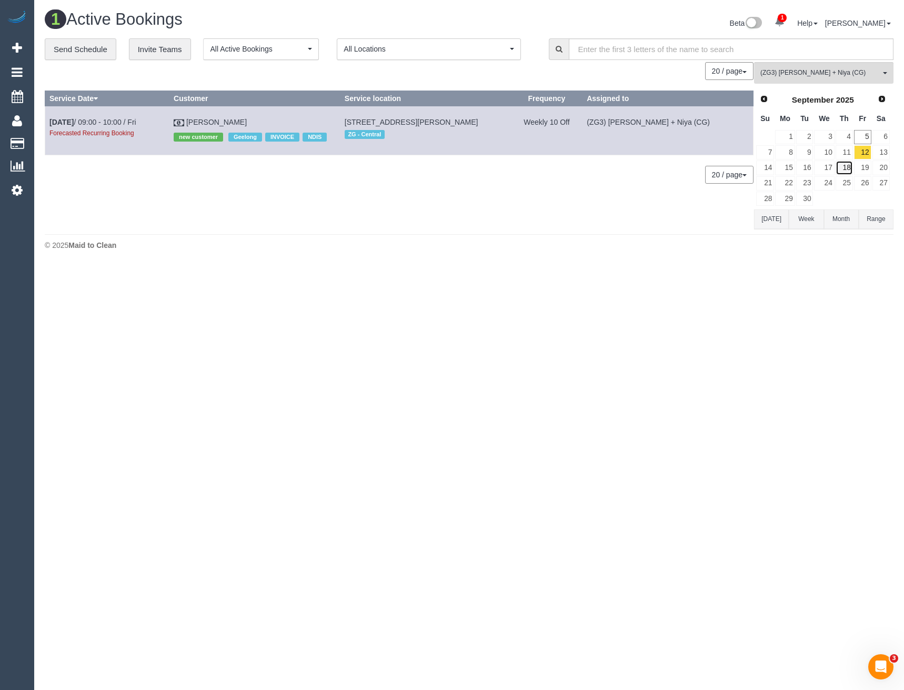
click at [849, 168] on link "18" at bounding box center [843, 167] width 17 height 14
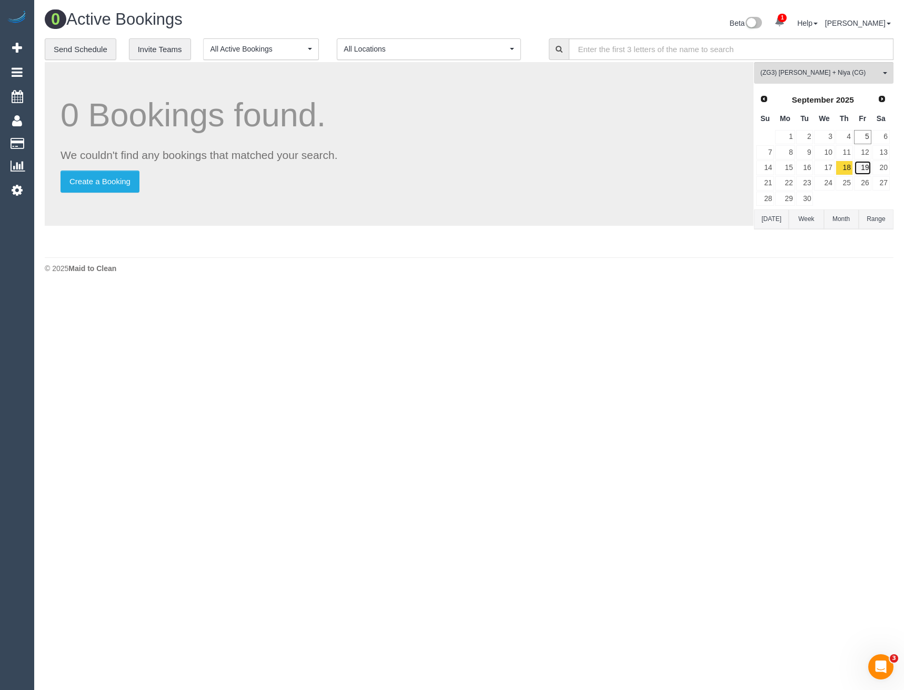
click at [863, 168] on link "19" at bounding box center [862, 167] width 17 height 14
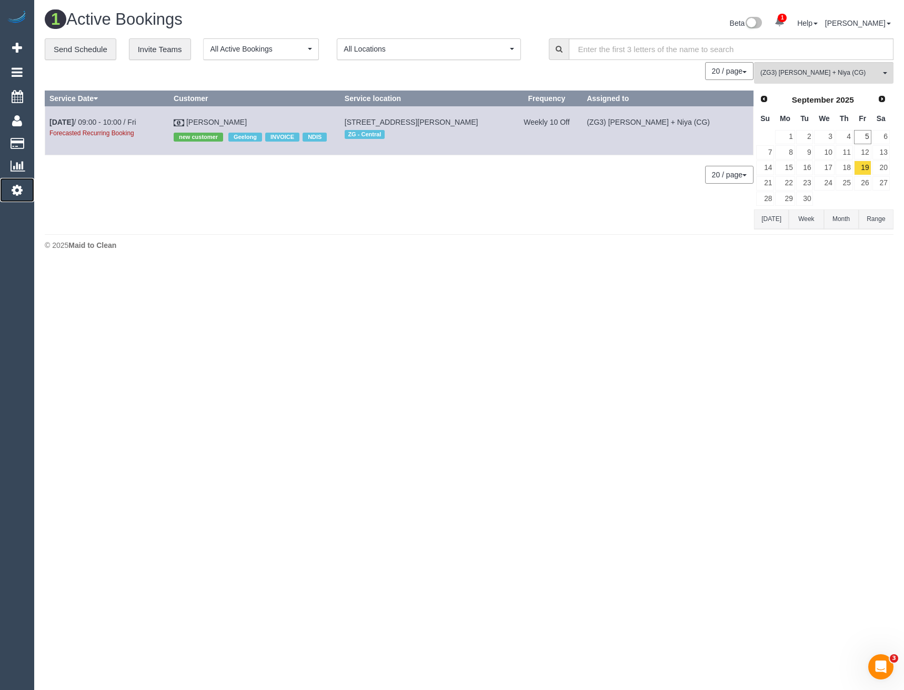
click at [20, 194] on icon at bounding box center [17, 190] width 11 height 13
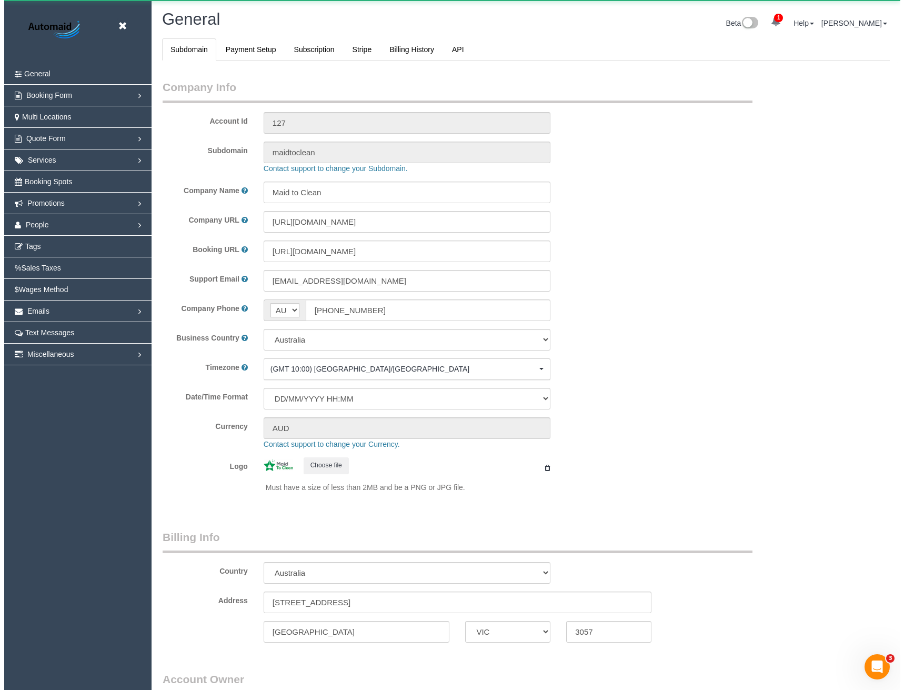
scroll to position [2404, 896]
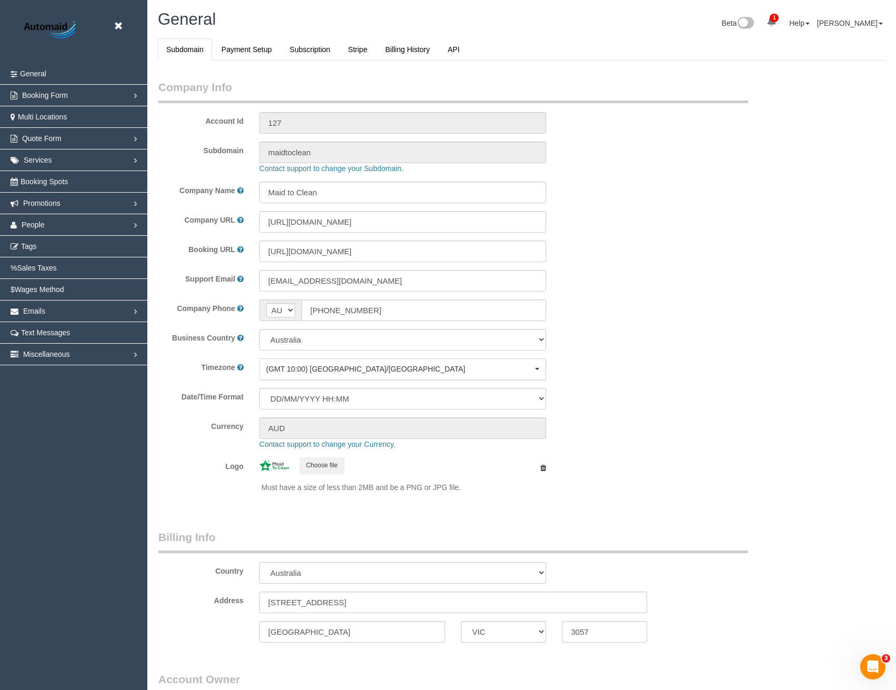
select select "1"
click at [116, 26] on icon at bounding box center [118, 25] width 13 height 13
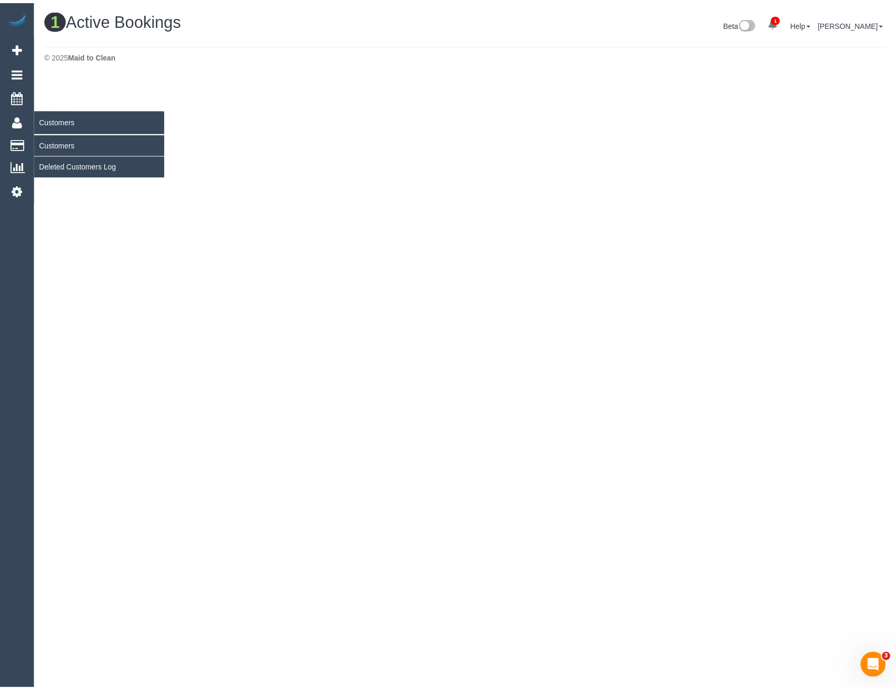
scroll to position [265, 904]
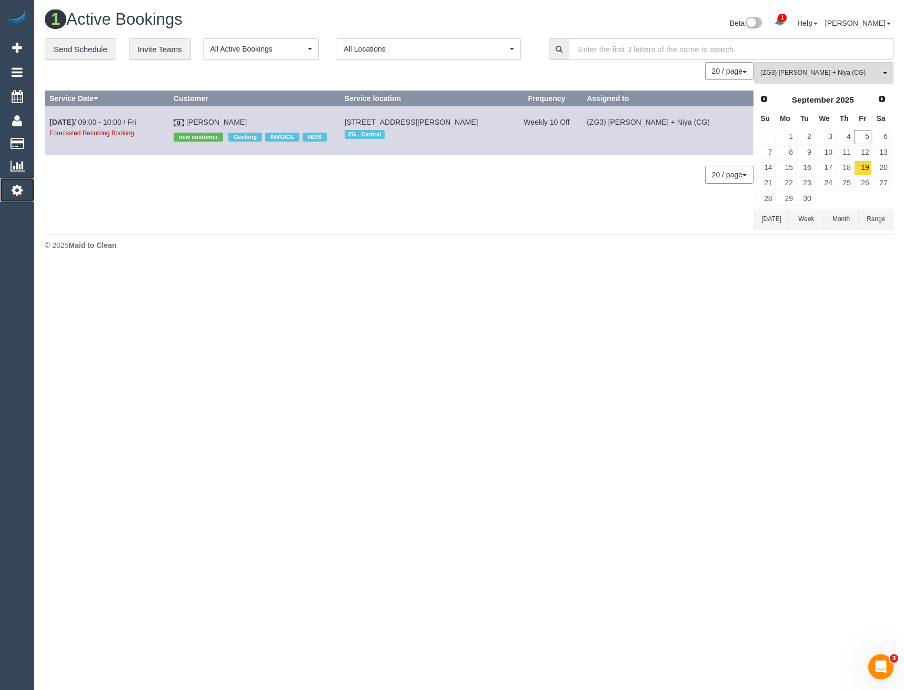
click at [20, 189] on icon at bounding box center [17, 190] width 11 height 13
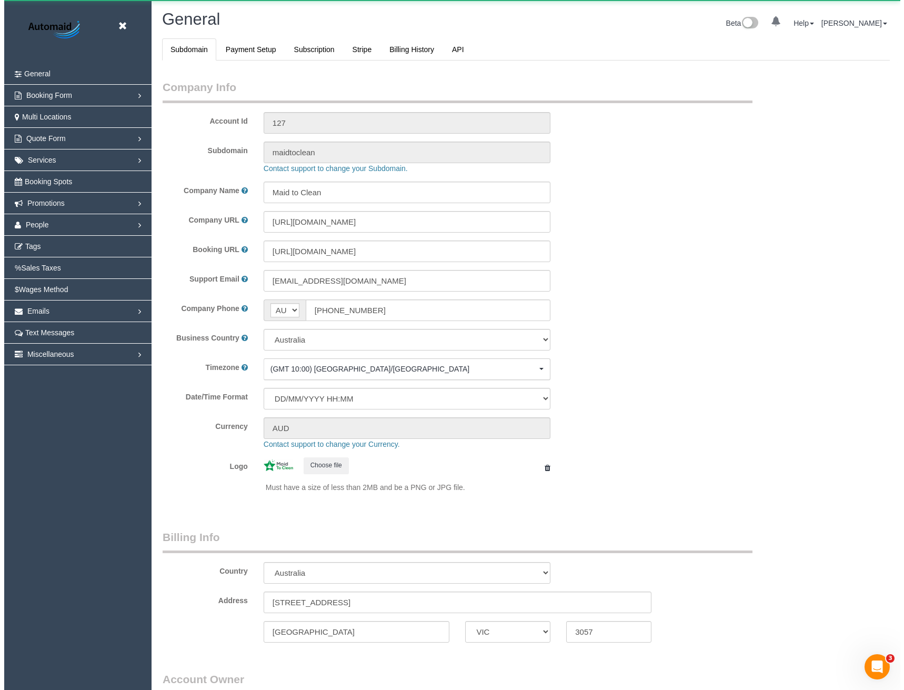
scroll to position [2404, 896]
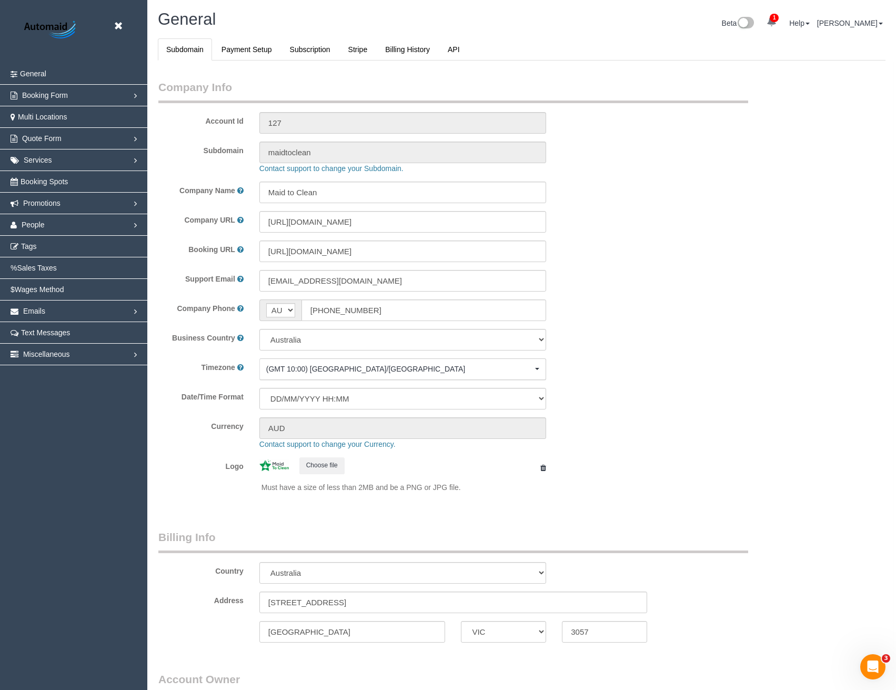
select select "1"
click at [49, 204] on span "Promotions" at bounding box center [41, 203] width 37 height 8
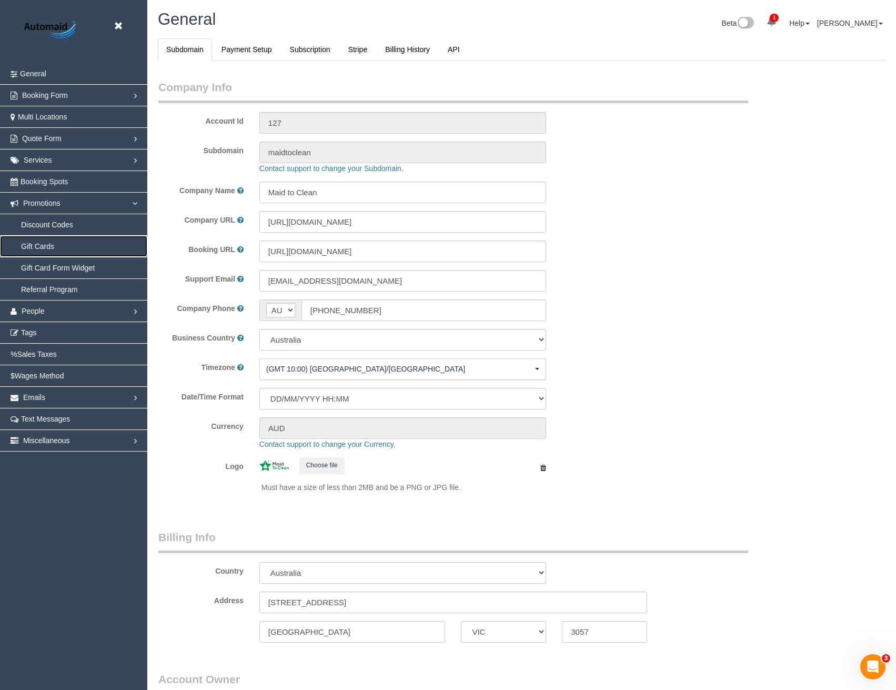
click at [37, 245] on link "Gift Cards" at bounding box center [73, 246] width 147 height 21
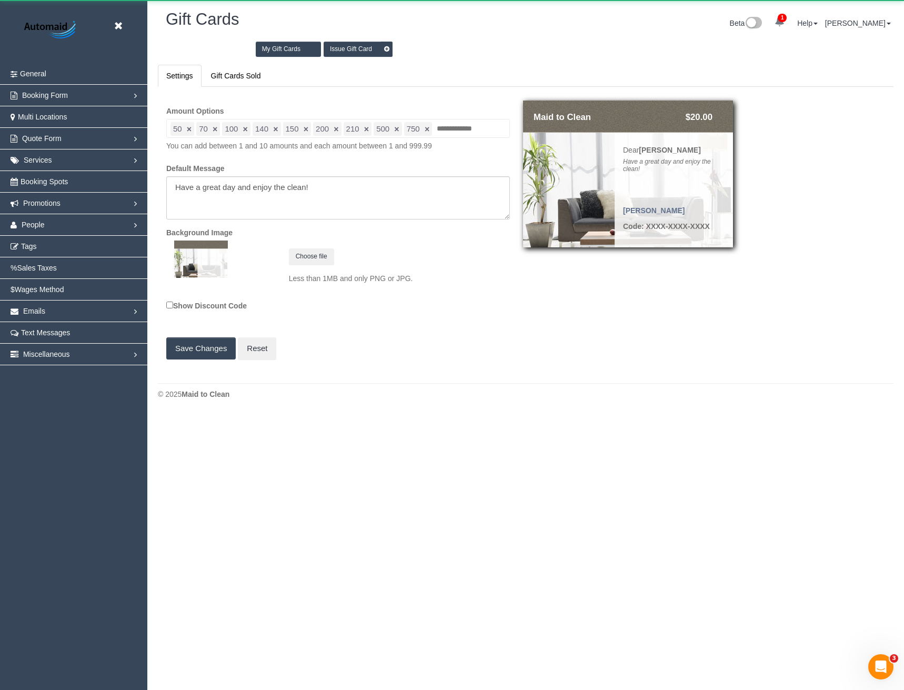
scroll to position [426, 904]
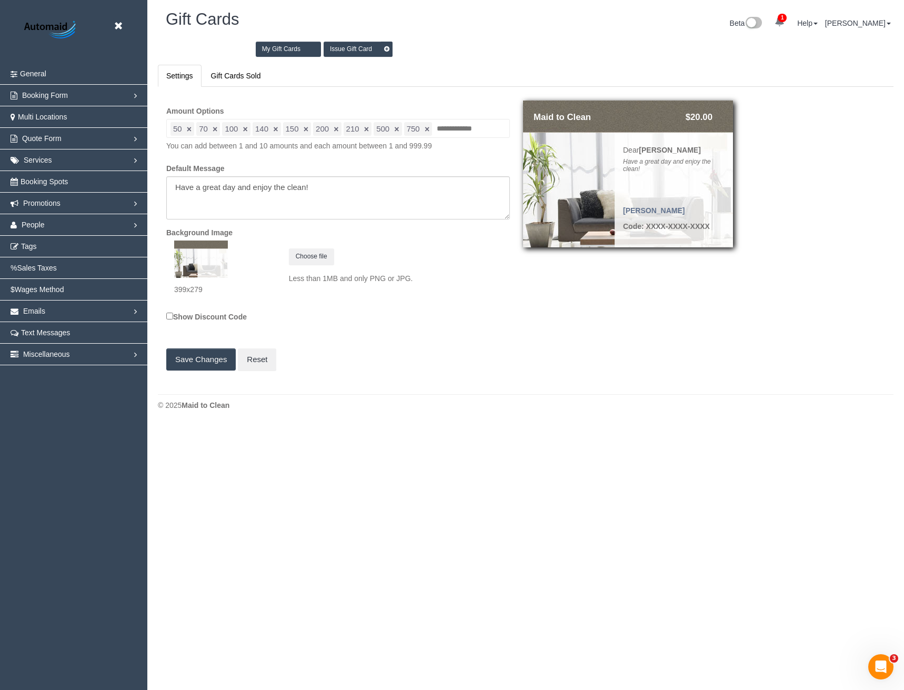
click at [367, 50] on link "Issue Gift Card" at bounding box center [357, 49] width 69 height 15
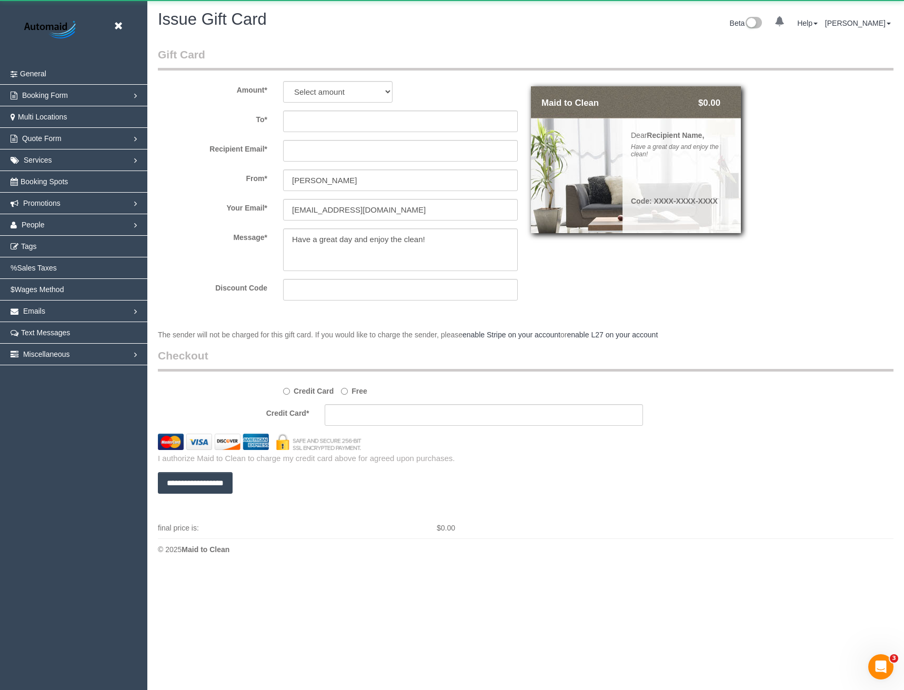
scroll to position [570, 904]
click at [317, 91] on select "Select amount $50.00 $70.00 $100.00 $140.00 $150.00 $200.00 $210.00 $500.00 $75…" at bounding box center [337, 92] width 109 height 22
select select "50"
click at [283, 81] on select "Select amount $50.00 $70.00 $100.00 $140.00 $150.00 $200.00 $210.00 $500.00 $75…" at bounding box center [337, 92] width 109 height 22
click at [324, 125] on input "text" at bounding box center [400, 121] width 235 height 22
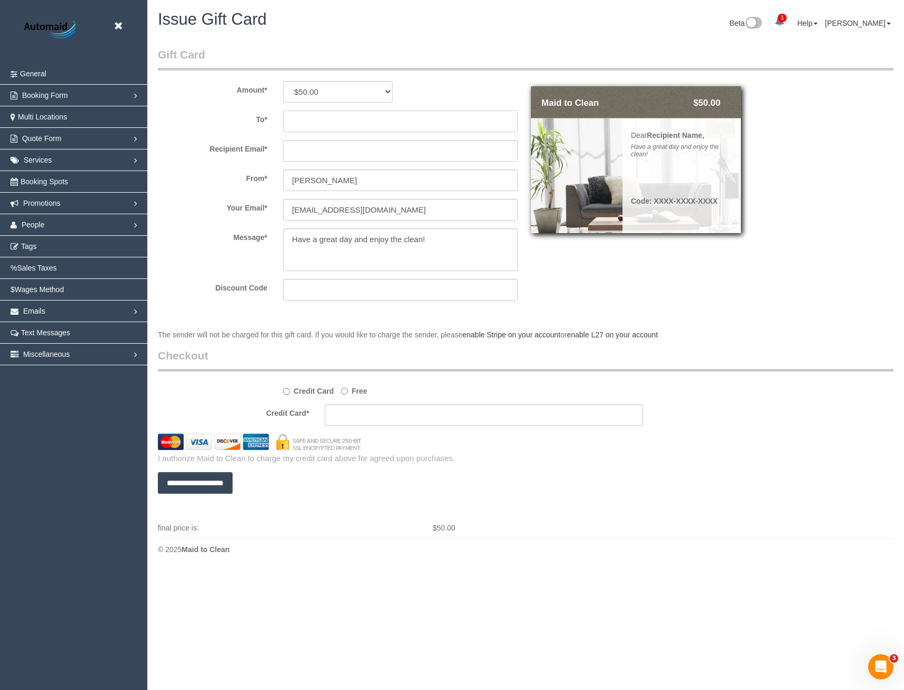
click at [341, 123] on input "text" at bounding box center [400, 121] width 235 height 22
drag, startPoint x: 341, startPoint y: 123, endPoint x: 306, endPoint y: 149, distance: 43.2
click at [306, 149] on input "text" at bounding box center [400, 151] width 235 height 22
click at [302, 120] on input "text" at bounding box center [400, 121] width 235 height 22
paste input "kerrie.bubb@gmail.com"
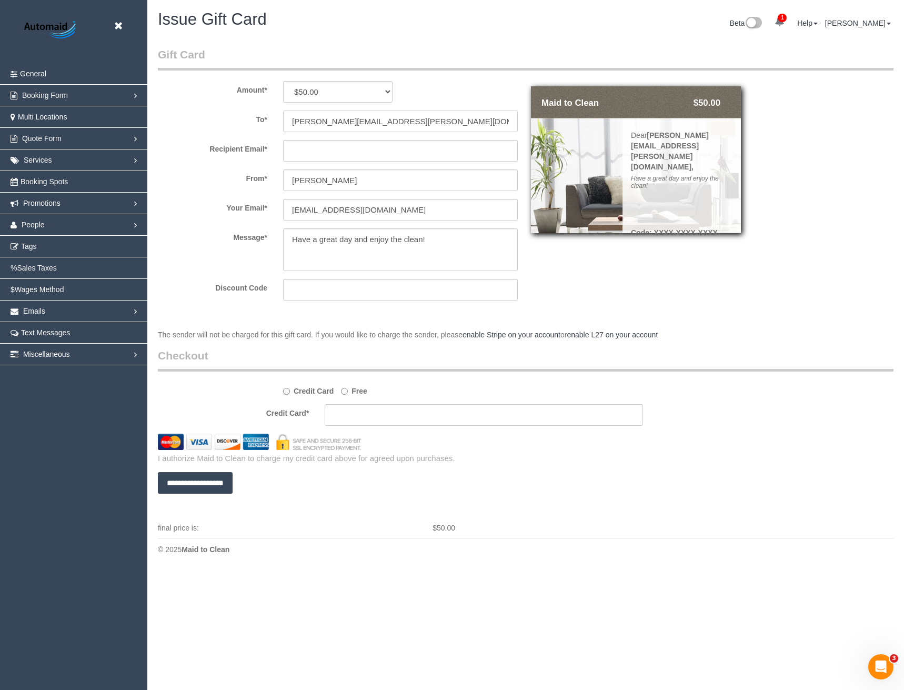
type input "kerrie.bubb@gmail.com"
click at [319, 150] on input "text" at bounding box center [400, 151] width 235 height 22
type input "support@maidtoclean.com.au"
drag, startPoint x: 352, startPoint y: 181, endPoint x: 291, endPoint y: 179, distance: 60.5
click at [303, 179] on input "[PERSON_NAME]" at bounding box center [400, 180] width 235 height 22
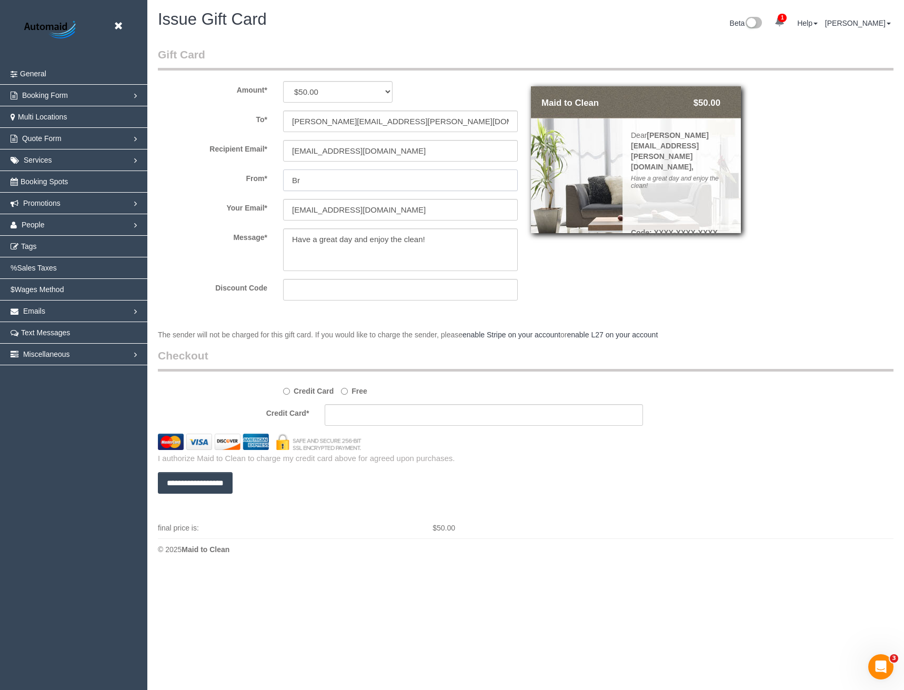
type input "B"
type input "Maid to Clean team"
drag, startPoint x: 313, startPoint y: 209, endPoint x: 264, endPoint y: 212, distance: 50.0
click at [264, 212] on div "Your Email * bronie@maidtoclean.com.au" at bounding box center [338, 210] width 376 height 22
type input "support@maidtoclean.com.au"
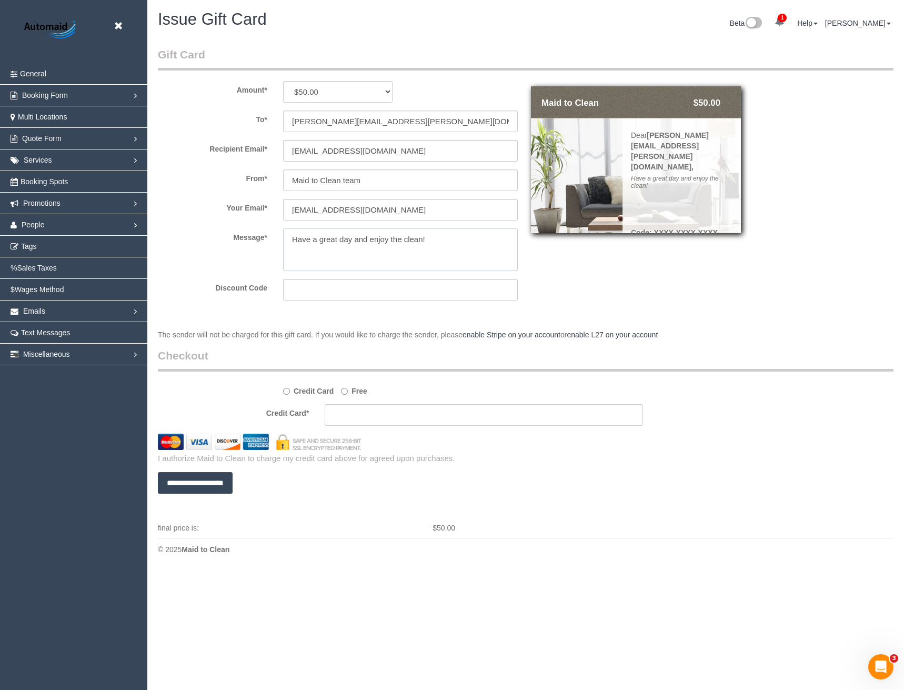
click at [316, 259] on textarea at bounding box center [400, 249] width 235 height 43
drag, startPoint x: 444, startPoint y: 241, endPoint x: 266, endPoint y: 251, distance: 178.1
click at [266, 251] on div "Message *" at bounding box center [338, 249] width 376 height 43
type textarea "We are sorry our service fell short of your expectations. Here is gift card you…"
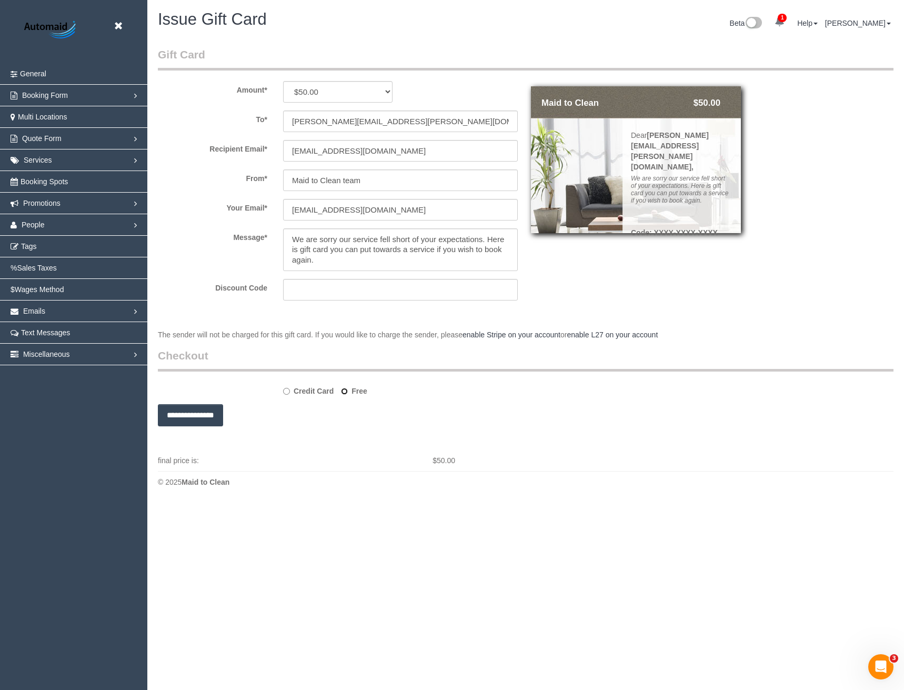
scroll to position [52094, 51692]
click at [197, 417] on input "**********" at bounding box center [190, 415] width 65 height 22
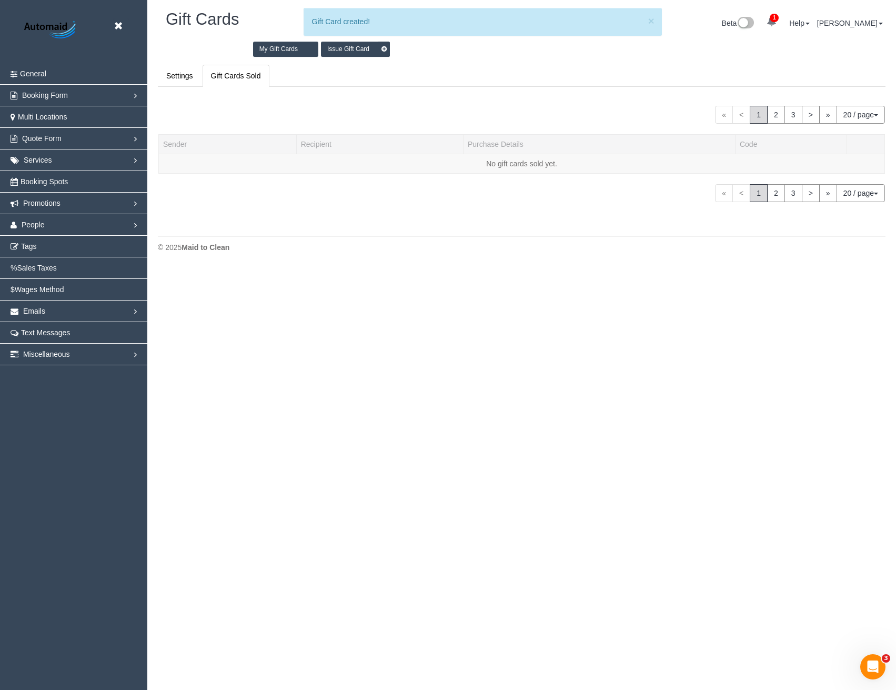
scroll to position [50938, 51700]
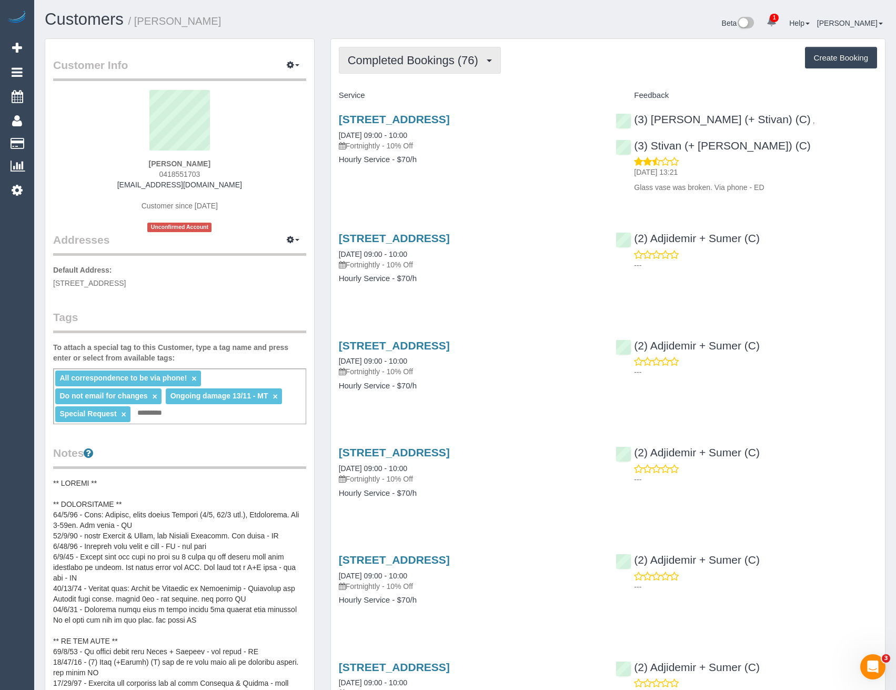
click at [443, 60] on span "Completed Bookings (76)" at bounding box center [416, 60] width 136 height 13
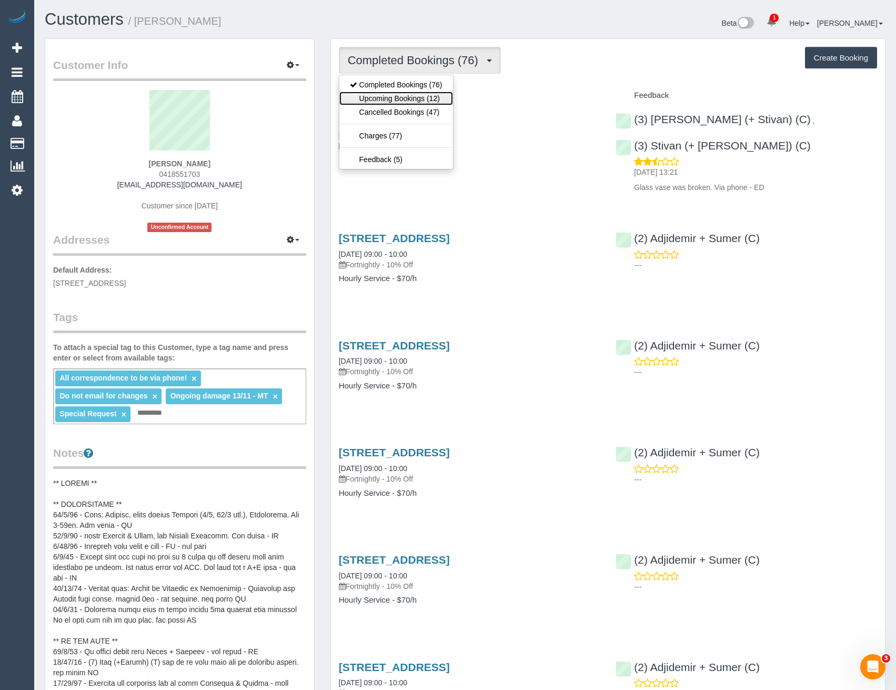
click at [443, 97] on link "Upcoming Bookings (12)" at bounding box center [396, 99] width 114 height 14
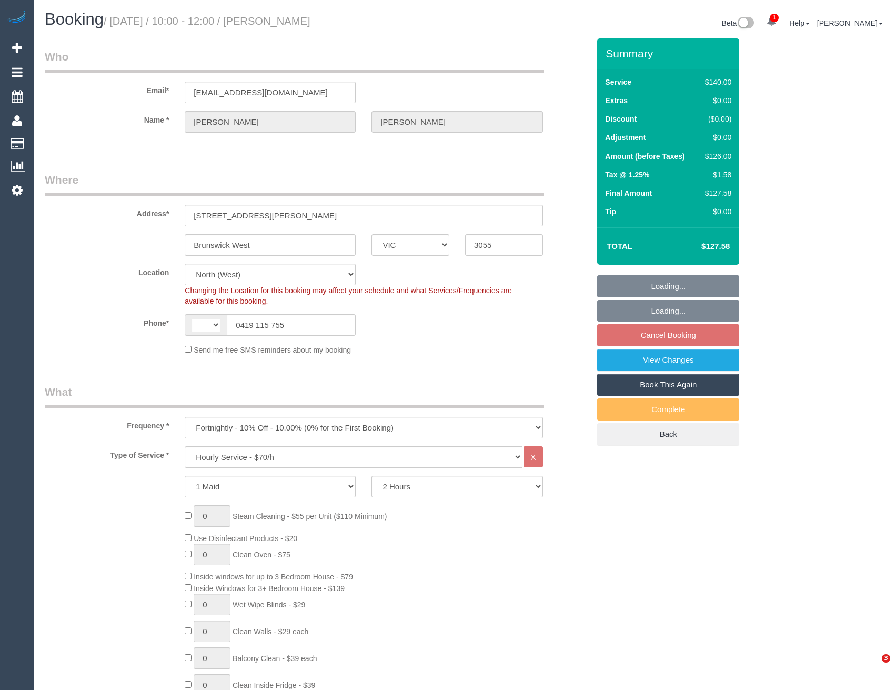
select select "VIC"
select select "object:713"
select select "string:AU"
select select "spot3"
select select "number:28"
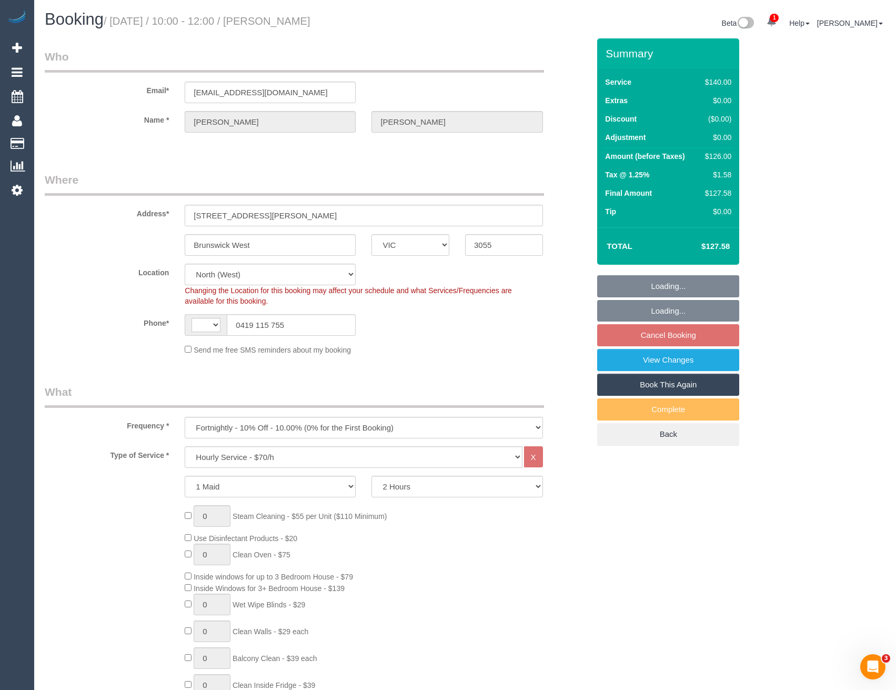
select select "number:14"
select select "number:19"
select select "number:24"
select select "number:34"
select select "number:13"
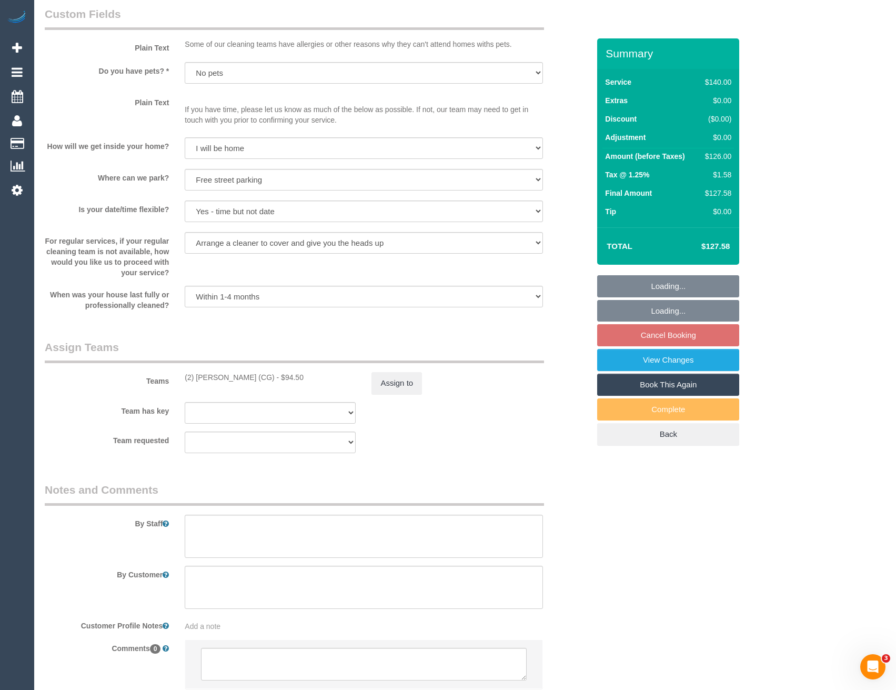
scroll to position [1302, 0]
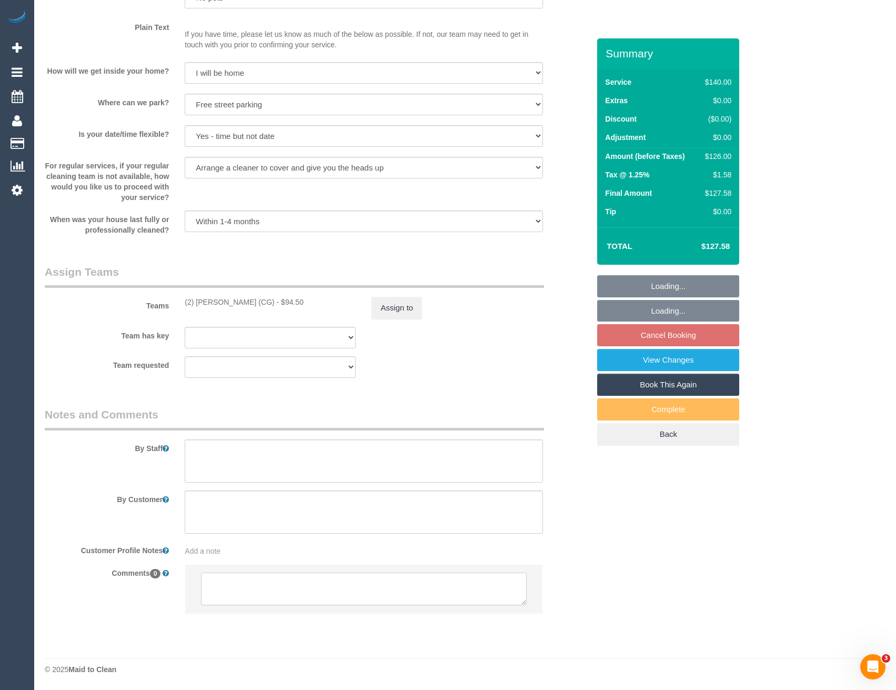
click at [279, 589] on textarea at bounding box center [363, 588] width 325 height 33
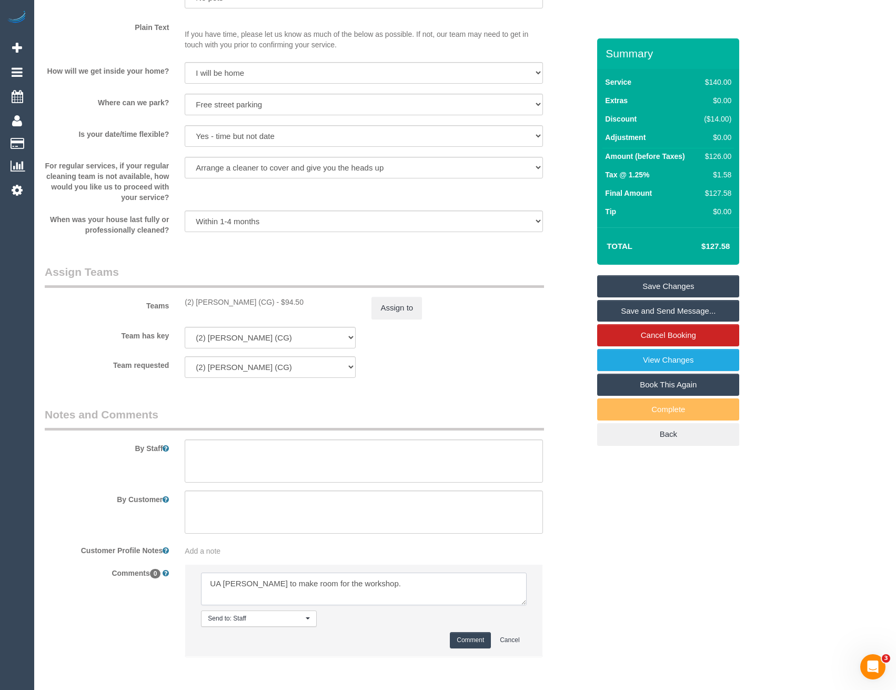
click at [374, 586] on textarea at bounding box center [363, 588] width 325 height 33
type textarea "UA Syed to make room for the workshop. Please let customer know of cover when a…"
click at [463, 637] on button "Comment" at bounding box center [470, 640] width 41 height 16
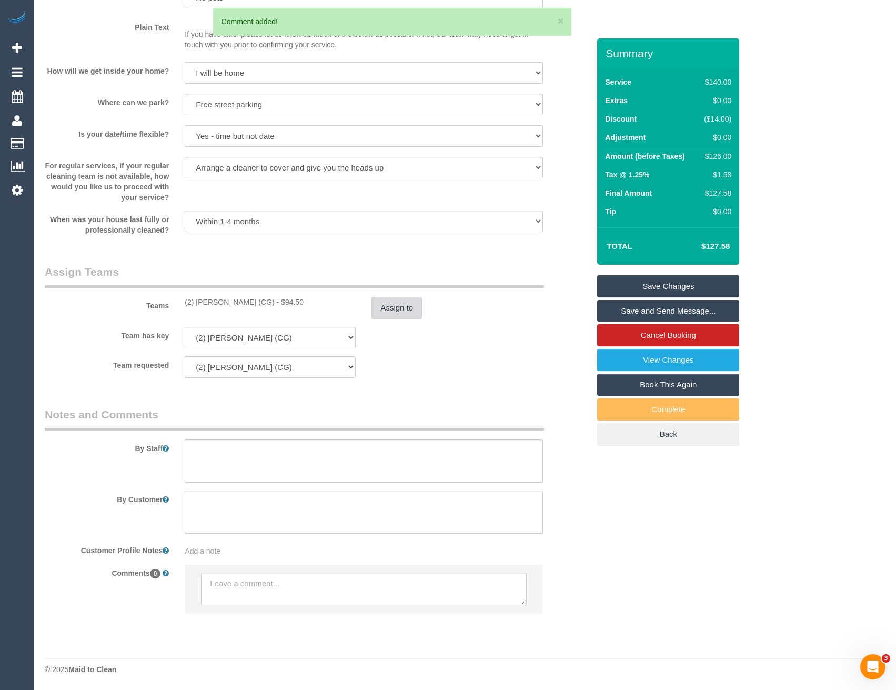
click at [393, 319] on button "Assign to" at bounding box center [396, 308] width 50 height 22
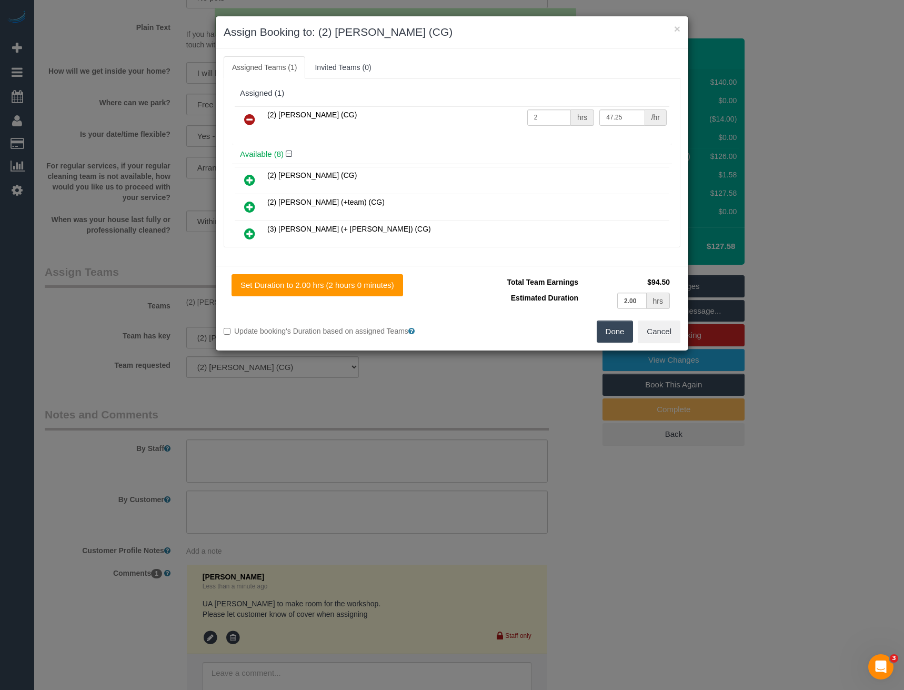
click at [254, 117] on icon at bounding box center [249, 119] width 11 height 13
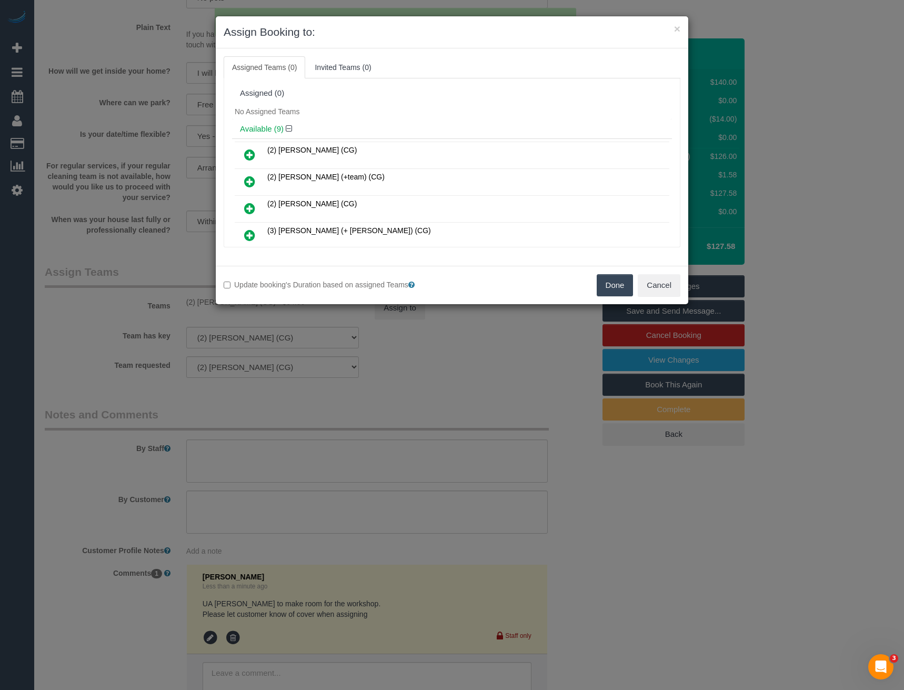
click at [622, 286] on button "Done" at bounding box center [614, 285] width 37 height 22
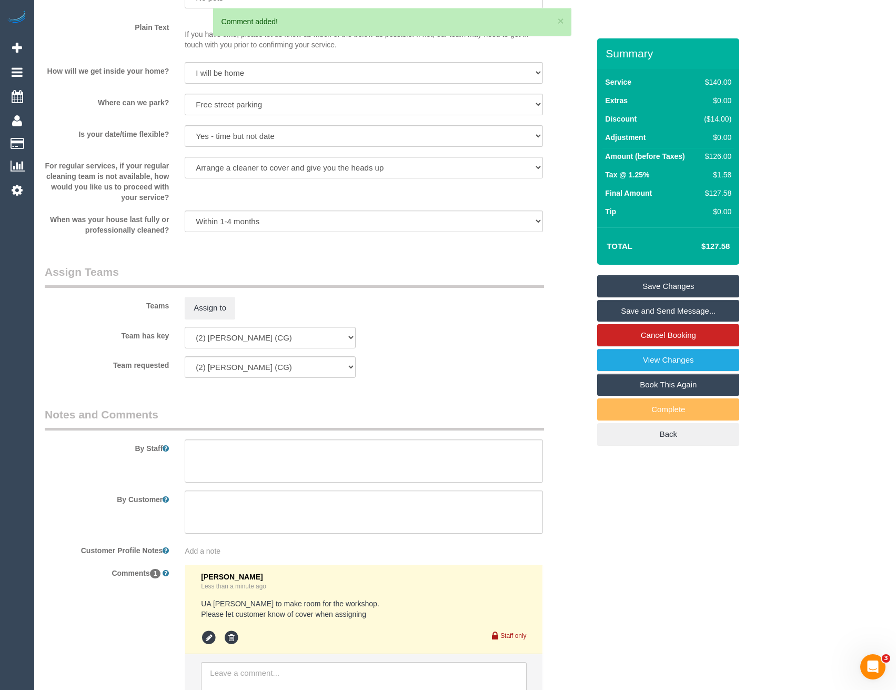
click at [662, 285] on link "Save Changes" at bounding box center [668, 286] width 142 height 22
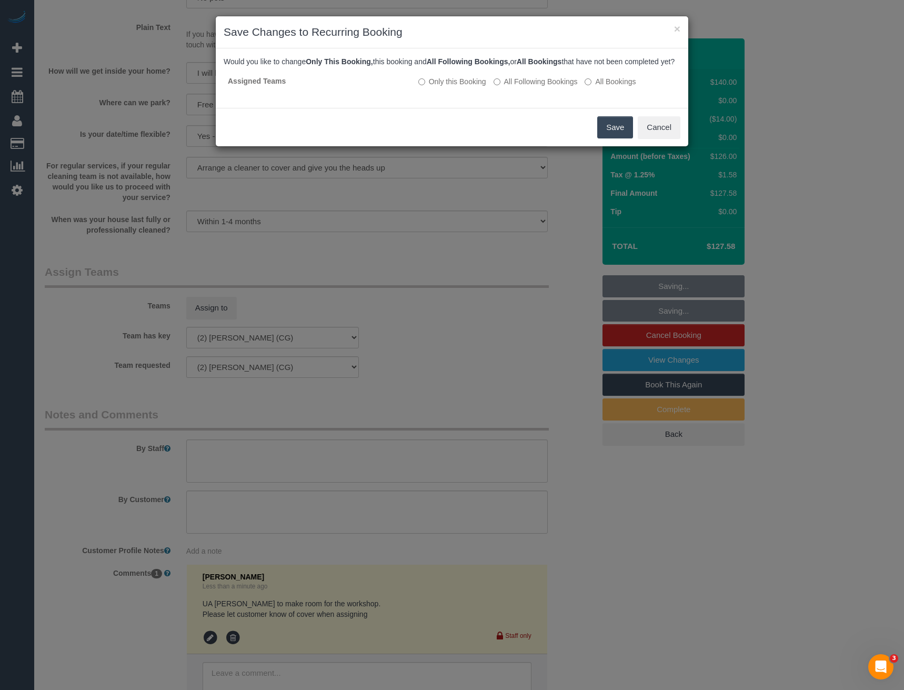
click at [615, 135] on button "Save" at bounding box center [615, 127] width 36 height 22
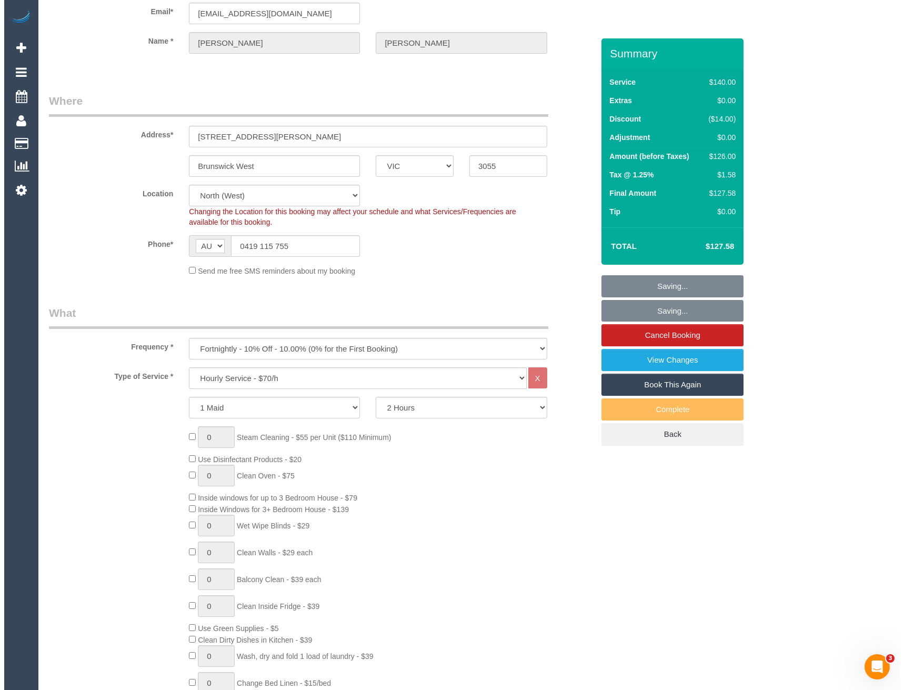
scroll to position [0, 0]
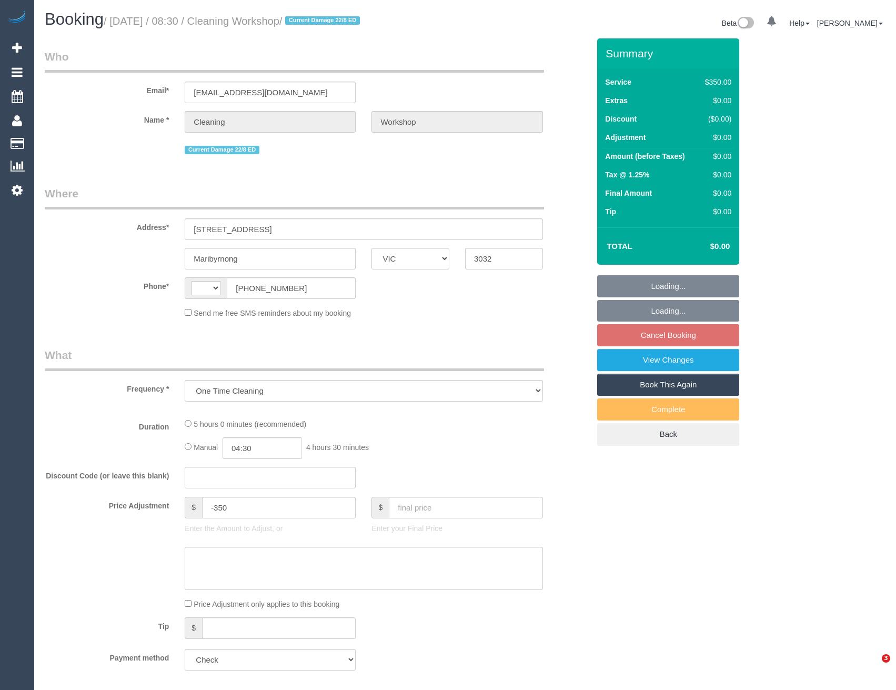
select select "VIC"
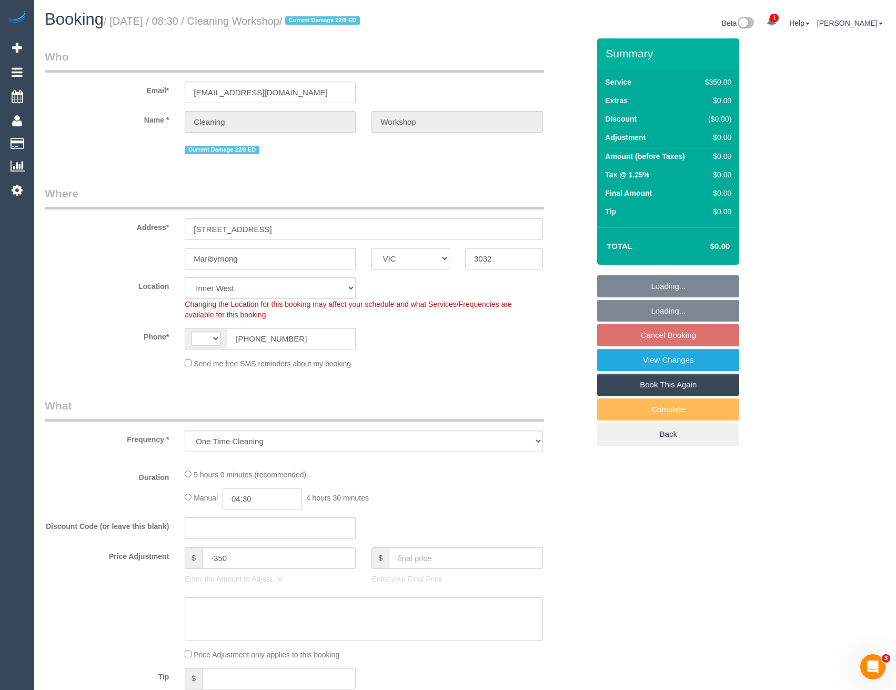
select select "object:695"
select select "string:AU"
select select "300"
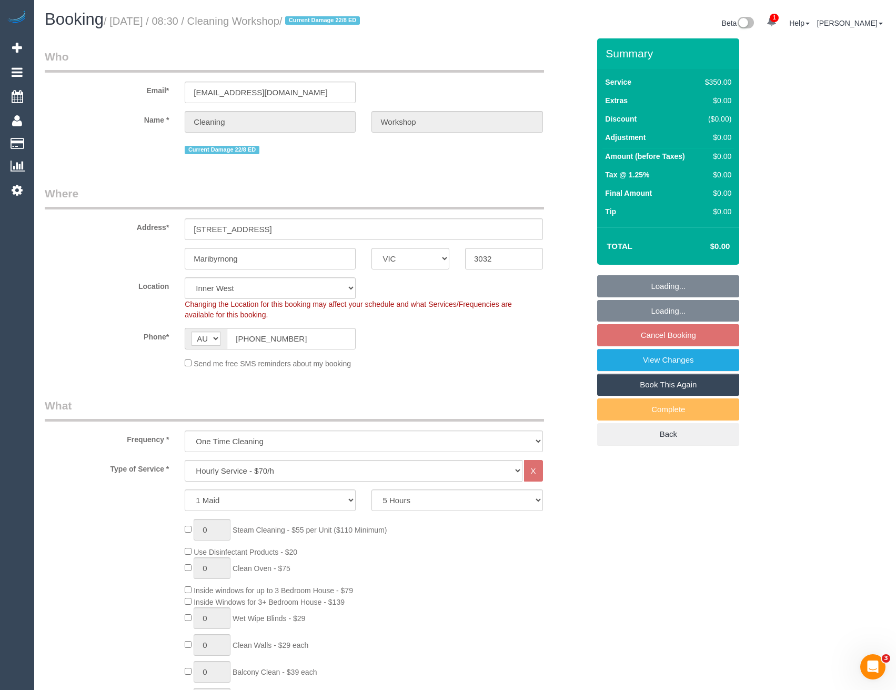
select select "number:28"
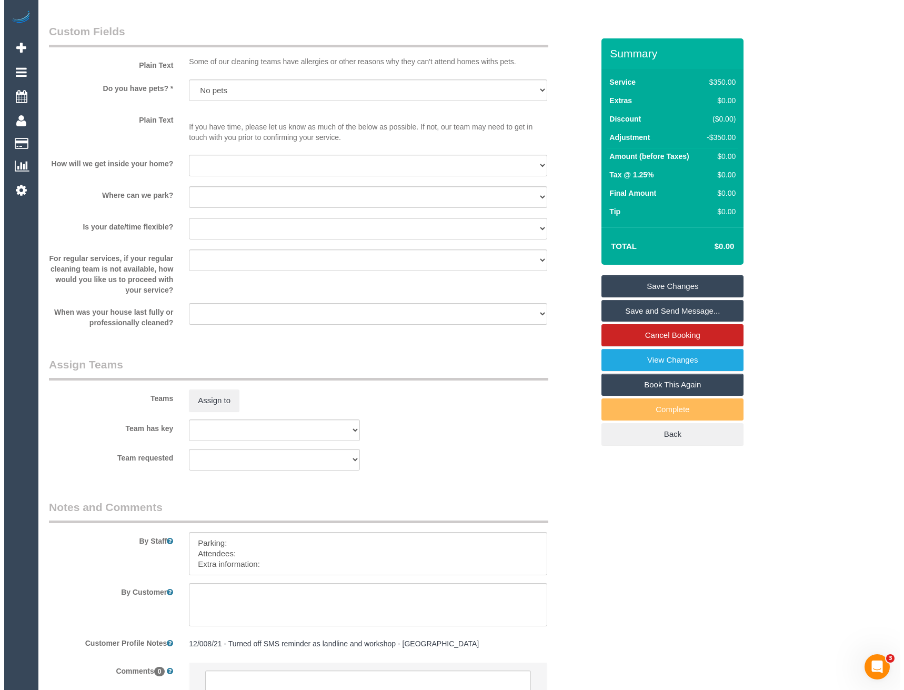
scroll to position [1315, 0]
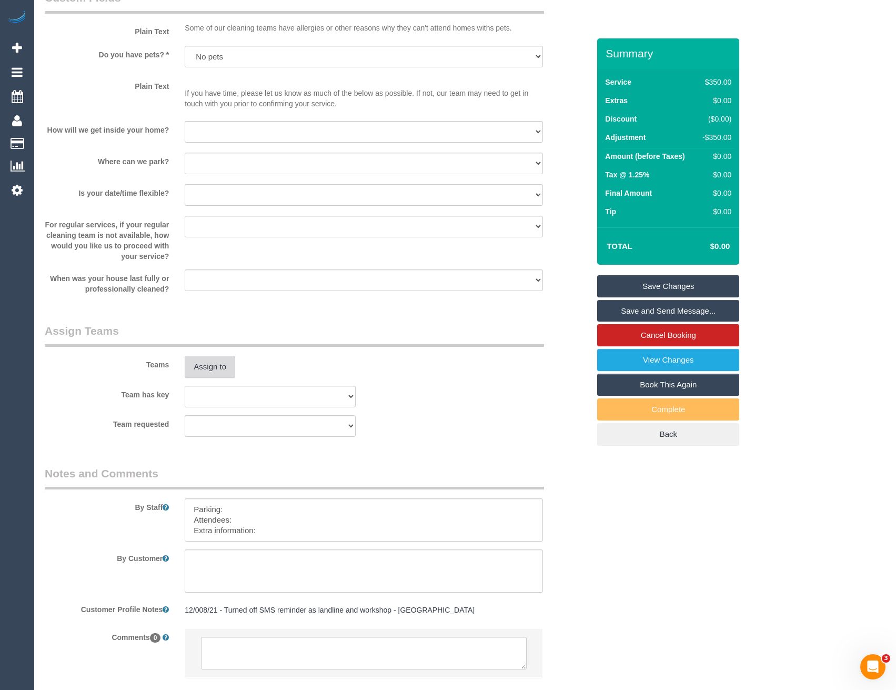
click at [213, 357] on button "Assign to" at bounding box center [210, 367] width 50 height 22
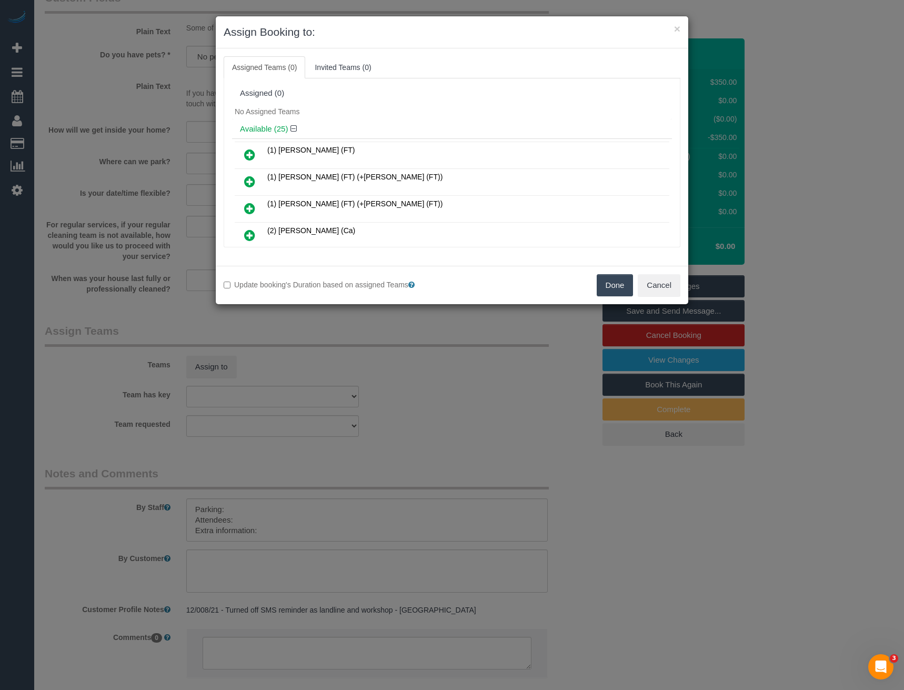
scroll to position [1141, 0]
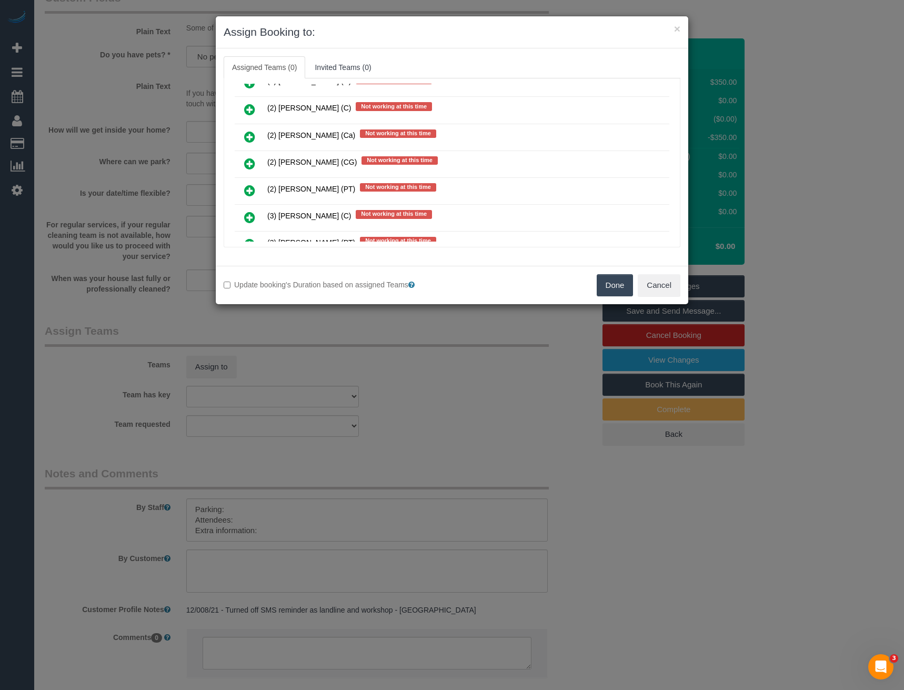
click at [250, 160] on icon at bounding box center [249, 163] width 11 height 13
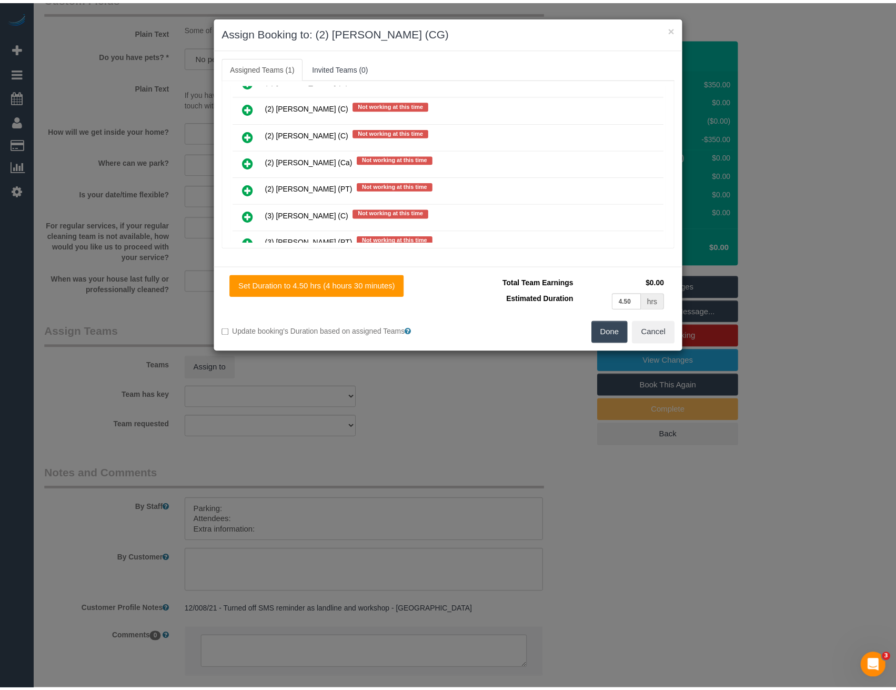
scroll to position [1166, 0]
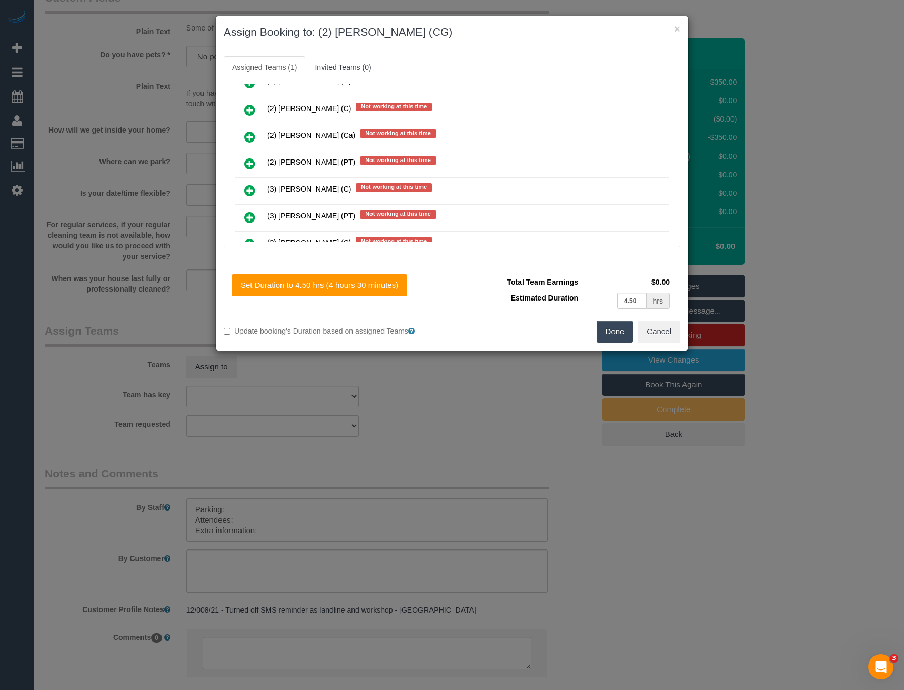
click at [610, 331] on button "Done" at bounding box center [614, 331] width 37 height 22
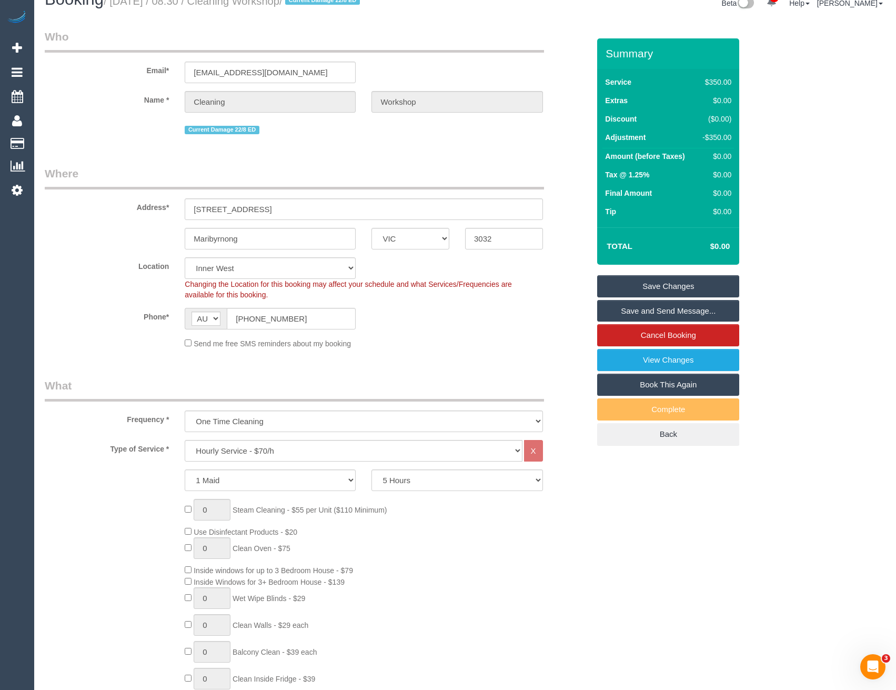
scroll to position [0, 0]
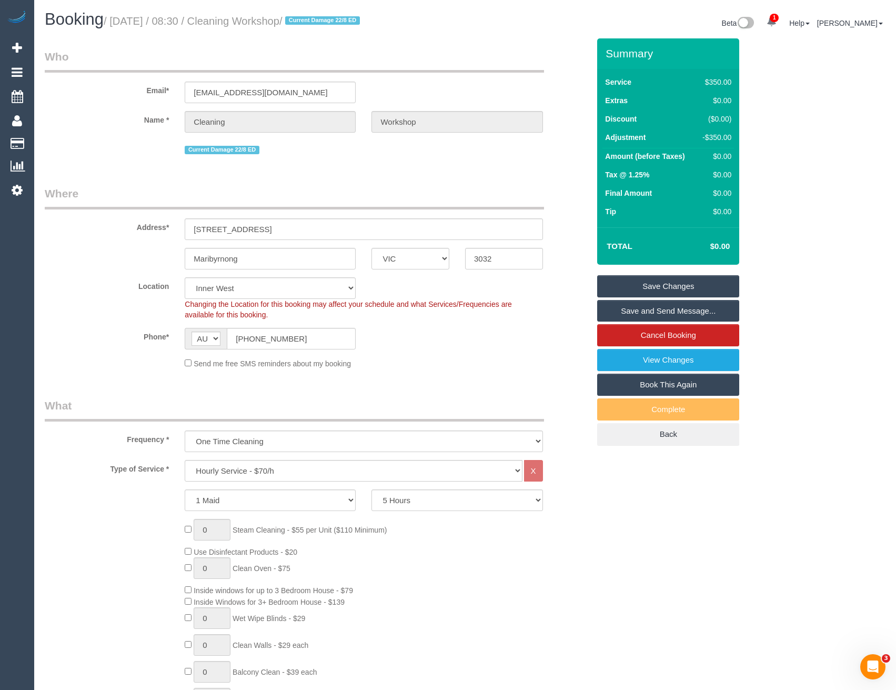
click at [637, 280] on link "Save Changes" at bounding box center [668, 286] width 142 height 22
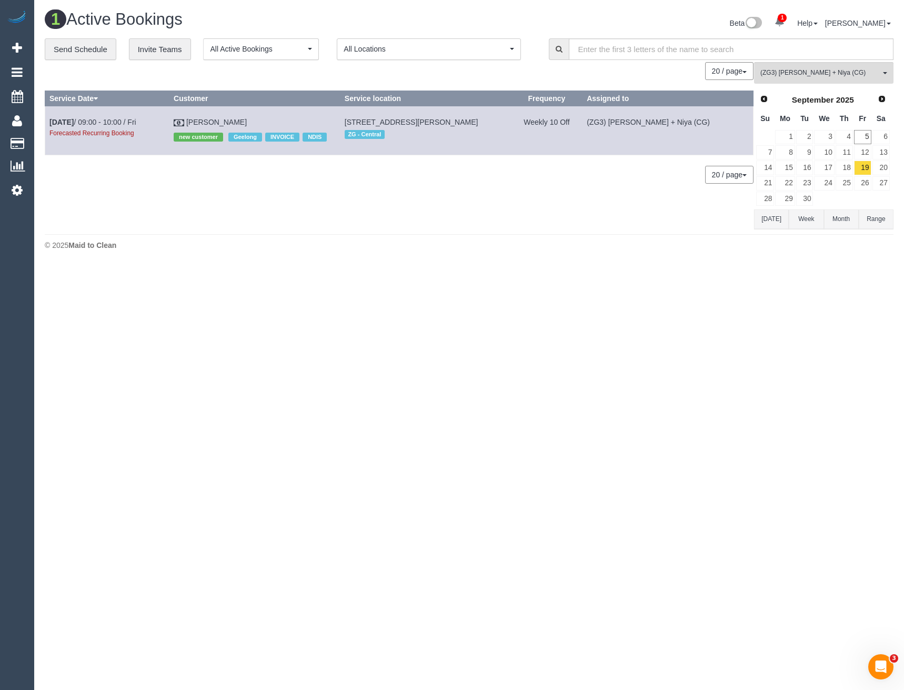
drag, startPoint x: 389, startPoint y: 642, endPoint x: 398, endPoint y: 647, distance: 9.9
click at [389, 642] on body "1 Beta Your Notifications You have 0 alerts × You have 1 to charge for [DATE] A…" at bounding box center [452, 345] width 904 height 690
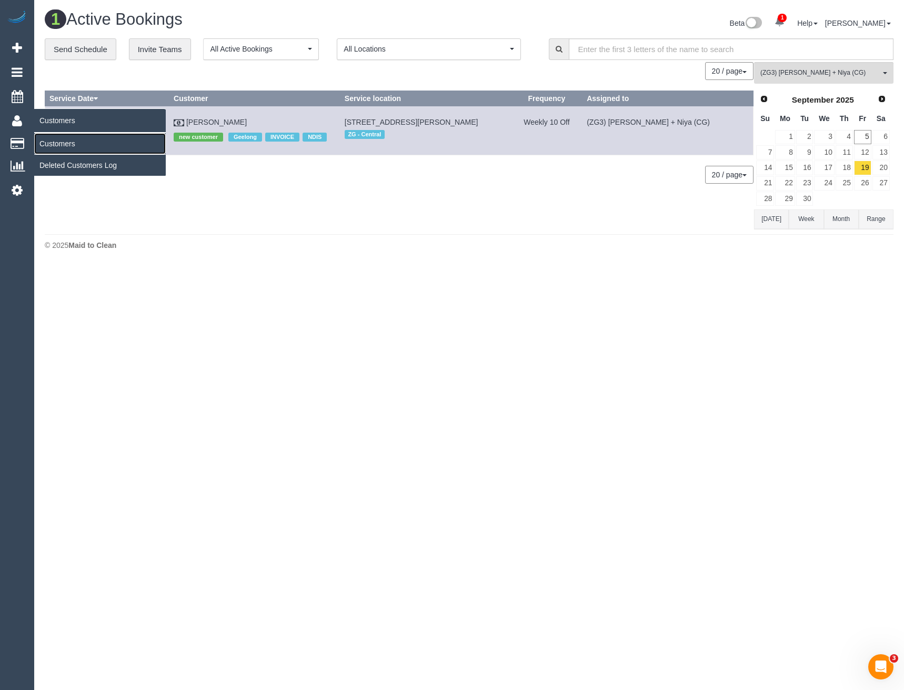
click at [68, 145] on link "Customers" at bounding box center [99, 143] width 131 height 21
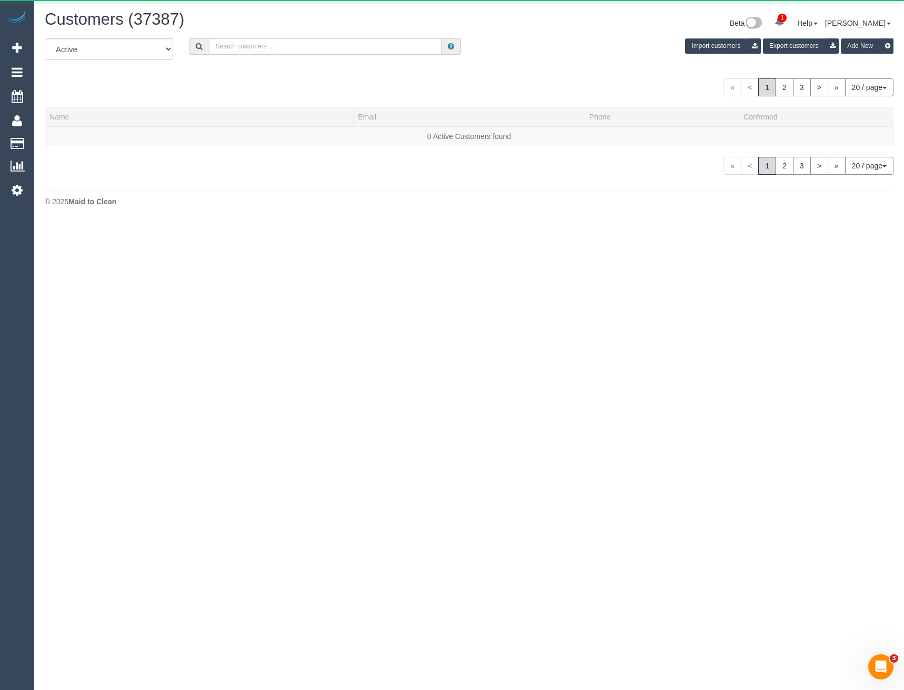
click at [242, 42] on input "text" at bounding box center [325, 46] width 233 height 16
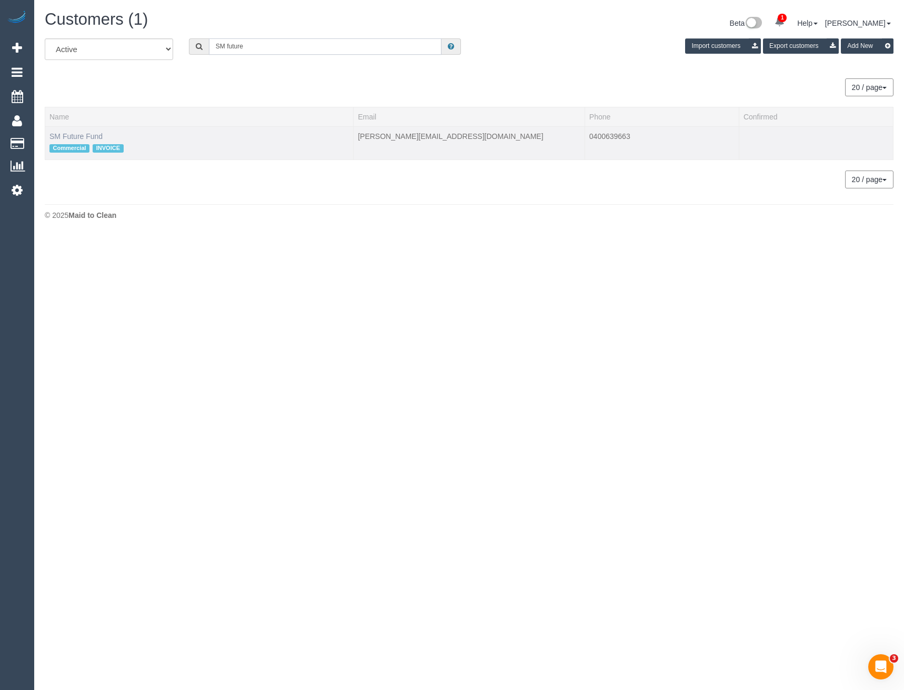
type input "SM future"
click at [94, 137] on link "SM Future Fund" at bounding box center [75, 136] width 53 height 8
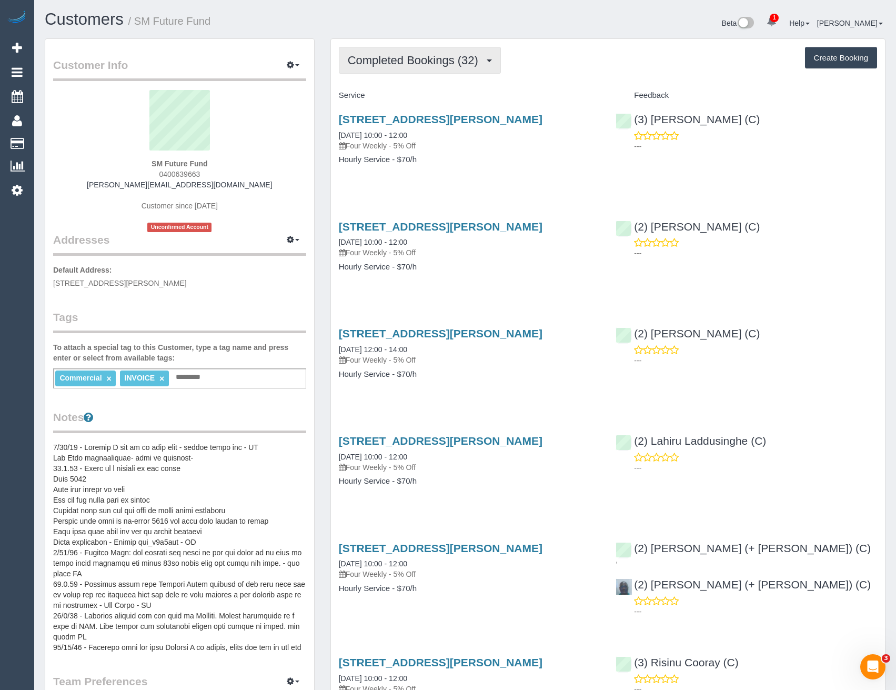
click at [438, 52] on button "Completed Bookings (32)" at bounding box center [420, 60] width 162 height 27
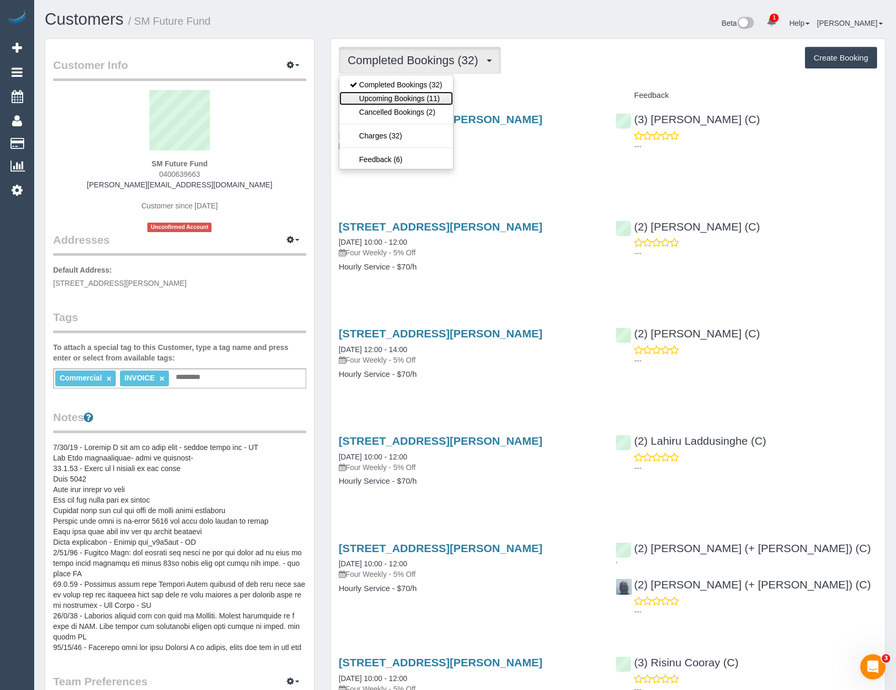
click at [444, 94] on link "Upcoming Bookings (11)" at bounding box center [396, 99] width 114 height 14
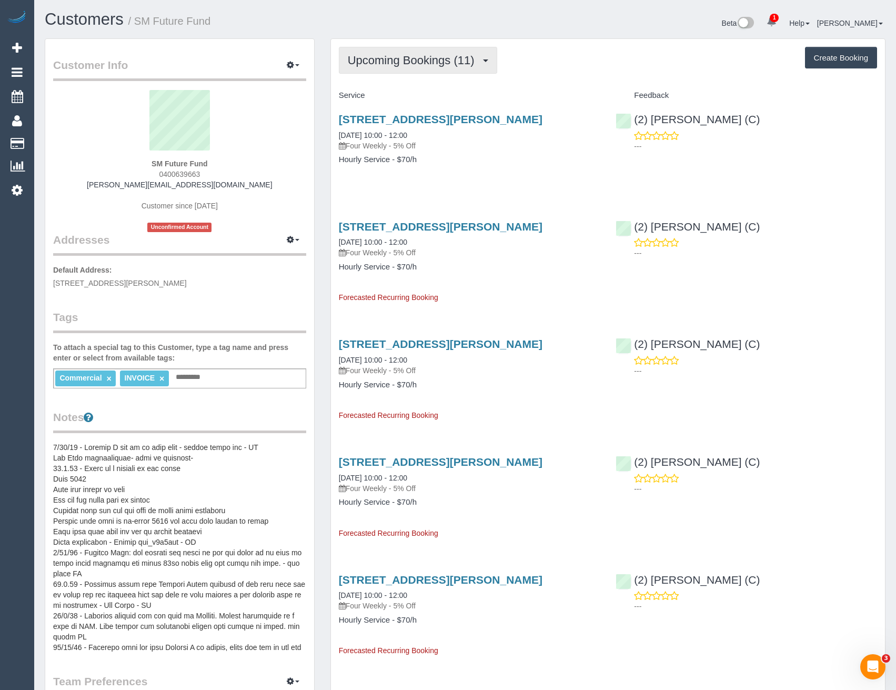
click at [383, 47] on button "Upcoming Bookings (11)" at bounding box center [418, 60] width 158 height 27
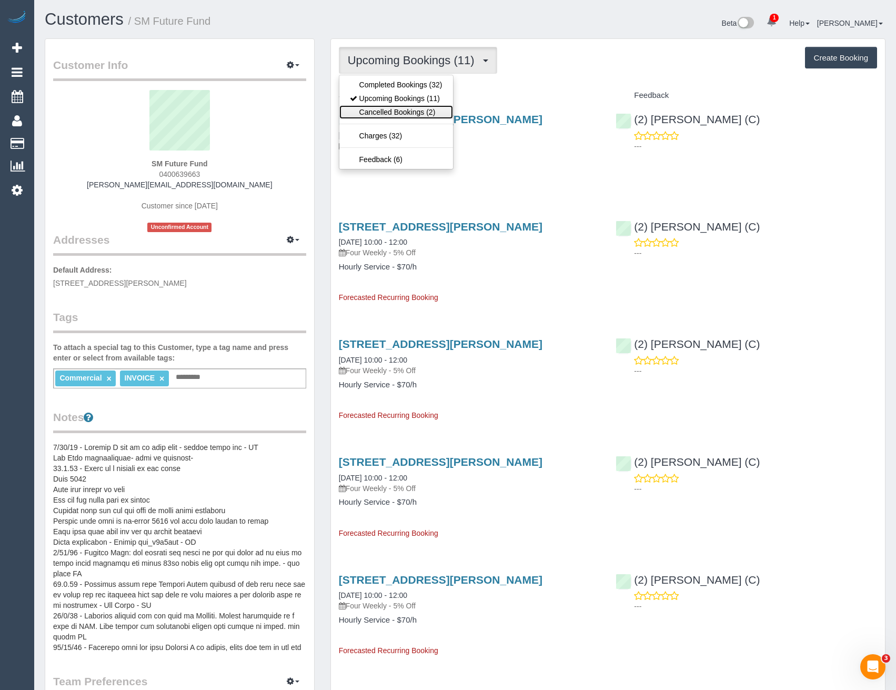
click at [388, 115] on link "Cancelled Bookings (2)" at bounding box center [396, 112] width 114 height 14
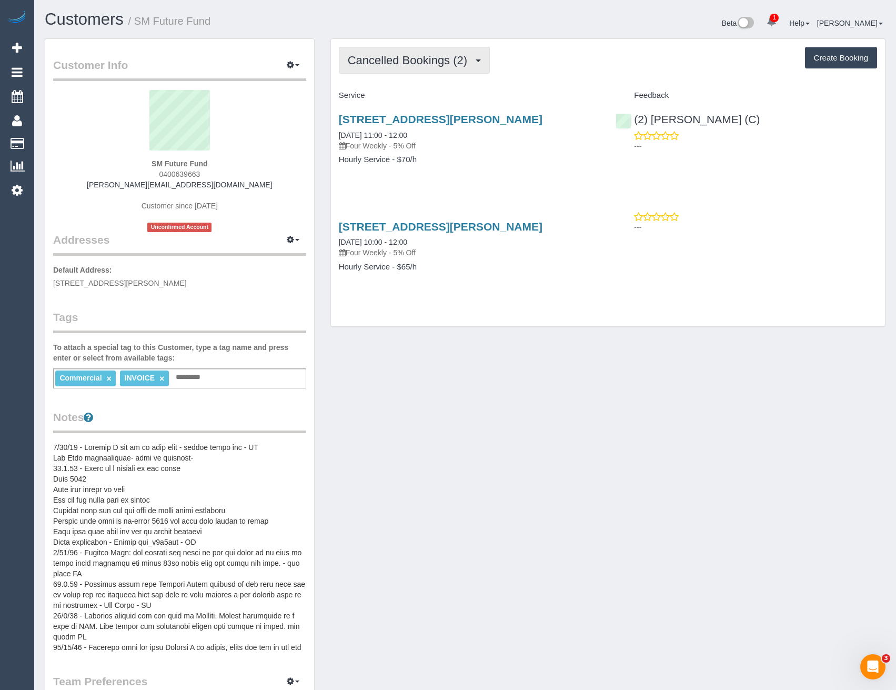
click at [424, 65] on span "Cancelled Bookings (2)" at bounding box center [410, 60] width 125 height 13
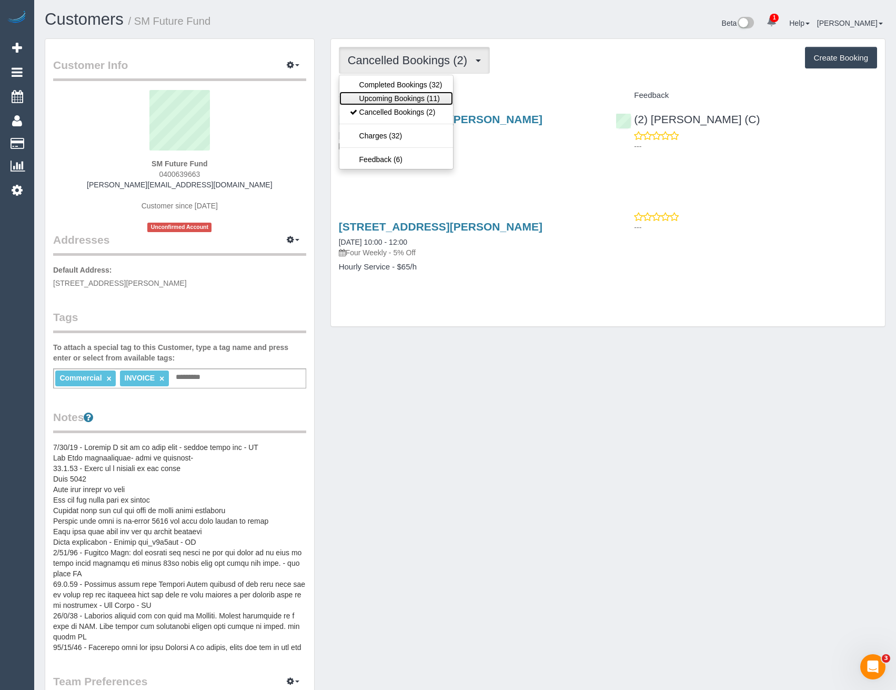
click at [410, 95] on link "Upcoming Bookings (11)" at bounding box center [396, 99] width 114 height 14
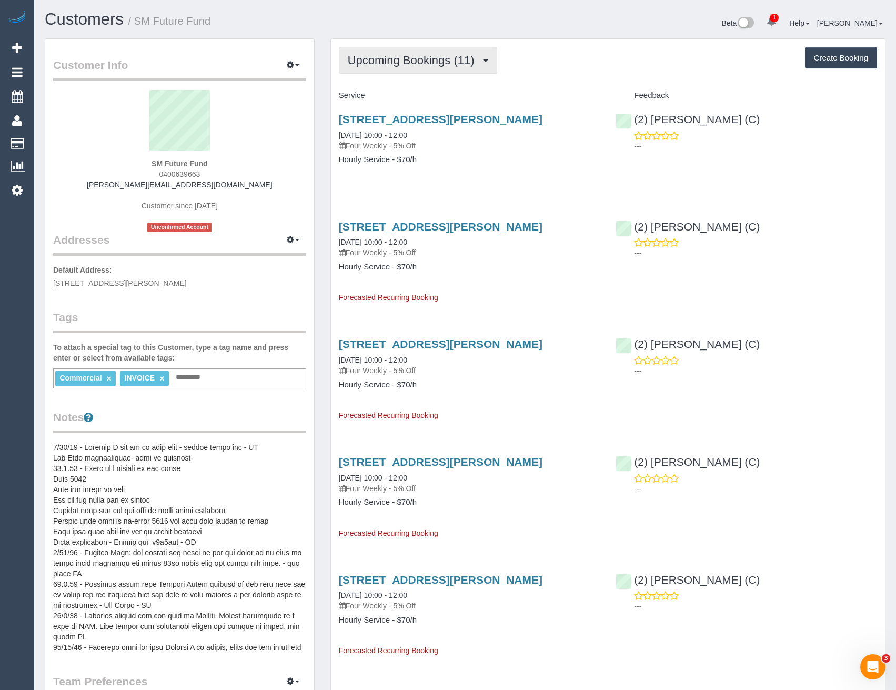
click at [407, 66] on span "Upcoming Bookings (11)" at bounding box center [414, 60] width 132 height 13
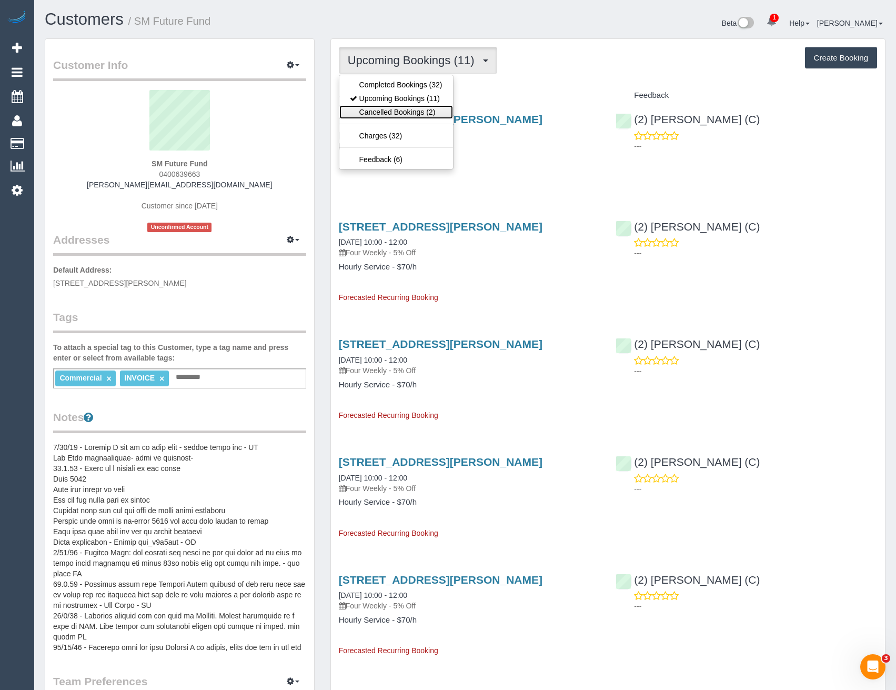
click at [403, 114] on link "Cancelled Bookings (2)" at bounding box center [396, 112] width 114 height 14
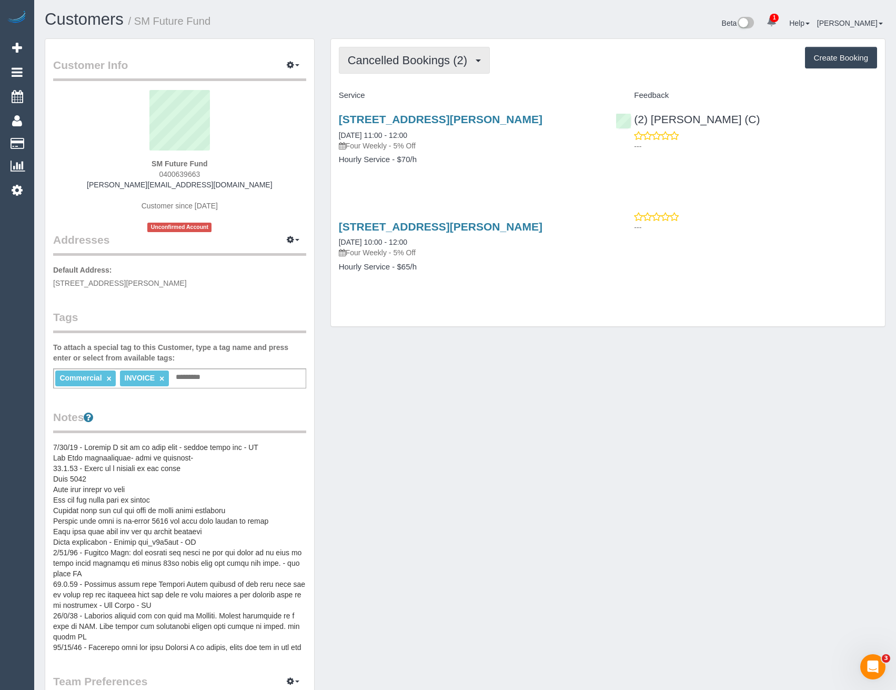
click at [417, 59] on span "Cancelled Bookings (2)" at bounding box center [410, 60] width 125 height 13
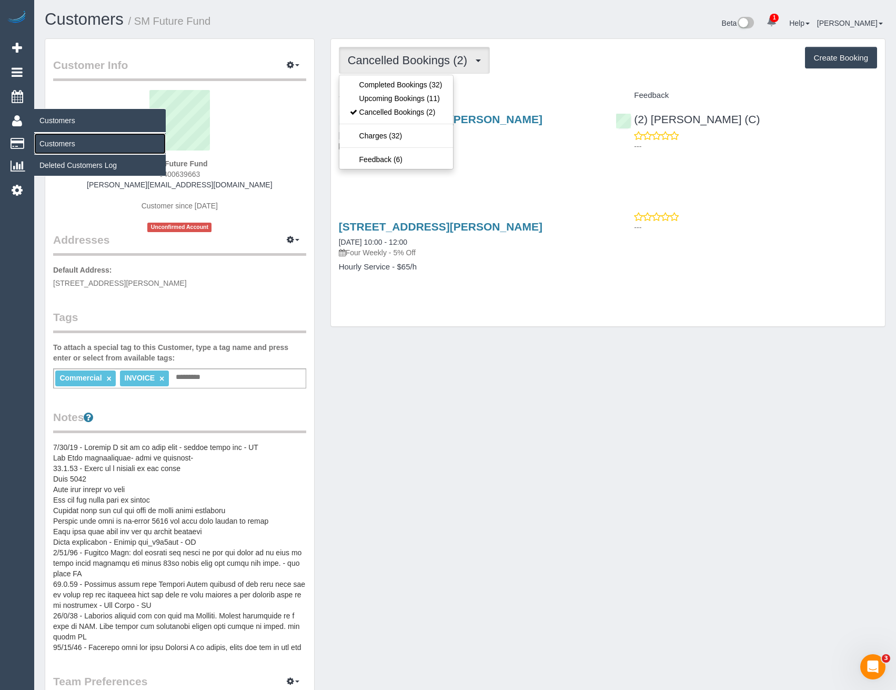
click at [68, 141] on link "Customers" at bounding box center [99, 143] width 131 height 21
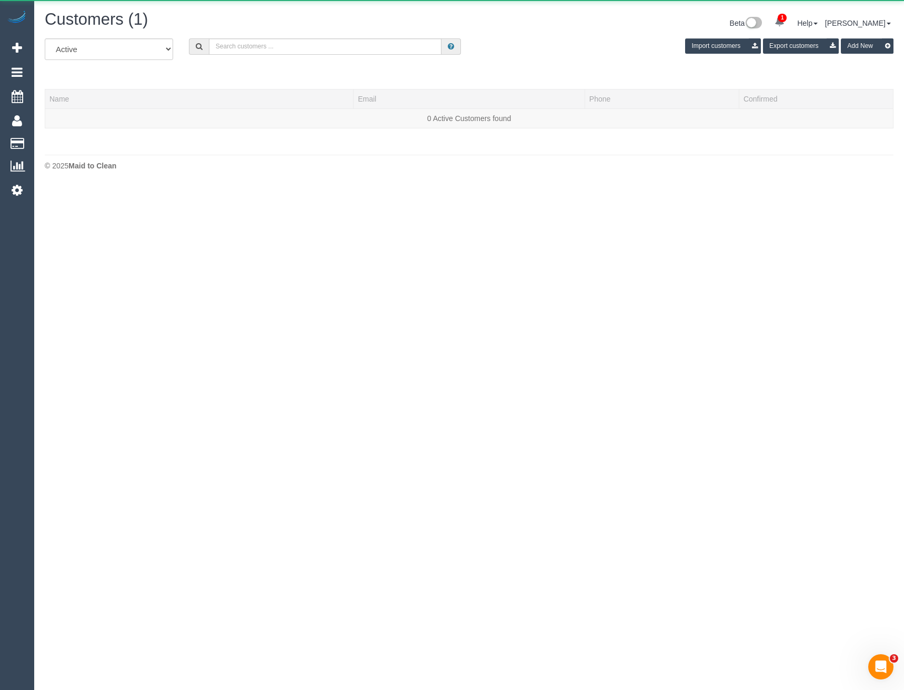
click at [259, 60] on div "All Active Archived Import customers Export customers Add New" at bounding box center [469, 52] width 864 height 29
click at [264, 47] on input "text" at bounding box center [325, 46] width 233 height 16
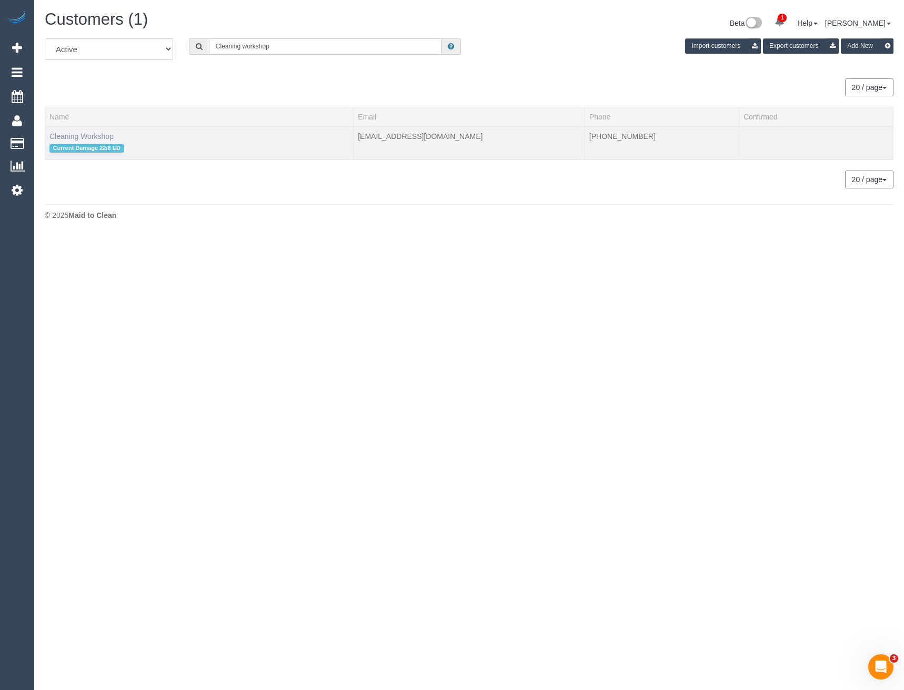
type input "Cleaning workshop"
click at [106, 137] on link "Cleaning Workshop" at bounding box center [81, 136] width 64 height 8
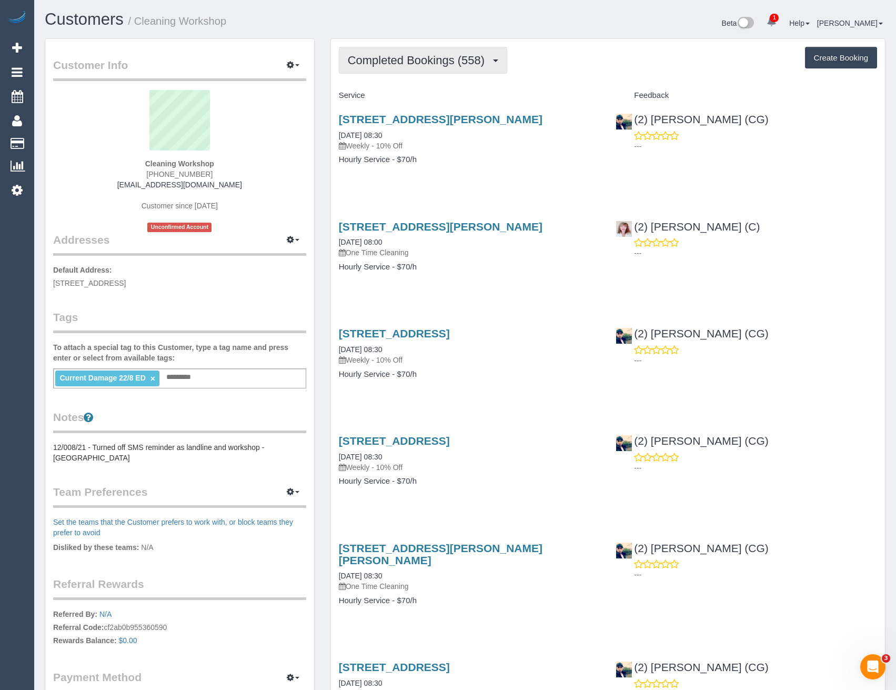
click at [419, 54] on span "Completed Bookings (558)" at bounding box center [419, 60] width 142 height 13
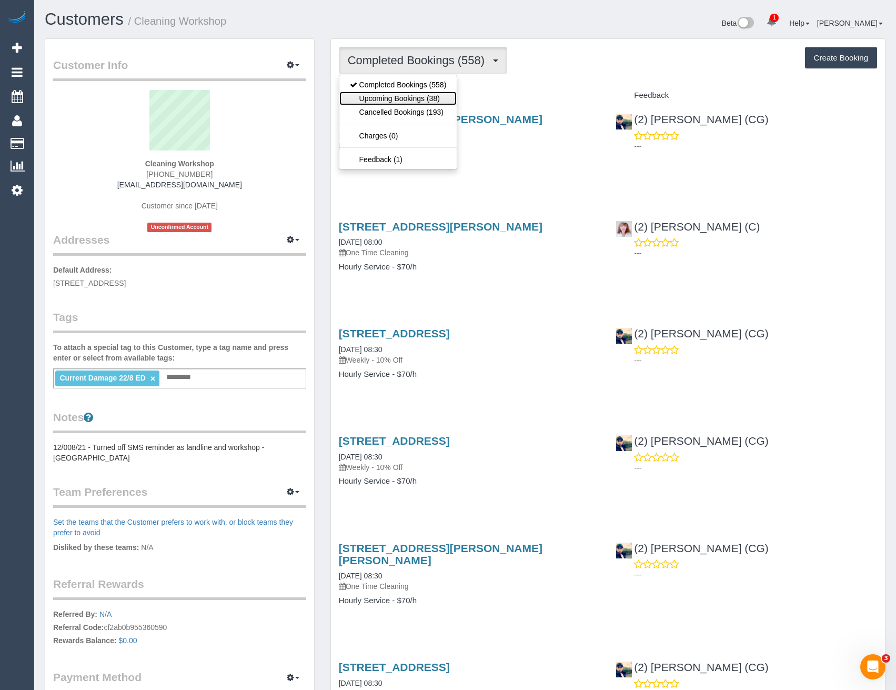
click at [413, 98] on link "Upcoming Bookings (38)" at bounding box center [398, 99] width 118 height 14
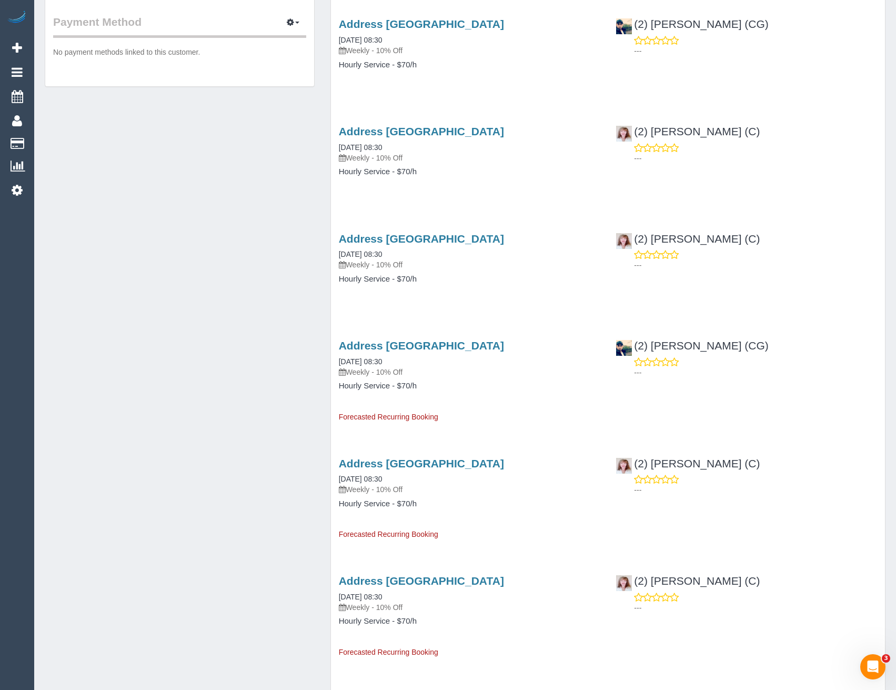
scroll to position [789, 0]
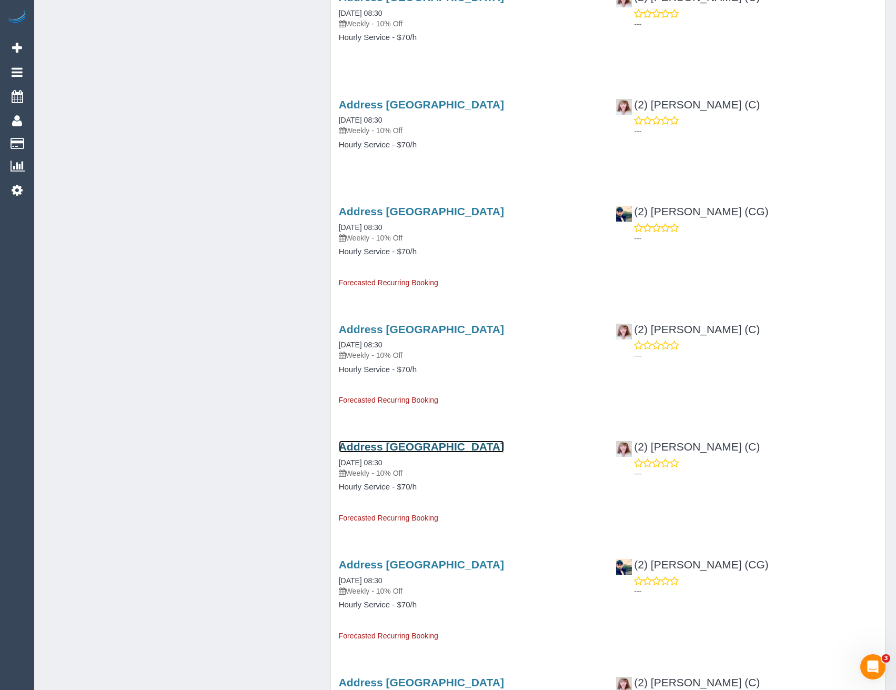
click at [431, 440] on link "Address Pending, Melbourne, VIC 3000" at bounding box center [421, 446] width 165 height 12
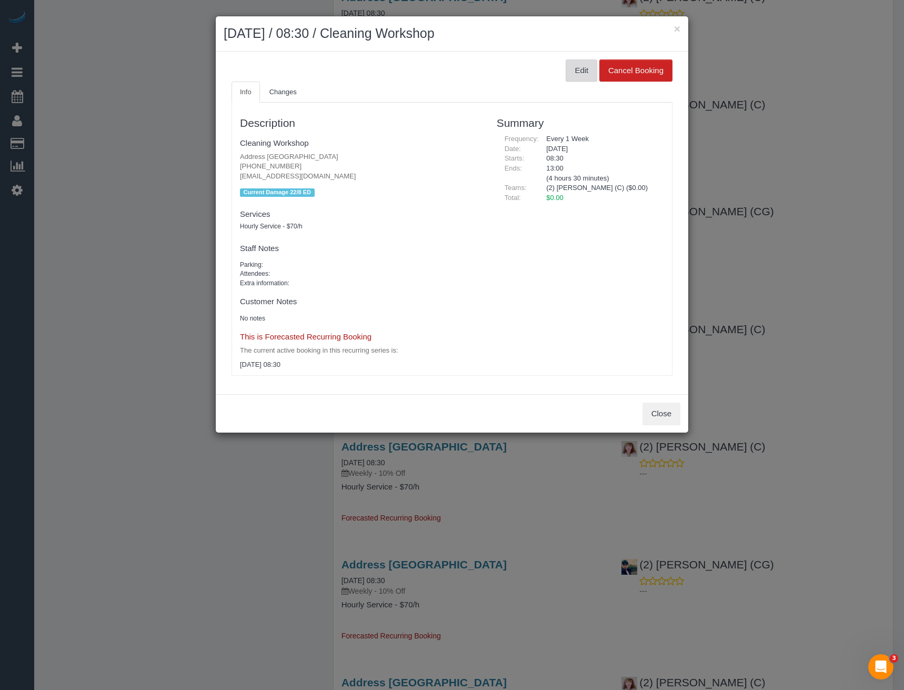
click at [584, 73] on button "Edit" at bounding box center [581, 70] width 32 height 22
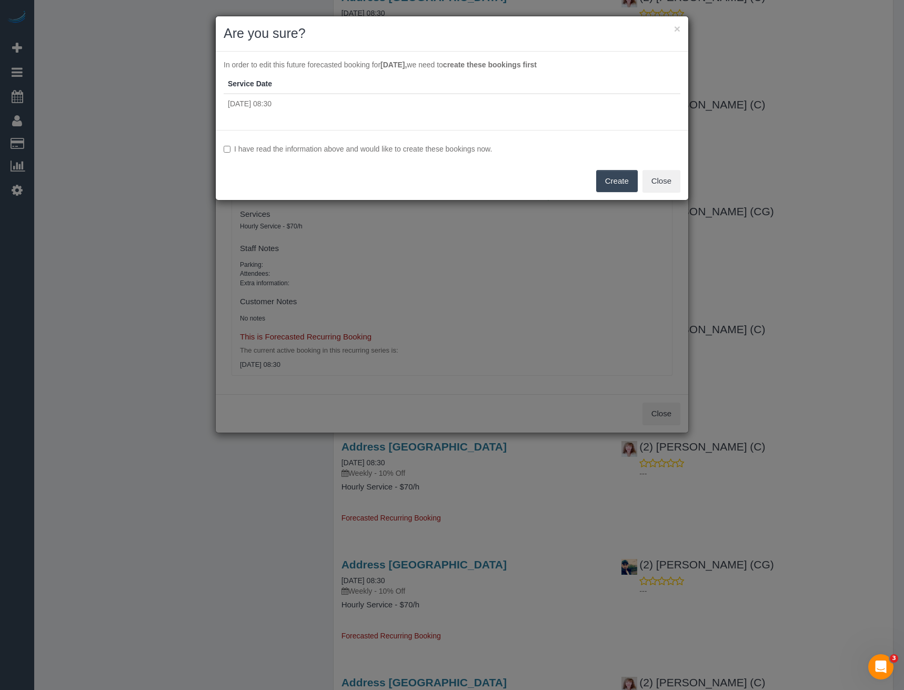
click at [237, 146] on label "I have read the information above and would like to create these bookings now." at bounding box center [452, 149] width 457 height 11
click at [602, 184] on button "Create" at bounding box center [617, 181] width 42 height 22
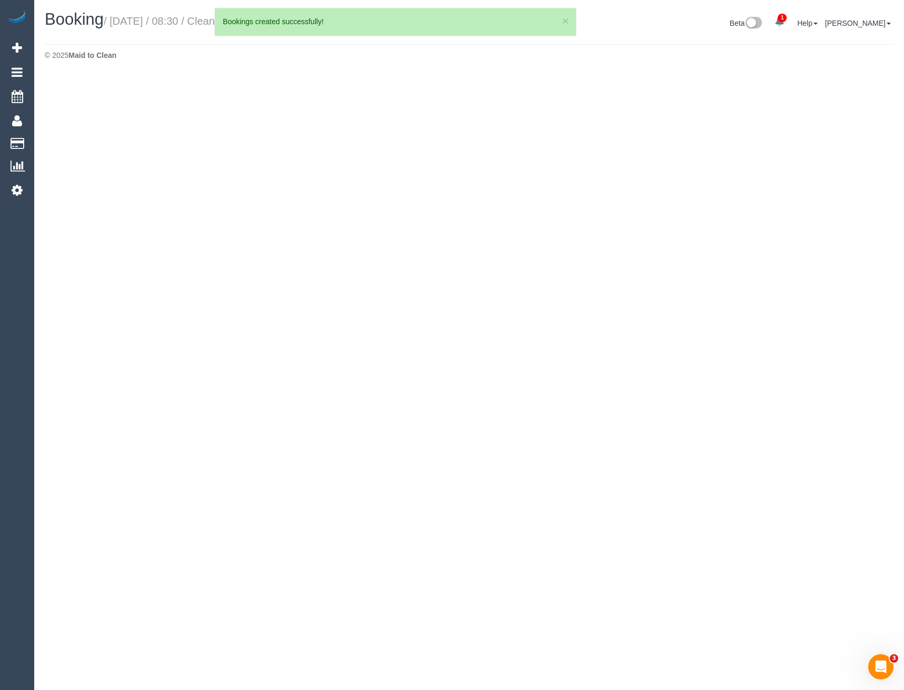
select select "VIC"
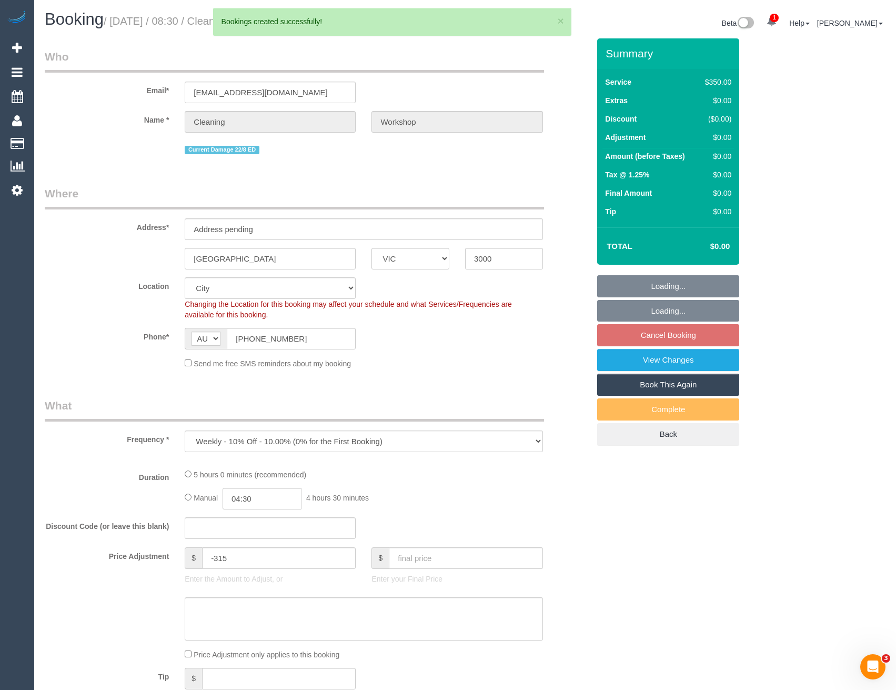
select select "object:10452"
select select "number:28"
select select "300"
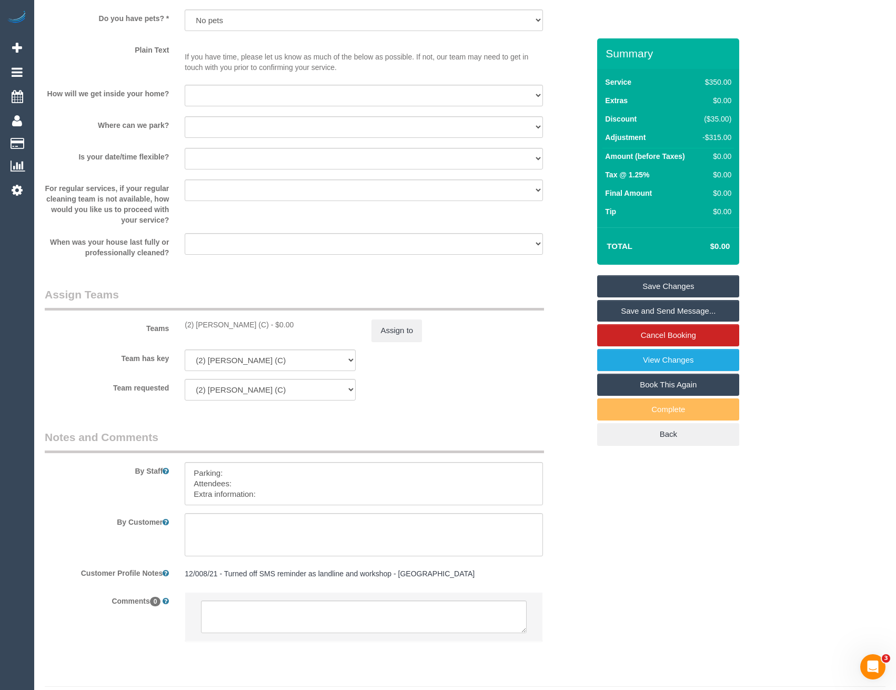
scroll to position [1379, 0]
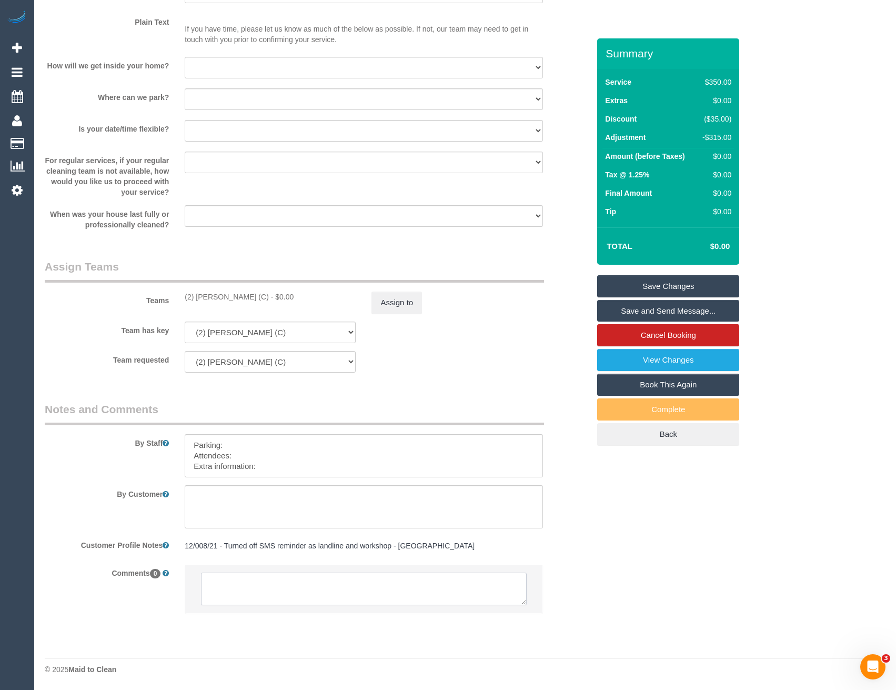
click at [283, 597] on textarea at bounding box center [363, 588] width 325 height 33
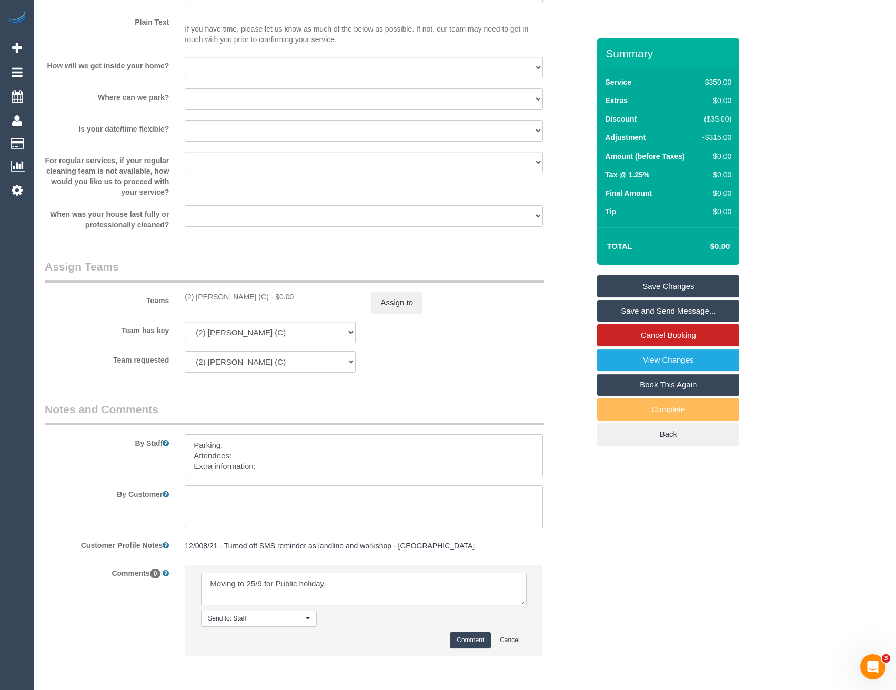
scroll to position [4, 0]
type textarea "Moving to 25/9 for Public holiday. Kerry agreed via SMS"
click at [466, 640] on button "Comment" at bounding box center [470, 640] width 41 height 16
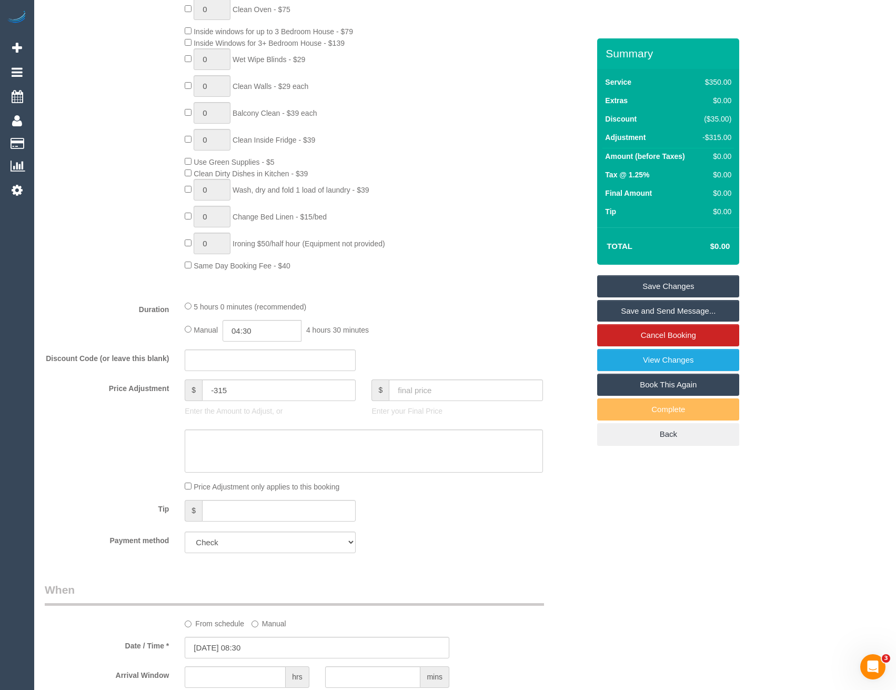
scroll to position [643, 0]
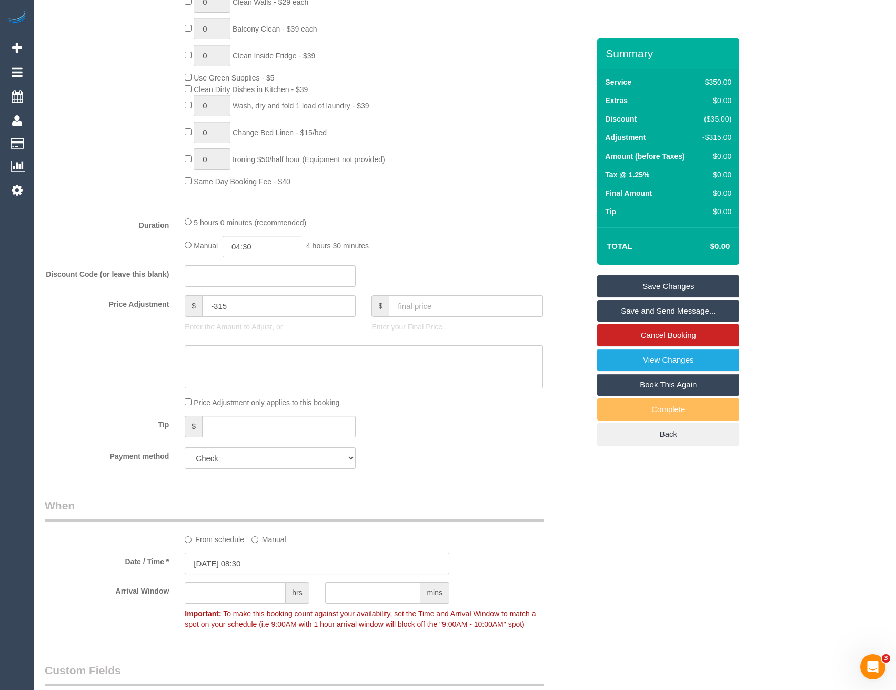
click at [252, 568] on input "26/09/2025 08:30" at bounding box center [317, 563] width 265 height 22
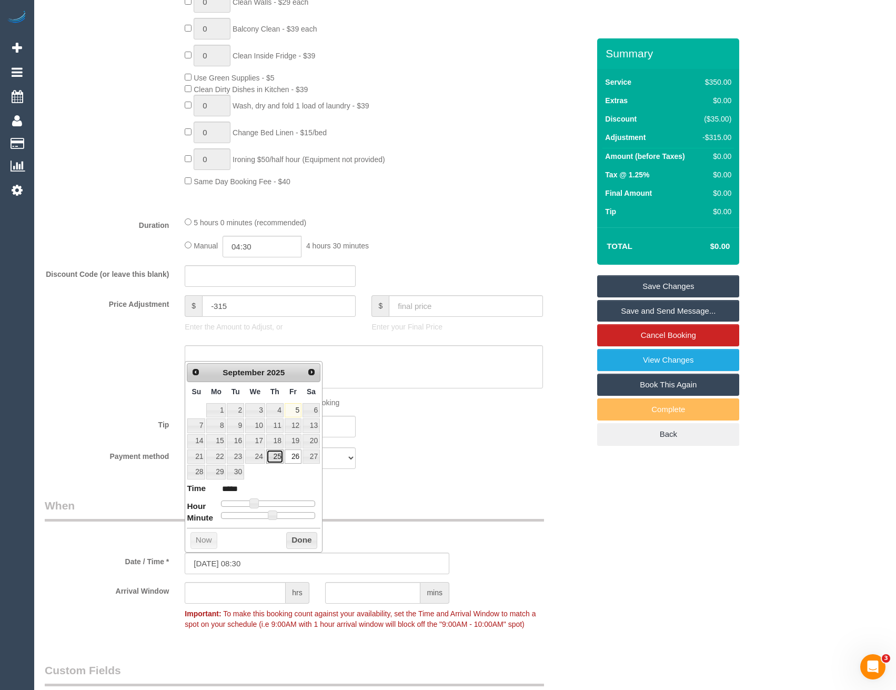
click at [275, 453] on link "25" at bounding box center [274, 456] width 17 height 14
type input "25/09/2025 08:30"
click at [297, 539] on button "Done" at bounding box center [301, 540] width 31 height 17
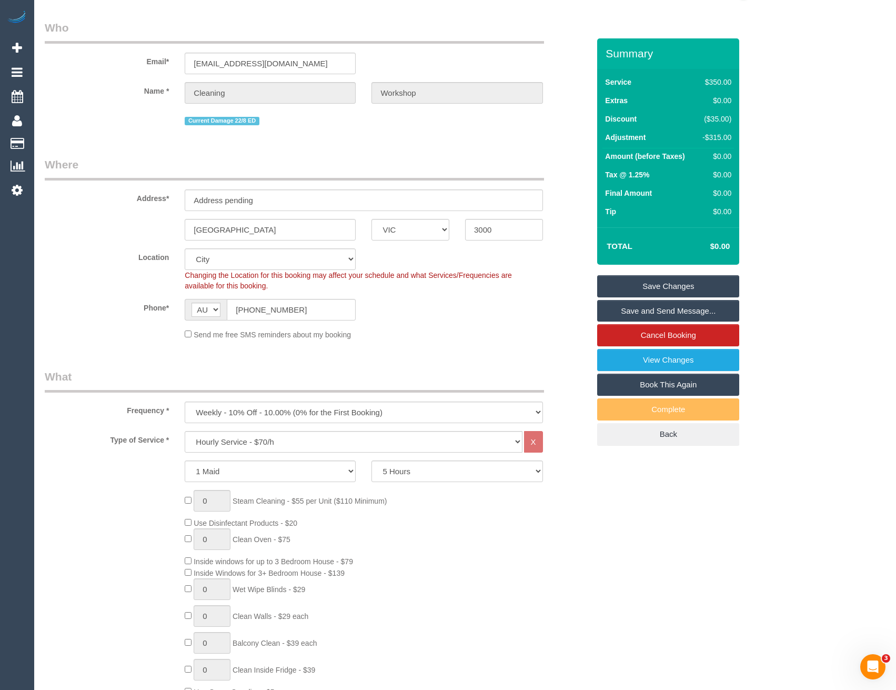
scroll to position [12, 0]
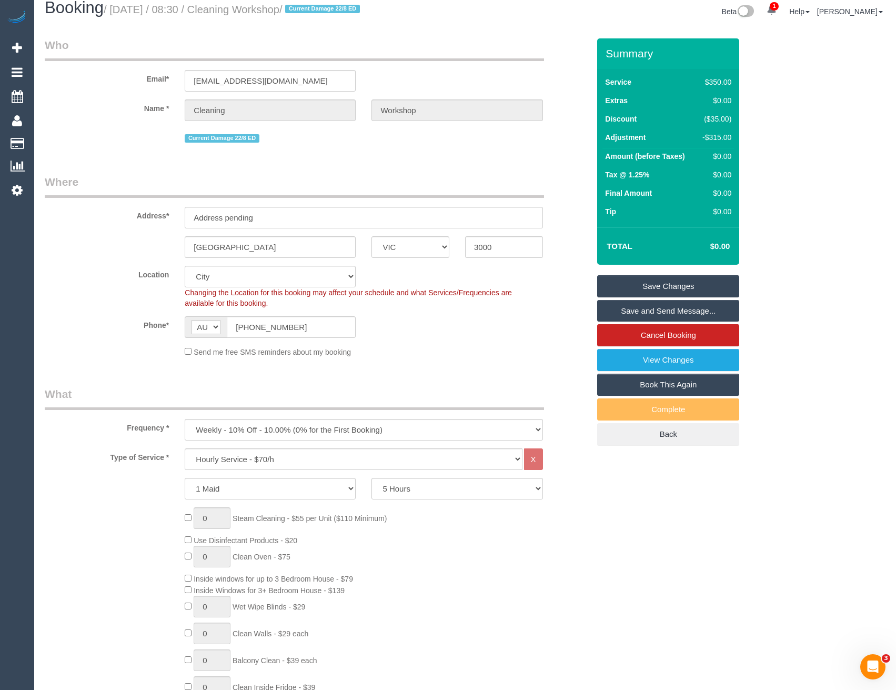
click at [673, 275] on link "Save Changes" at bounding box center [668, 286] width 142 height 22
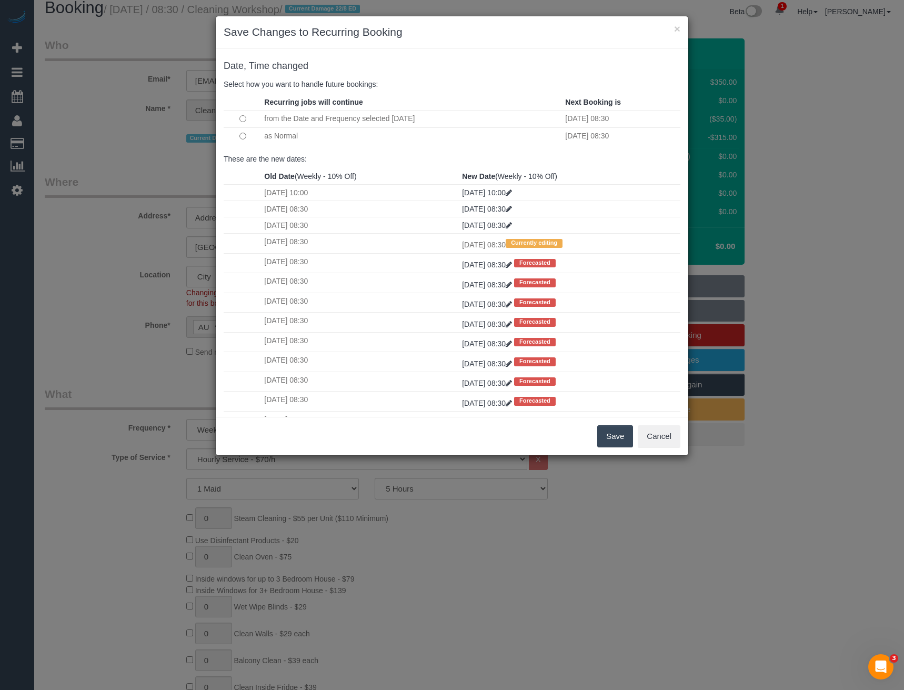
click at [605, 434] on button "Save" at bounding box center [615, 436] width 36 height 22
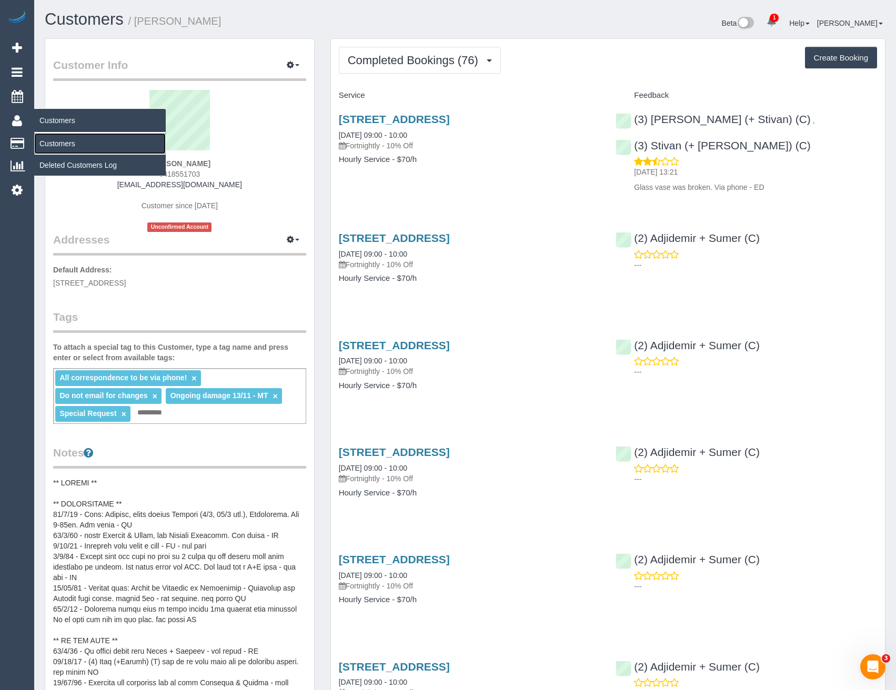
click at [56, 142] on link "Customers" at bounding box center [99, 143] width 131 height 21
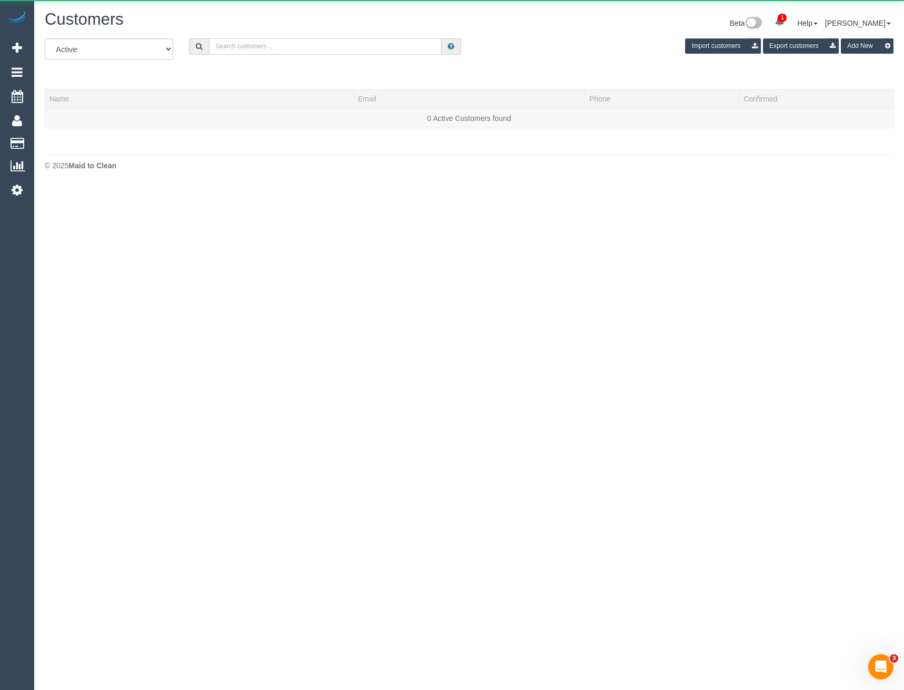
drag, startPoint x: 250, startPoint y: 48, endPoint x: 249, endPoint y: 43, distance: 5.3
click at [250, 48] on input "text" at bounding box center [325, 46] width 233 height 16
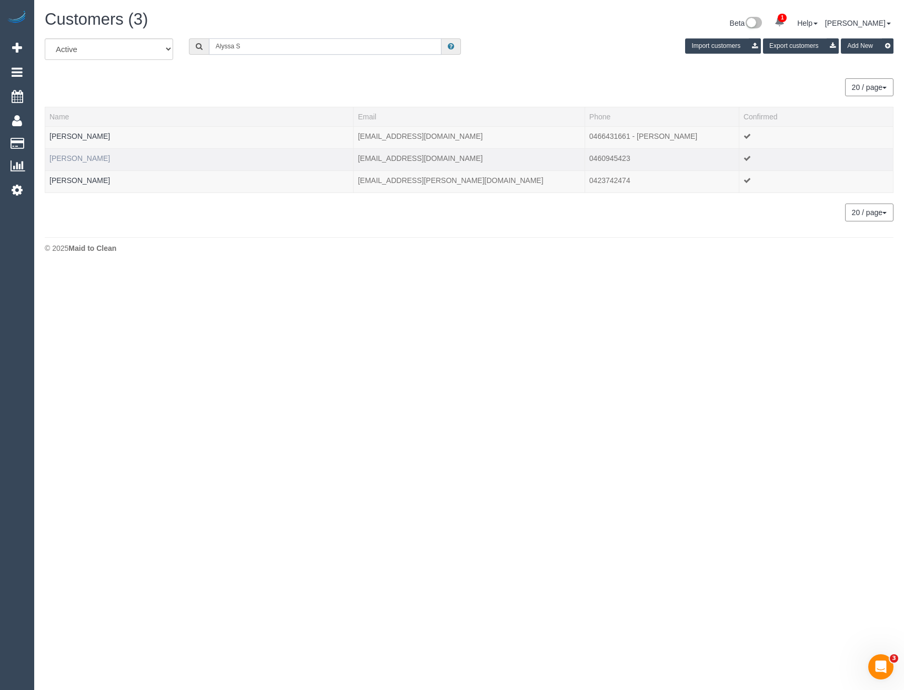
type input "Alyssa S"
click at [92, 160] on link "[PERSON_NAME]" at bounding box center [79, 158] width 60 height 8
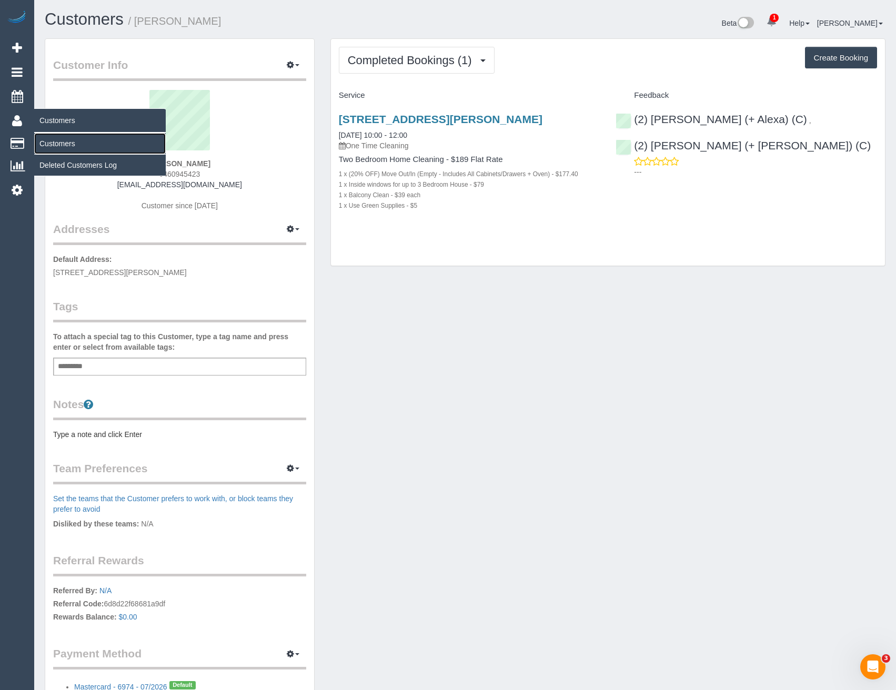
drag, startPoint x: 47, startPoint y: 141, endPoint x: 86, endPoint y: 143, distance: 39.5
click at [47, 141] on link "Customers" at bounding box center [99, 143] width 131 height 21
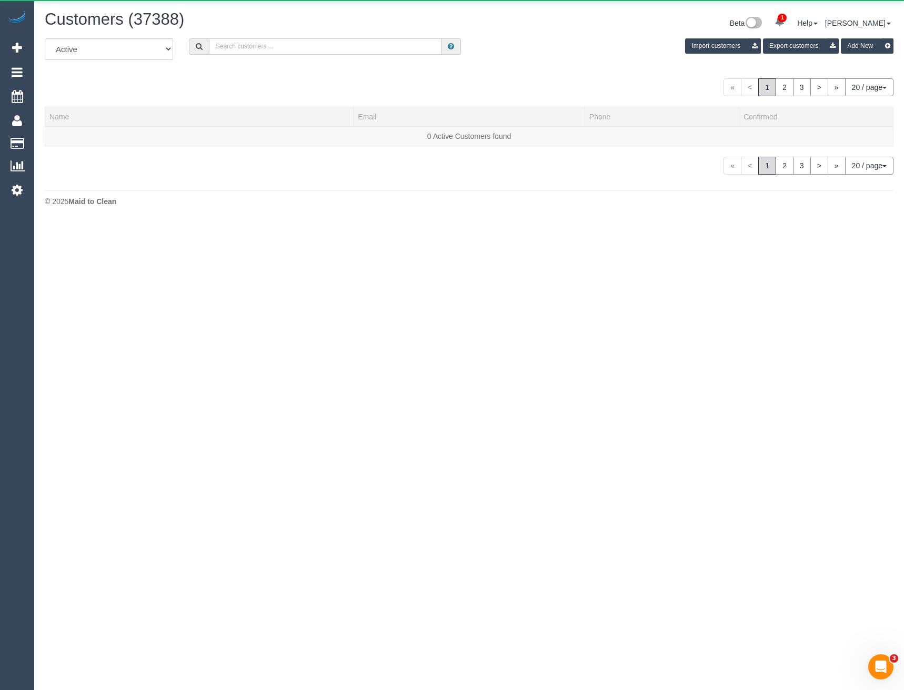
click at [293, 50] on input "text" at bounding box center [325, 46] width 233 height 16
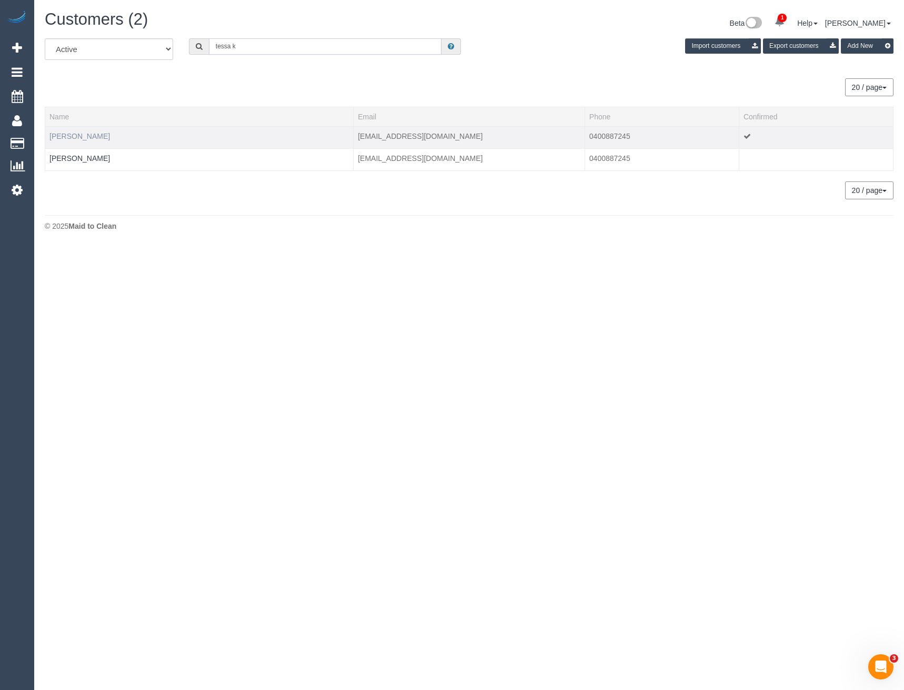
type input "tessa k"
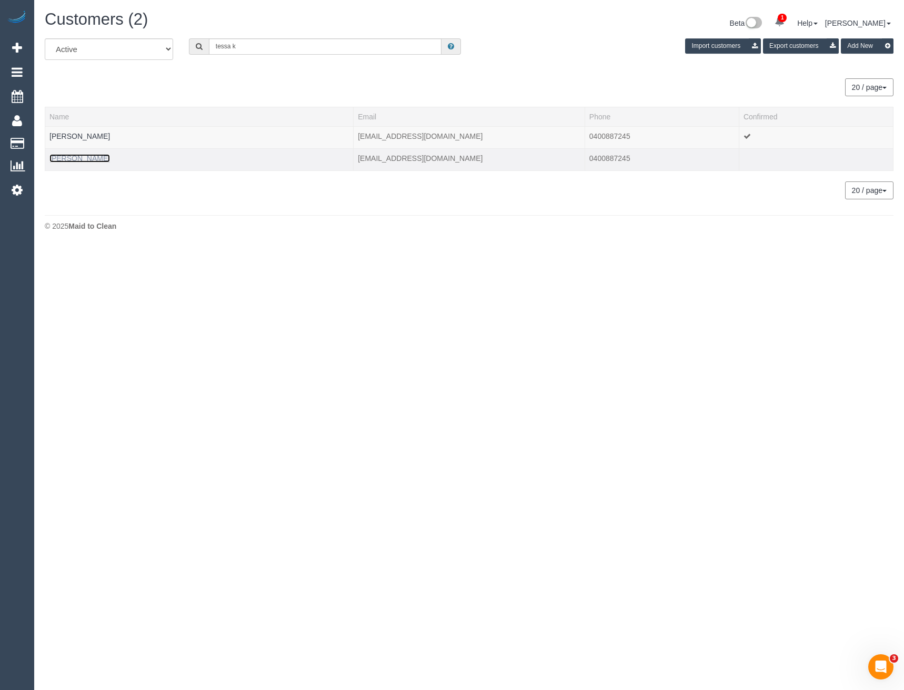
click at [75, 157] on link "[PERSON_NAME]" at bounding box center [79, 158] width 60 height 8
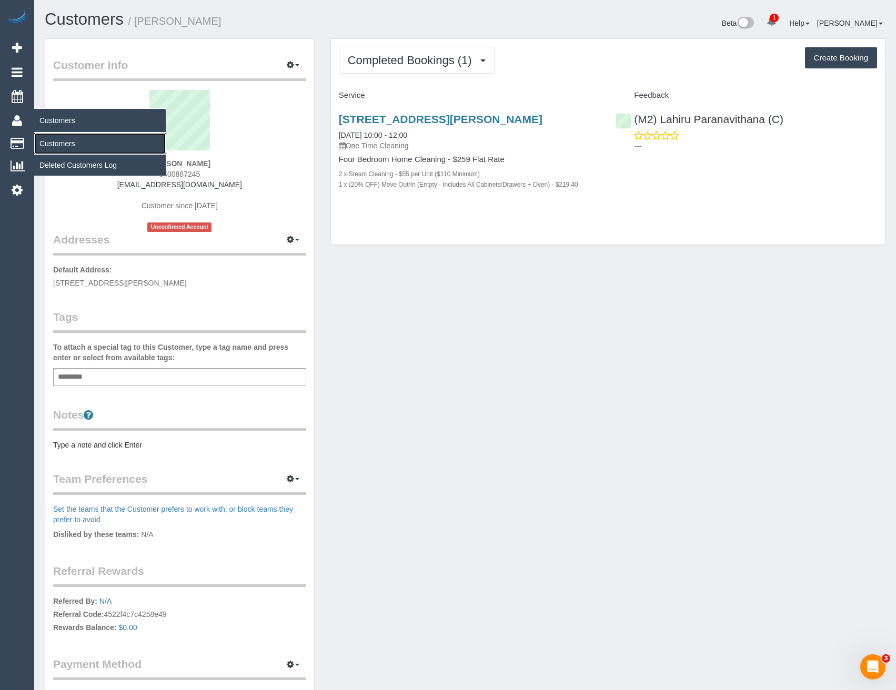
click at [73, 140] on link "Customers" at bounding box center [99, 143] width 131 height 21
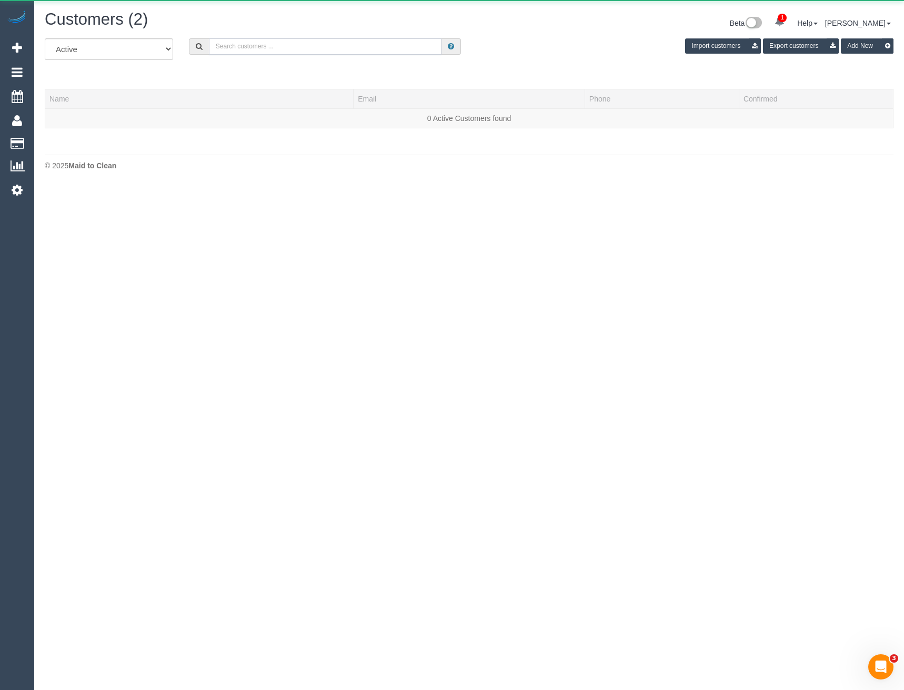
click at [298, 52] on input "text" at bounding box center [325, 46] width 233 height 16
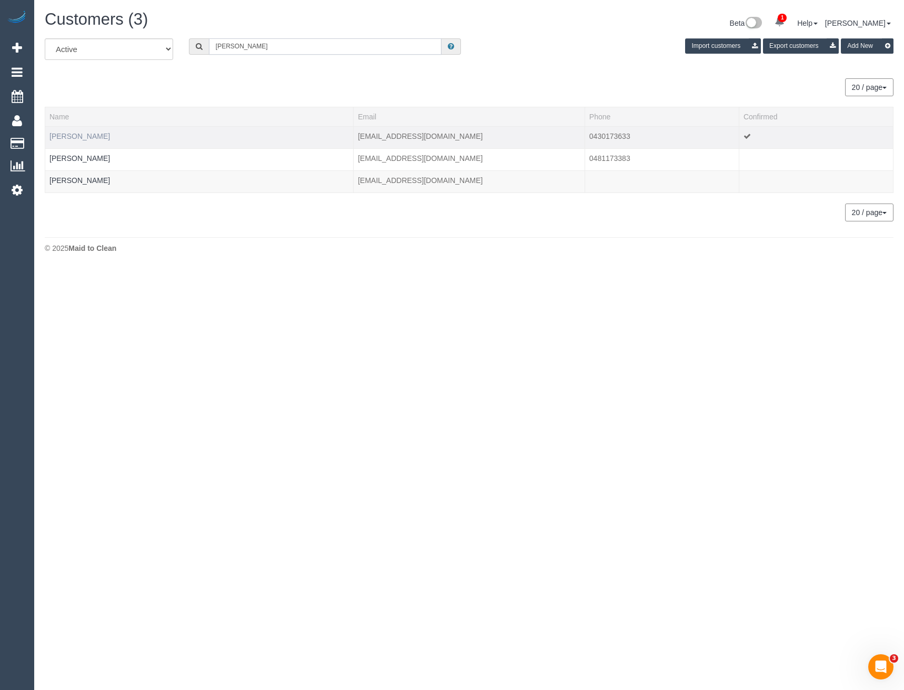
type input "meg ro"
click at [73, 136] on link "meg Robbins" at bounding box center [79, 136] width 60 height 8
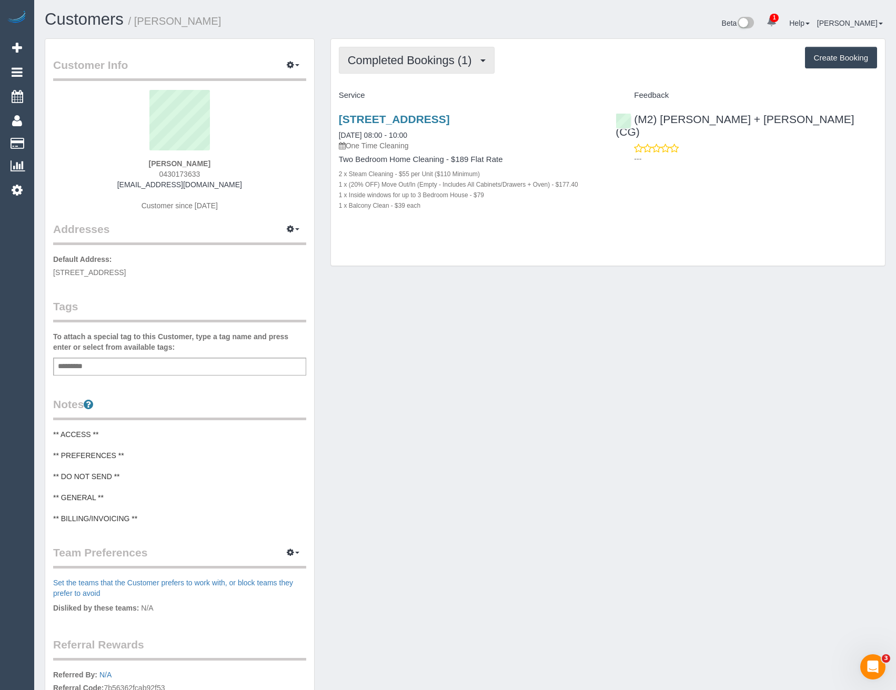
click at [417, 68] on button "Completed Bookings (1)" at bounding box center [417, 60] width 156 height 27
click at [485, 369] on div "Customer Info Edit Contact Info Send Message Email Preferences Special Sales Ta…" at bounding box center [465, 427] width 856 height 778
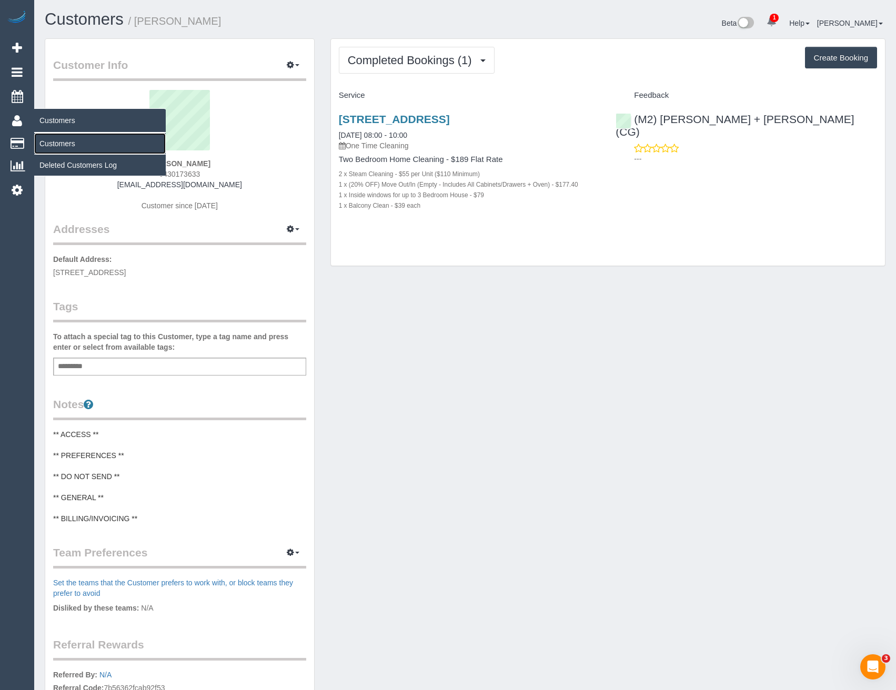
click at [54, 143] on link "Customers" at bounding box center [99, 143] width 131 height 21
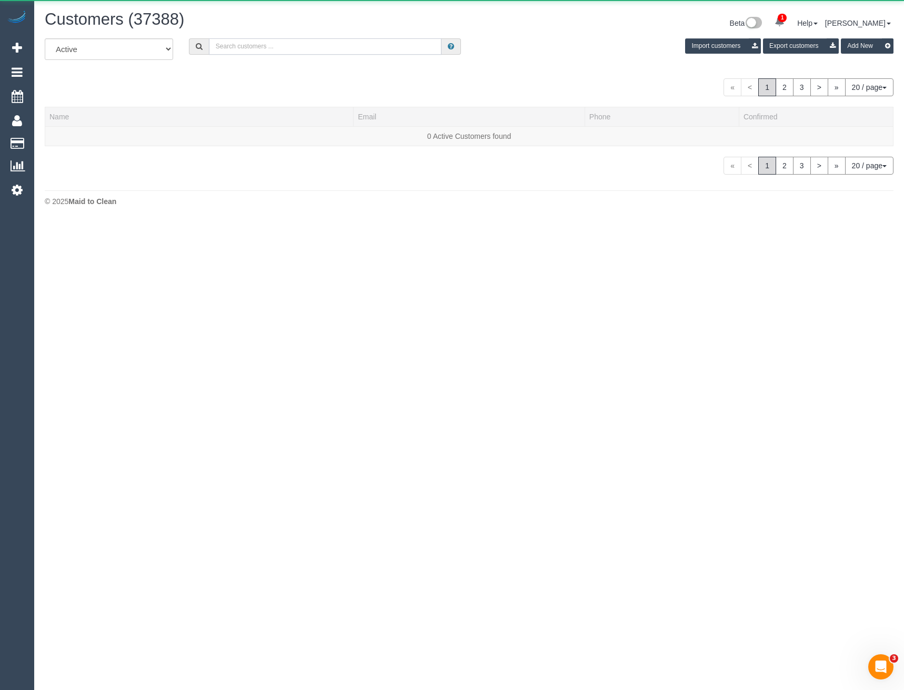
click at [282, 49] on input "text" at bounding box center [325, 46] width 233 height 16
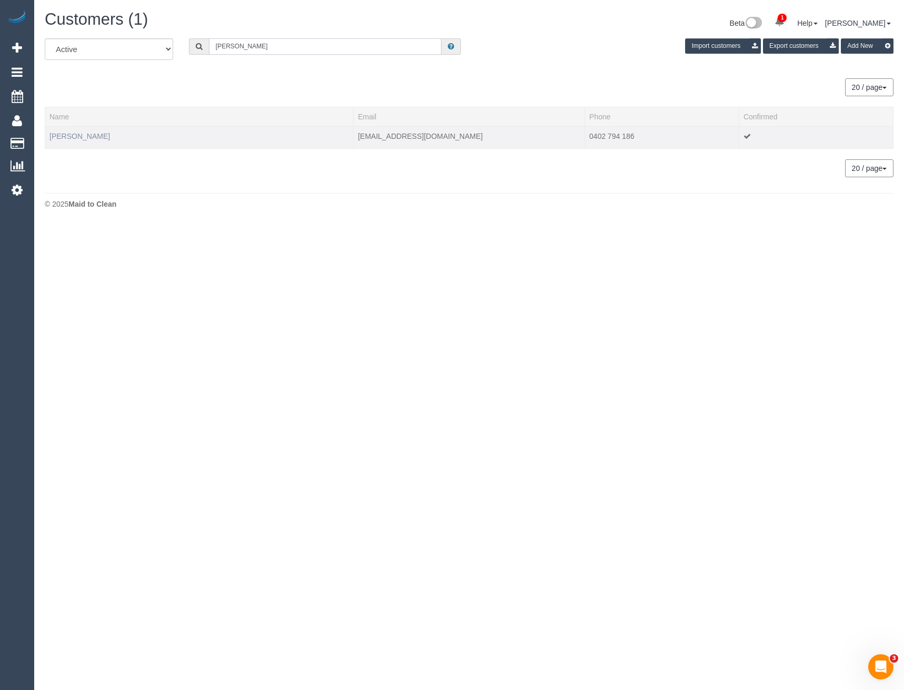
type input "Sophie wat"
click at [85, 135] on link "Sophie Waterfall" at bounding box center [79, 136] width 60 height 8
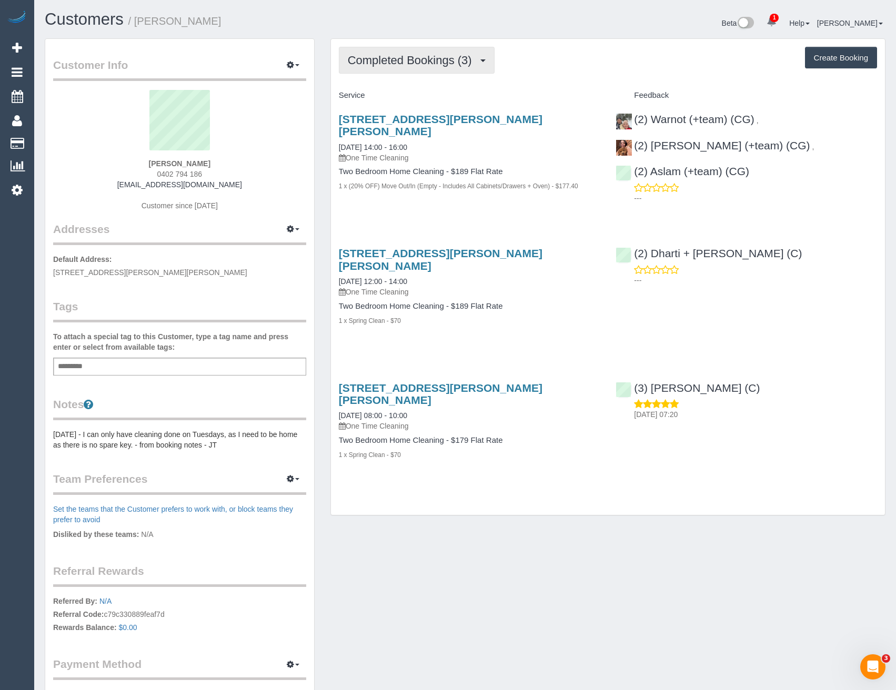
click at [409, 58] on span "Completed Bookings (3)" at bounding box center [412, 60] width 129 height 13
click at [429, 216] on div "Service Feedback 7 Bartlett St, Unit 3, Preston, VIC 3072 30/08/2025 14:00 - 16…" at bounding box center [608, 284] width 538 height 394
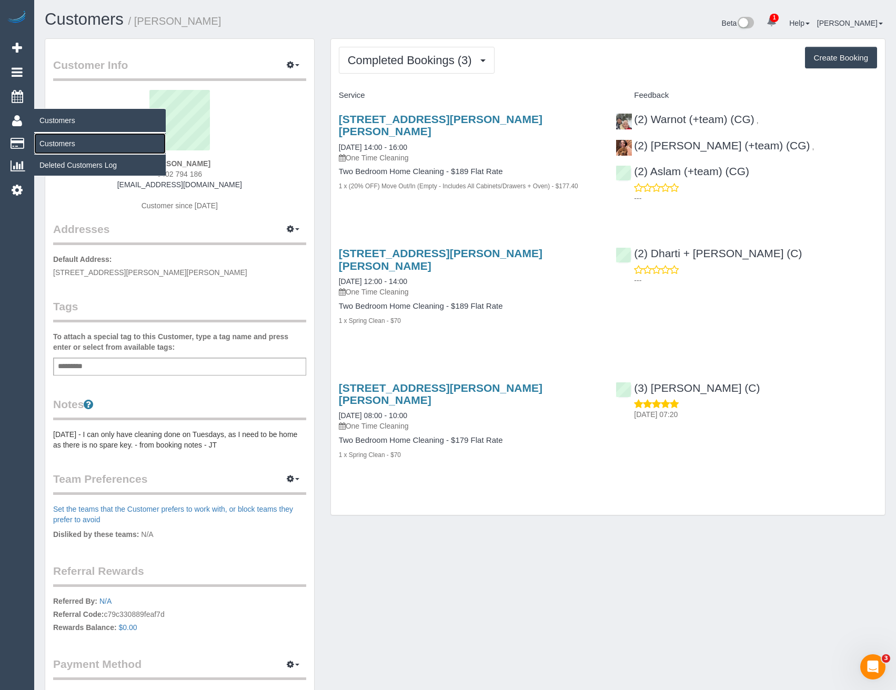
click at [57, 150] on link "Customers" at bounding box center [99, 143] width 131 height 21
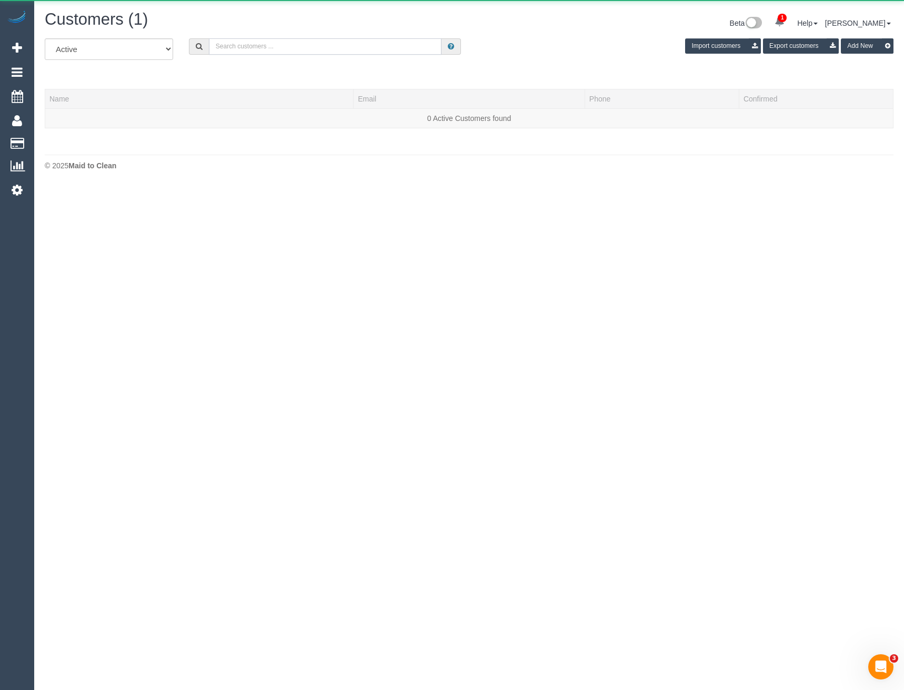
click at [238, 50] on input "text" at bounding box center [325, 46] width 233 height 16
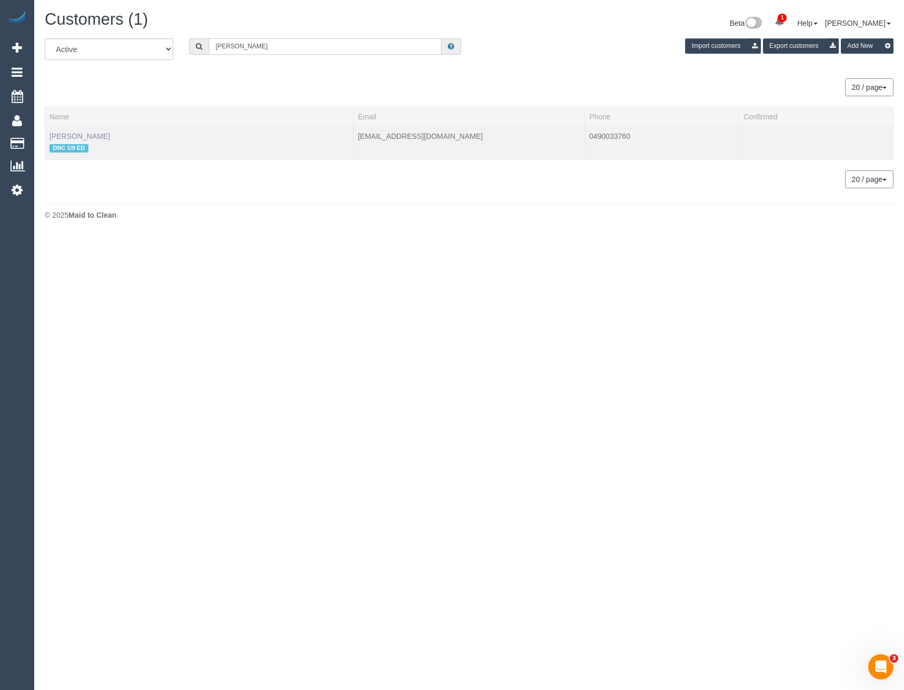
type input "grace mark"
drag, startPoint x: 72, startPoint y: 133, endPoint x: 97, endPoint y: 147, distance: 29.4
click at [72, 133] on link "Grace Markovic" at bounding box center [79, 136] width 60 height 8
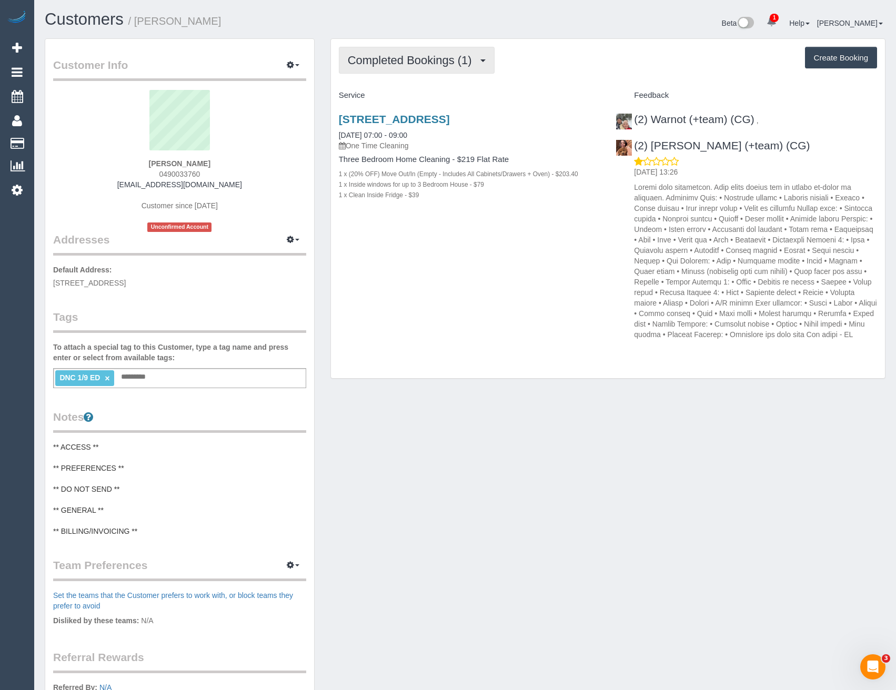
click at [433, 70] on button "Completed Bookings (1)" at bounding box center [417, 60] width 156 height 27
click at [427, 242] on div "17 Macrobertsons Close, 3065, VIC 3065 01/09/2025 07:00 - 09:00 One Time Cleani…" at bounding box center [608, 224] width 554 height 240
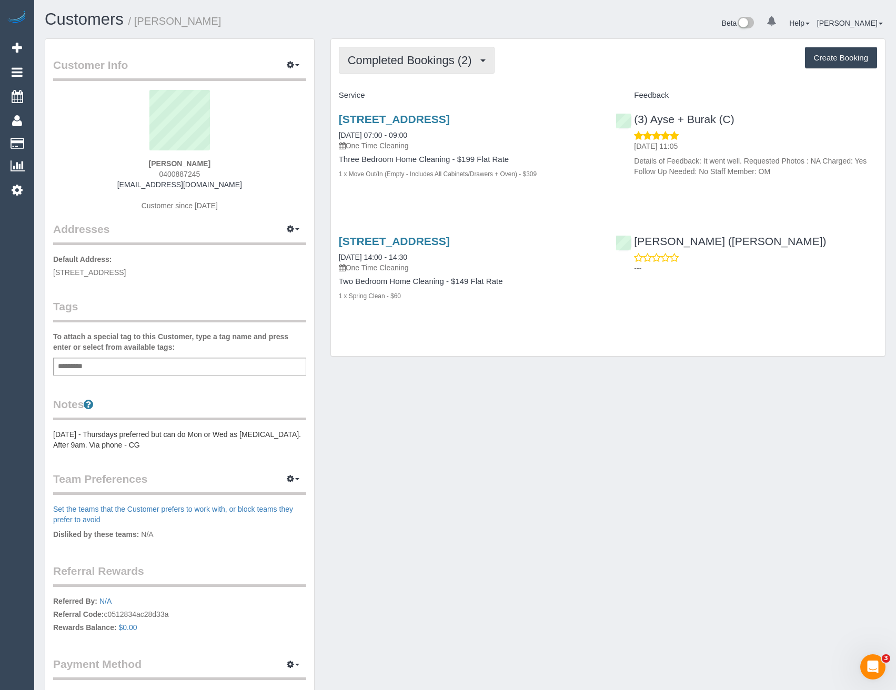
click at [413, 63] on span "Completed Bookings (2)" at bounding box center [412, 60] width 129 height 13
